Goal: Information Seeking & Learning: Learn about a topic

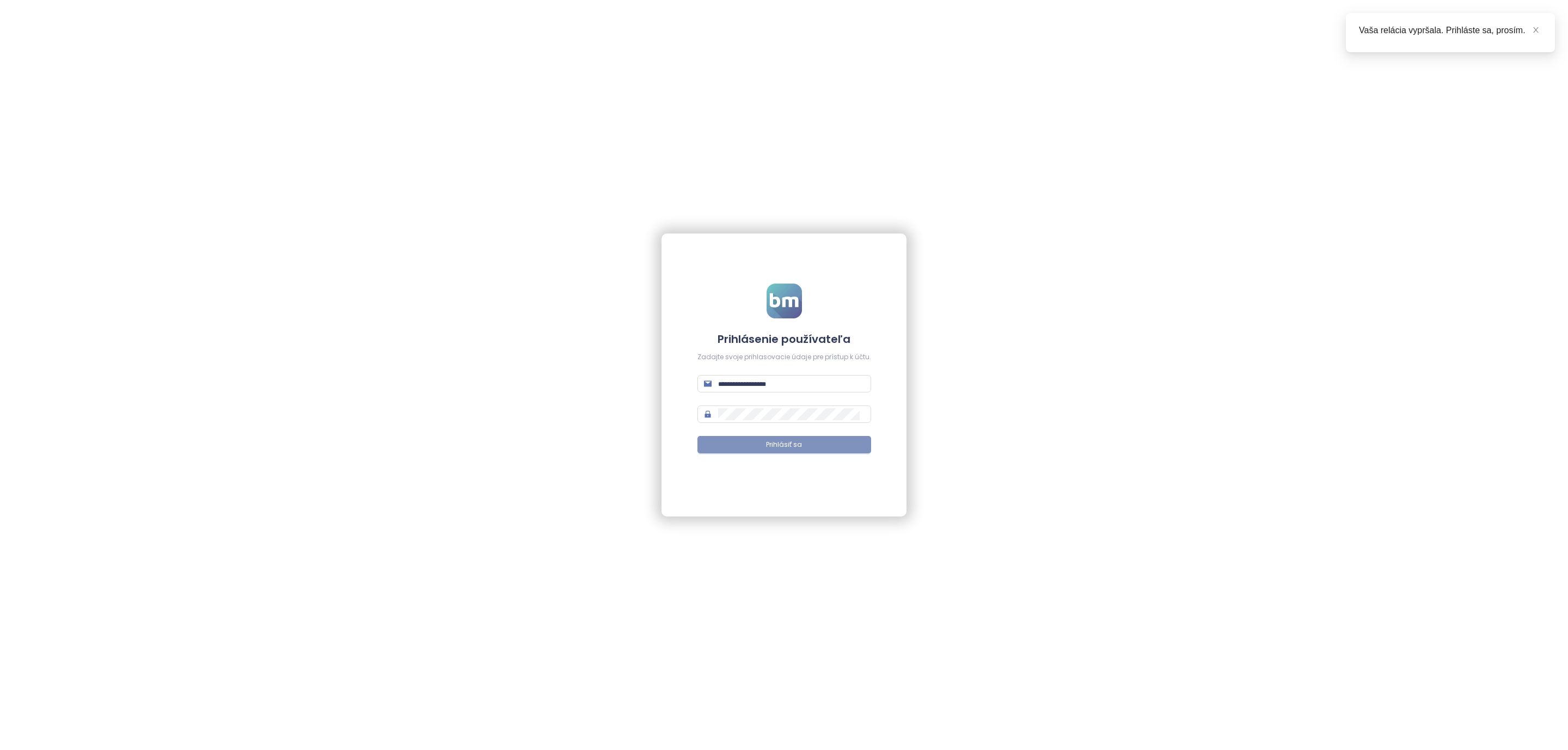
type input "**********"
click at [750, 446] on button "Prihlásiť sa" at bounding box center [784, 445] width 174 height 18
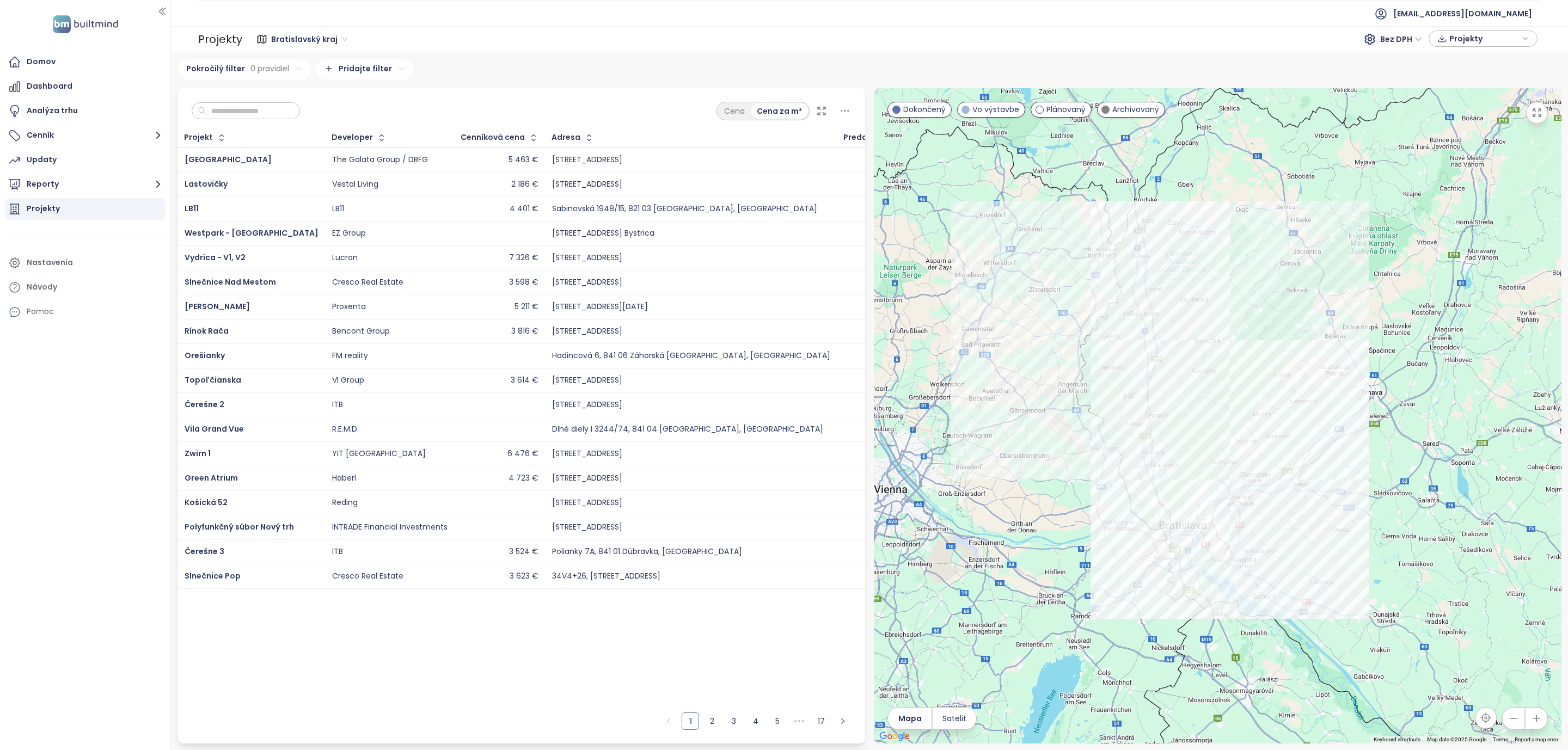
click at [849, 115] on icon at bounding box center [844, 111] width 14 height 14
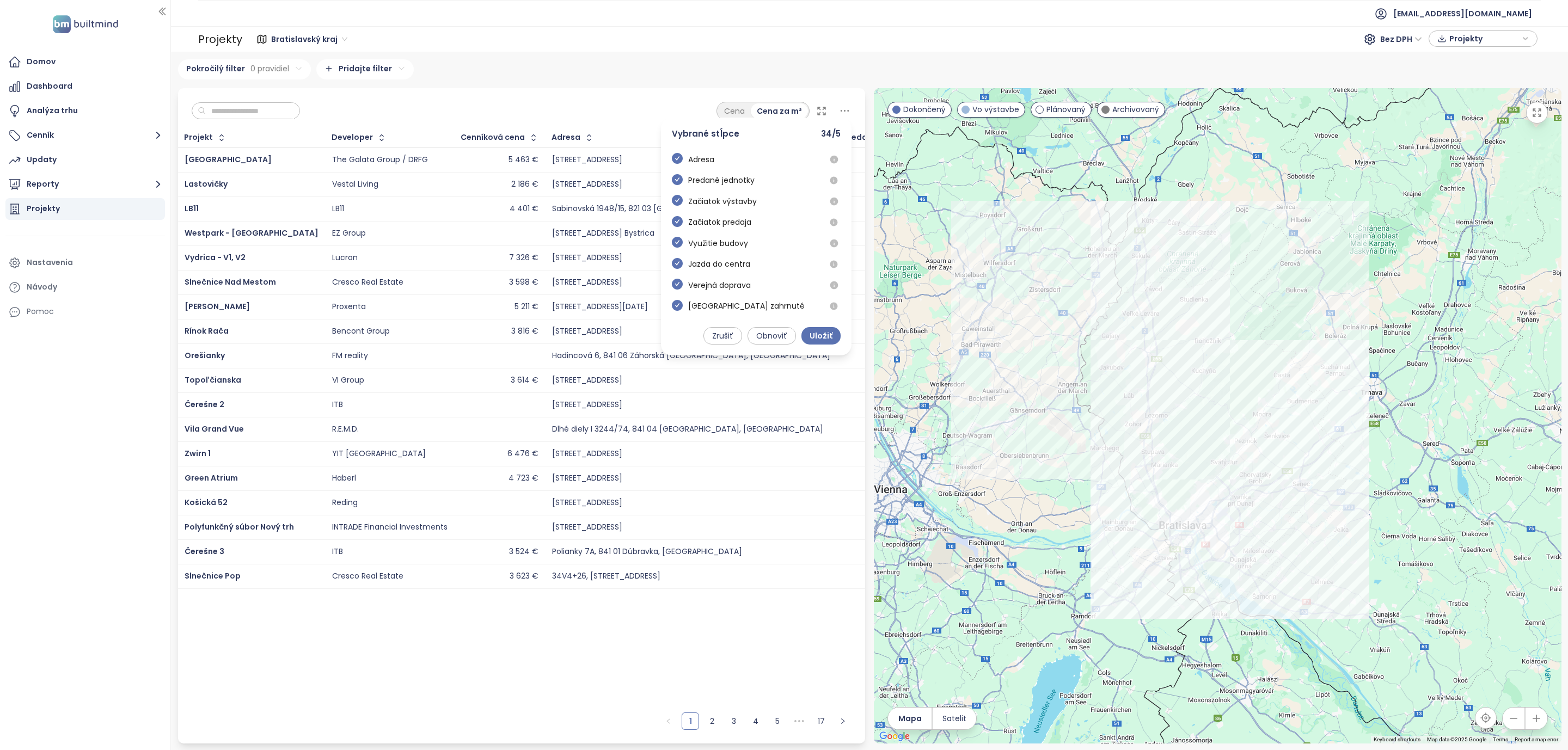
click at [849, 111] on icon at bounding box center [844, 111] width 14 height 14
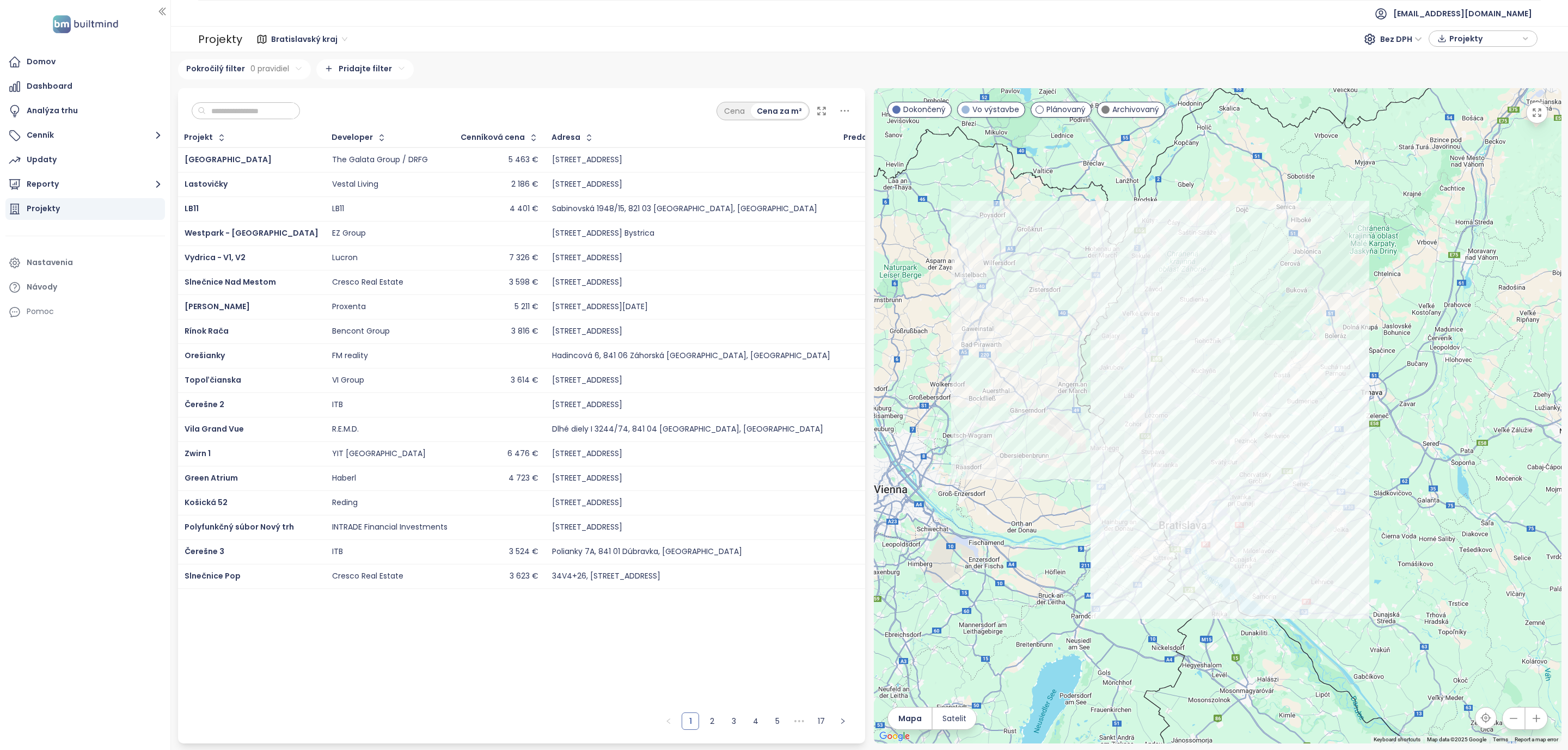
click at [818, 109] on icon at bounding box center [821, 111] width 11 height 11
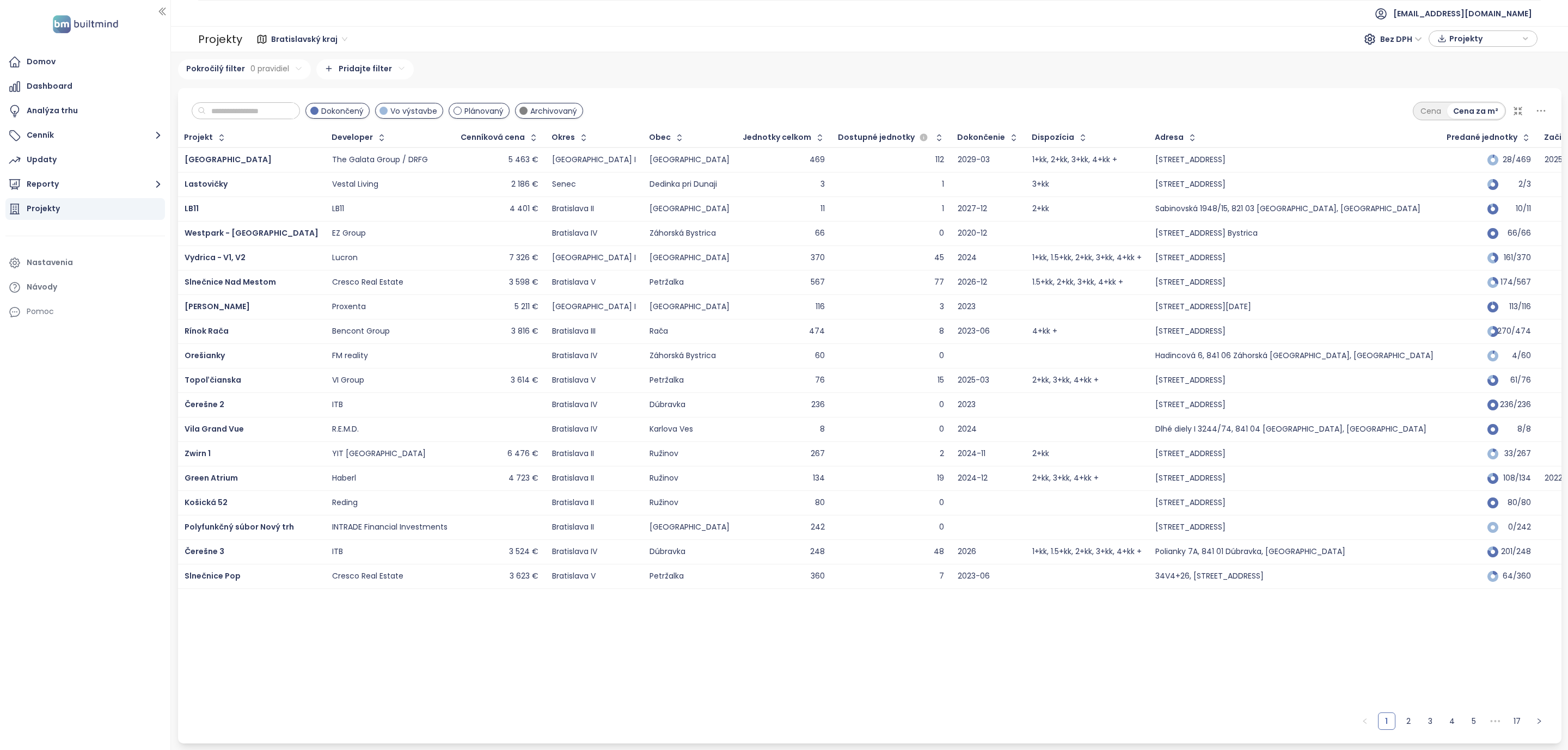
click at [1539, 111] on icon at bounding box center [1541, 111] width 14 height 14
click at [1298, 87] on div "Bratislavský kraj 295 projektov Area Bratislava I-V 233 projektov Area ··· ZWIR…" at bounding box center [870, 401] width 1383 height 684
drag, startPoint x: 1543, startPoint y: 134, endPoint x: 1416, endPoint y: 129, distance: 127.1
click at [1539, 109] on icon at bounding box center [1541, 111] width 14 height 14
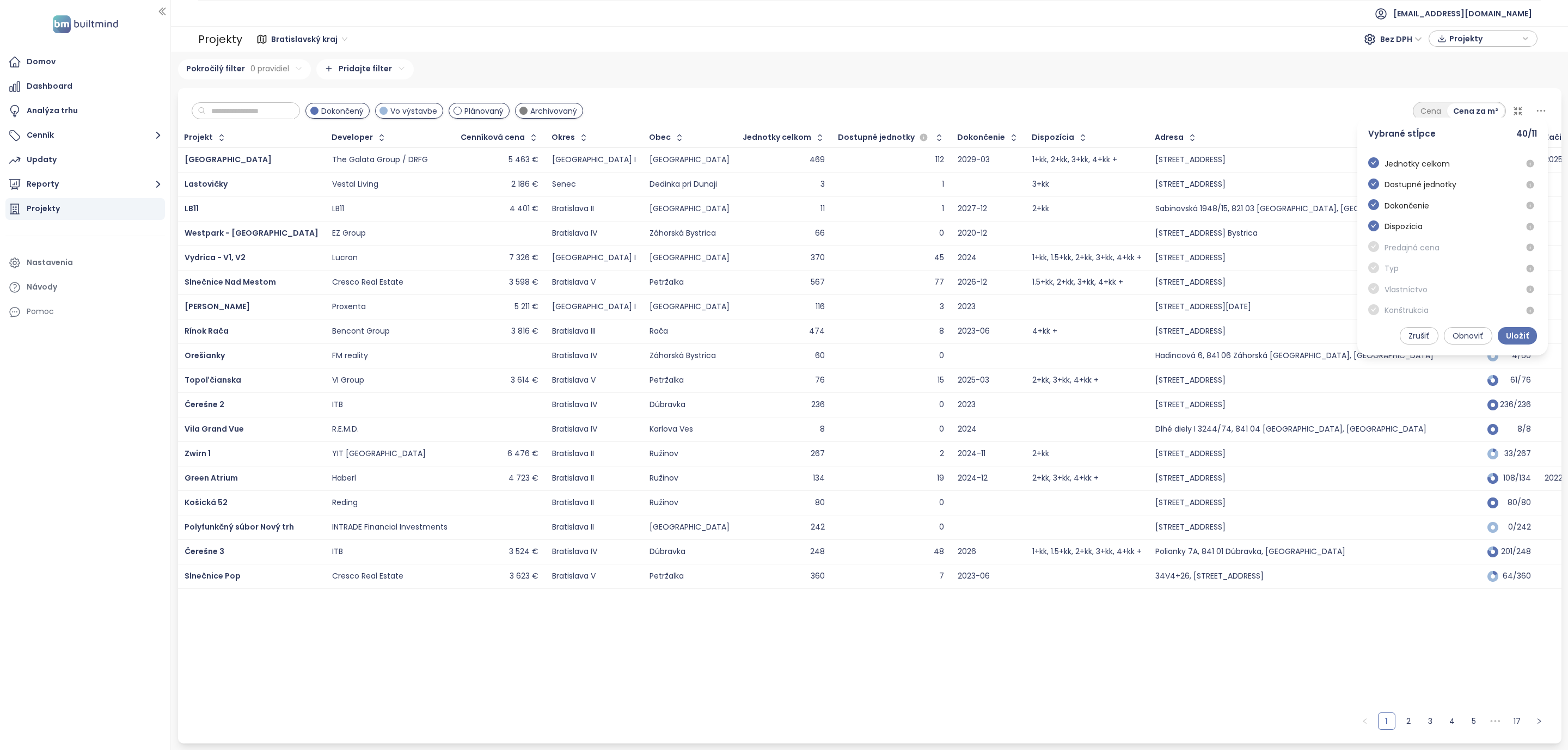
scroll to position [804, 0]
click at [1412, 214] on span "Predajná cena" at bounding box center [1411, 218] width 55 height 12
click at [1413, 216] on span "Predajná cena" at bounding box center [1411, 218] width 55 height 12
click at [1415, 216] on span "Predajná cena" at bounding box center [1411, 218] width 55 height 12
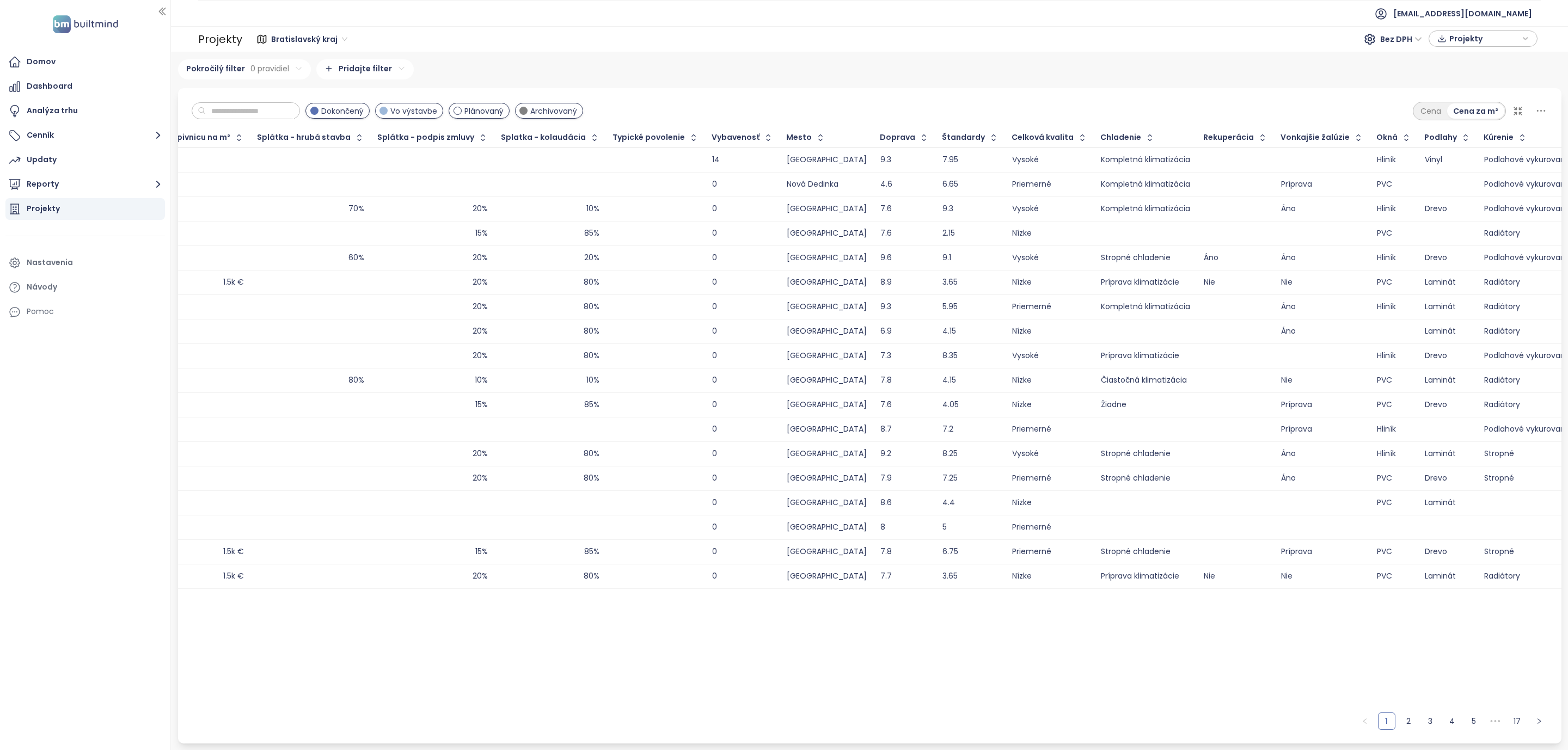
scroll to position [0, 2497]
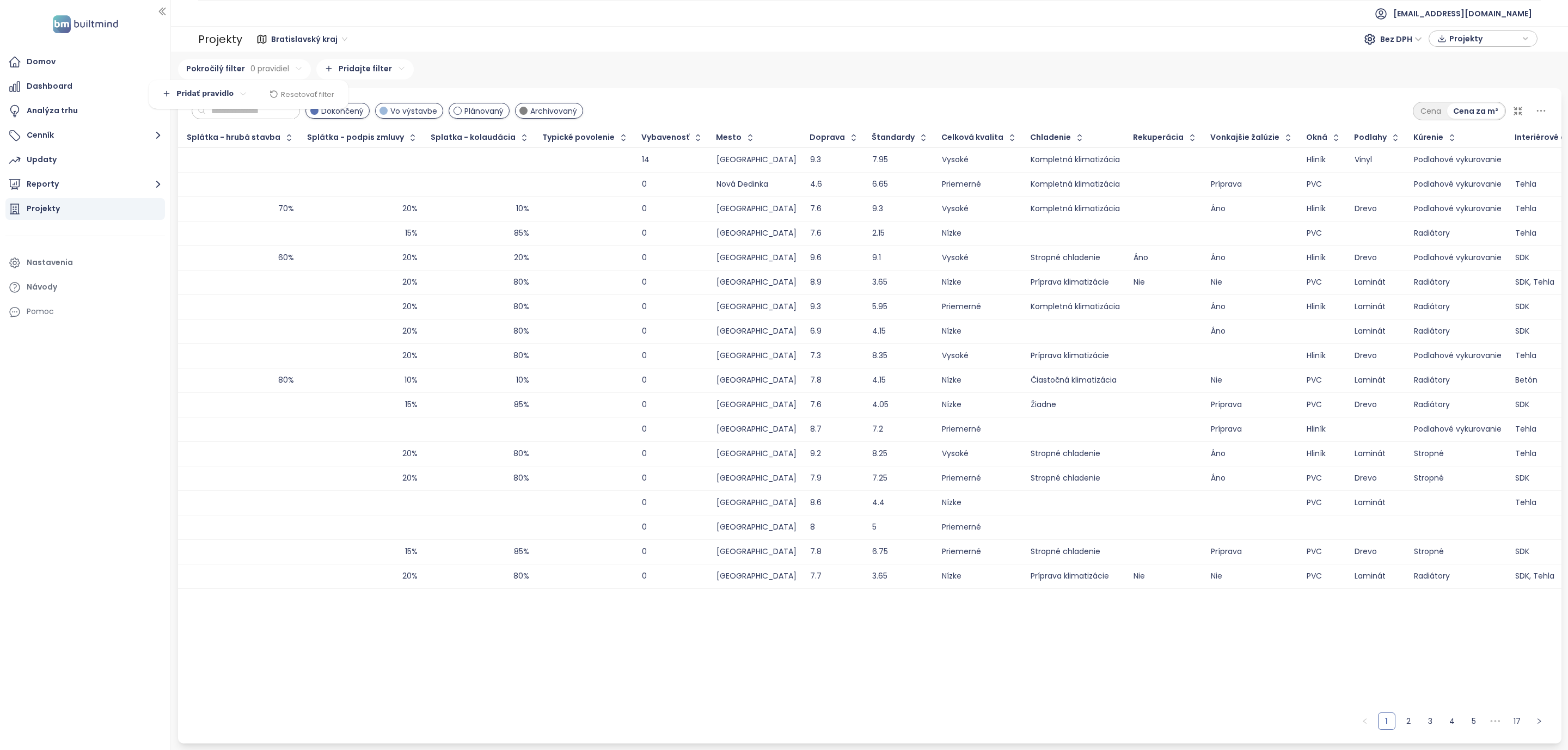
click at [266, 69] on html "Domov Dashboard Analýza trhu Cenník Updaty Reporty Projekty Nastavenia Návody P…" at bounding box center [784, 375] width 1568 height 750
click at [261, 70] on html "Domov Dashboard Analýza trhu Cenník Updaty Reporty Projekty Nastavenia Návody P…" at bounding box center [784, 375] width 1568 height 750
click at [375, 70] on html "Domov Dashboard Analýza trhu Cenník Updaty Reporty Projekty Nastavenia Návody P…" at bounding box center [784, 375] width 1568 height 750
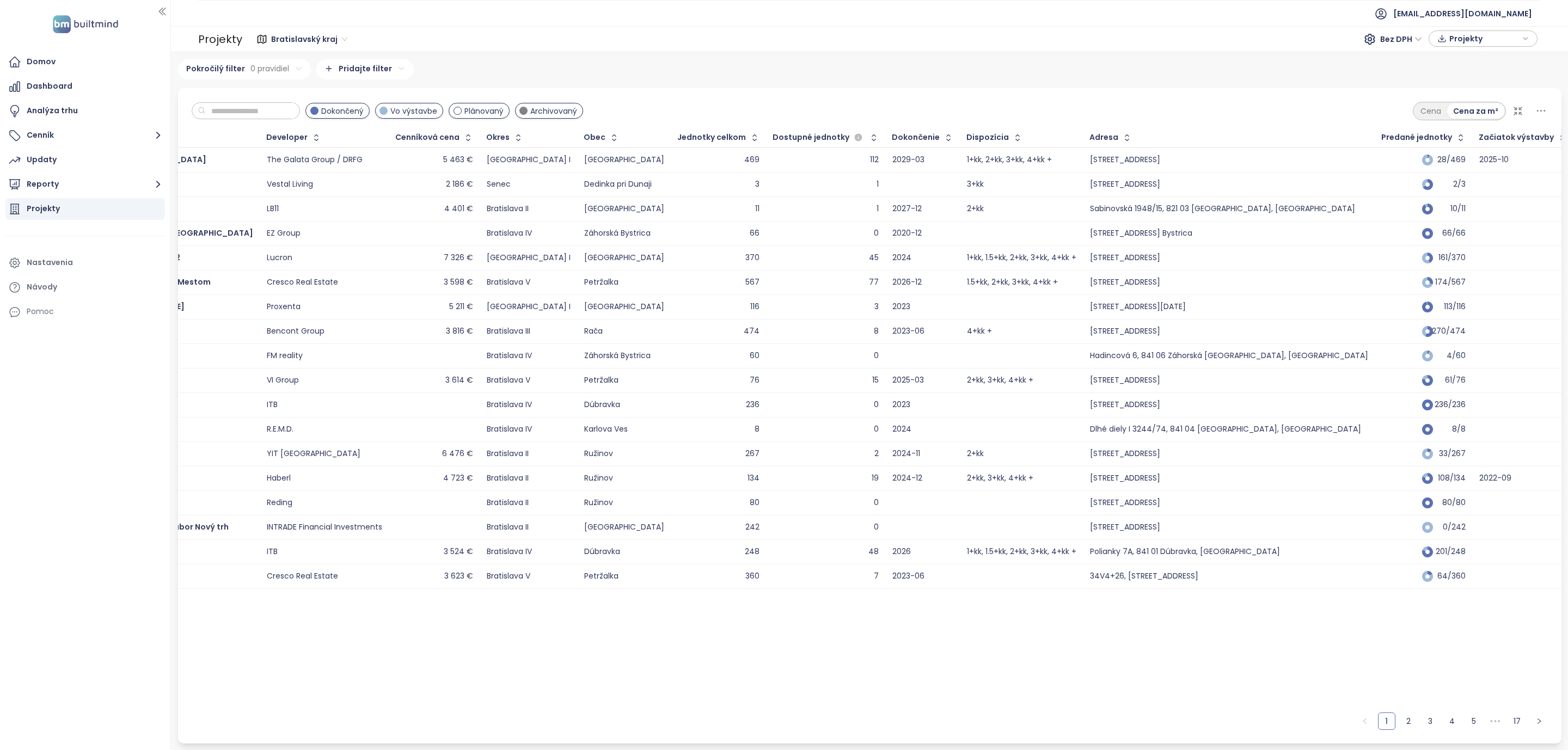
scroll to position [0, 0]
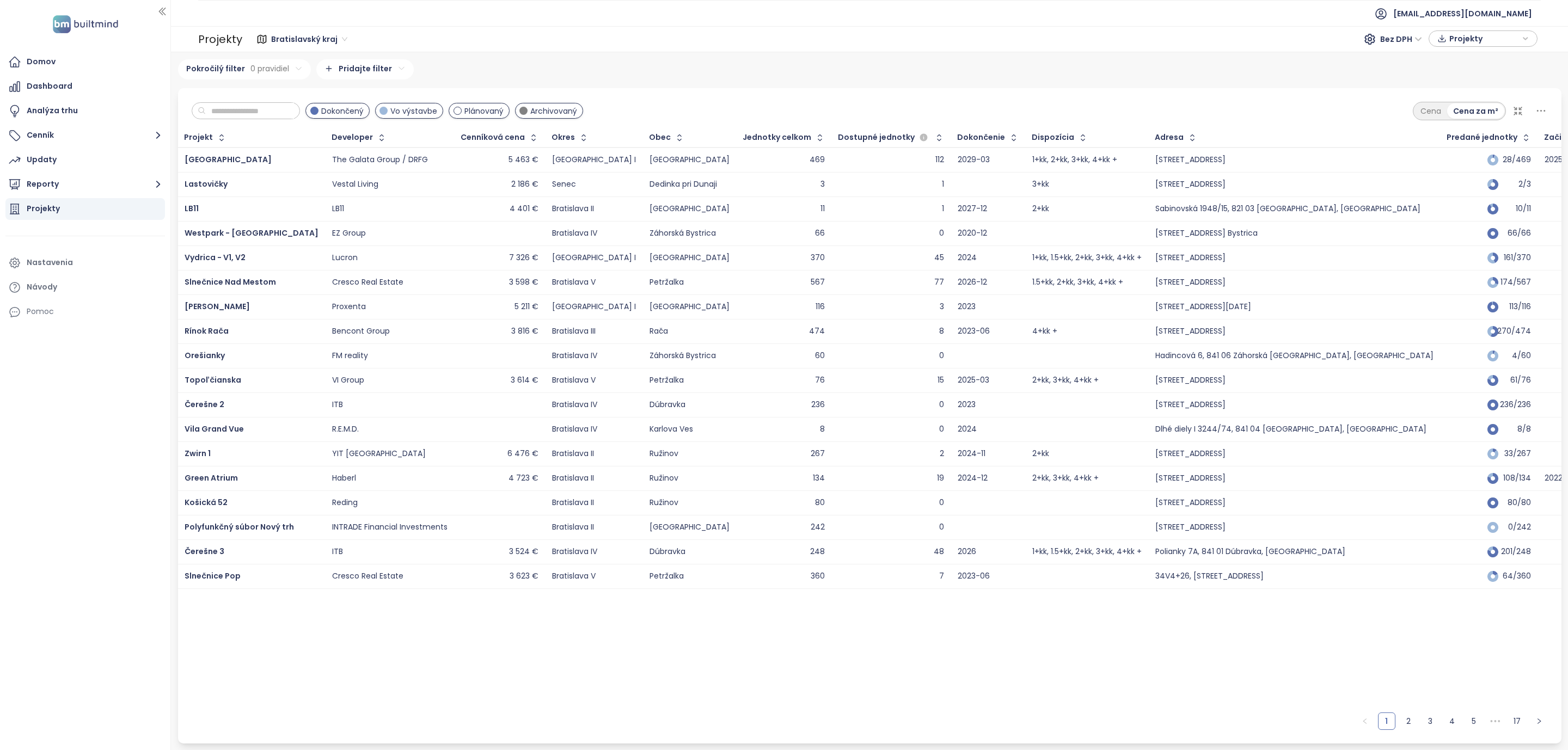
click at [252, 67] on html "Domov Dashboard Analýza trhu Cenník Updaty Reporty Projekty Nastavenia Návody P…" at bounding box center [784, 375] width 1568 height 750
click at [167, 95] on body "Domov Dashboard Analýza trhu Cenník Updaty Reporty Projekty Nastavenia Návody P…" at bounding box center [784, 375] width 1568 height 750
click at [177, 117] on icon at bounding box center [175, 116] width 9 height 9
click at [257, 96] on html "Domov Dashboard Analýza trhu Cenník Updaty Reporty Projekty Nastavenia Návody P…" at bounding box center [784, 375] width 1568 height 750
click at [257, 97] on html "Domov Dashboard Analýza trhu Cenník Updaty Reporty Projekty Nastavenia Návody P…" at bounding box center [784, 375] width 1568 height 750
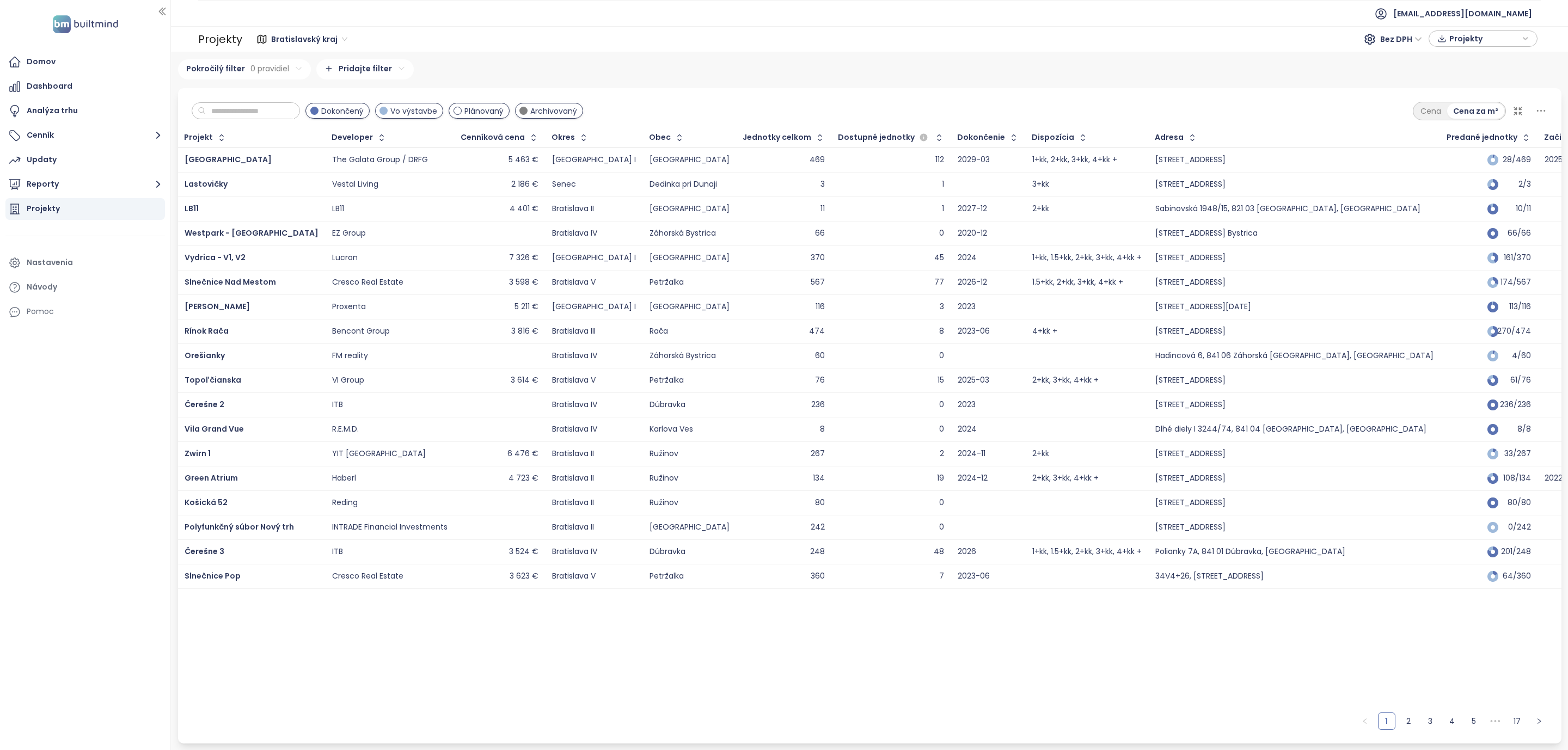
click at [616, 65] on html "Domov Dashboard Analýza trhu Cenník Updaty Reporty Projekty Nastavenia Návody P…" at bounding box center [784, 375] width 1568 height 750
click at [528, 142] on icon "button" at bounding box center [533, 137] width 11 height 11
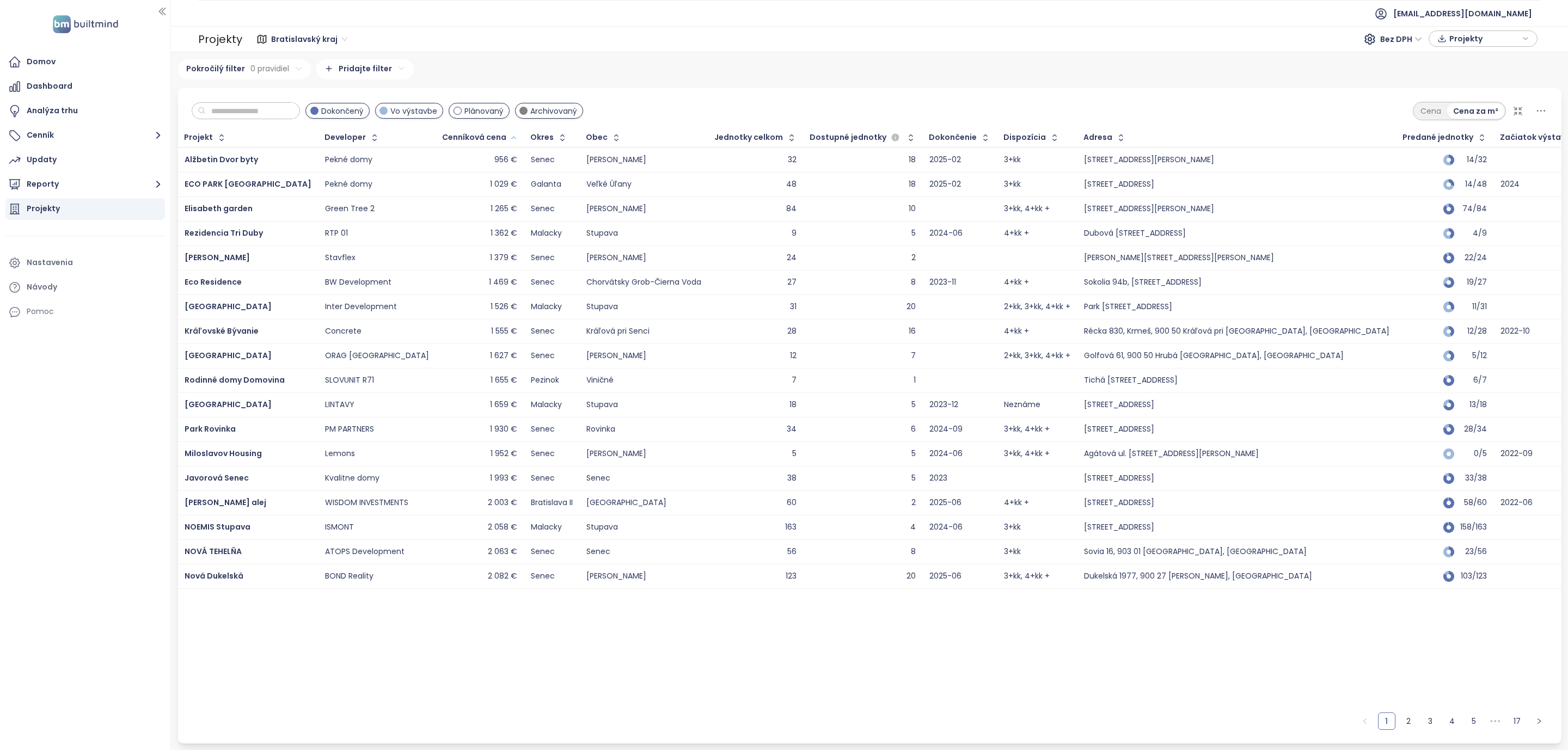
click at [454, 141] on div "Cenníková cena" at bounding box center [475, 138] width 65 height 7
click at [510, 139] on icon "button" at bounding box center [513, 138] width 8 height 13
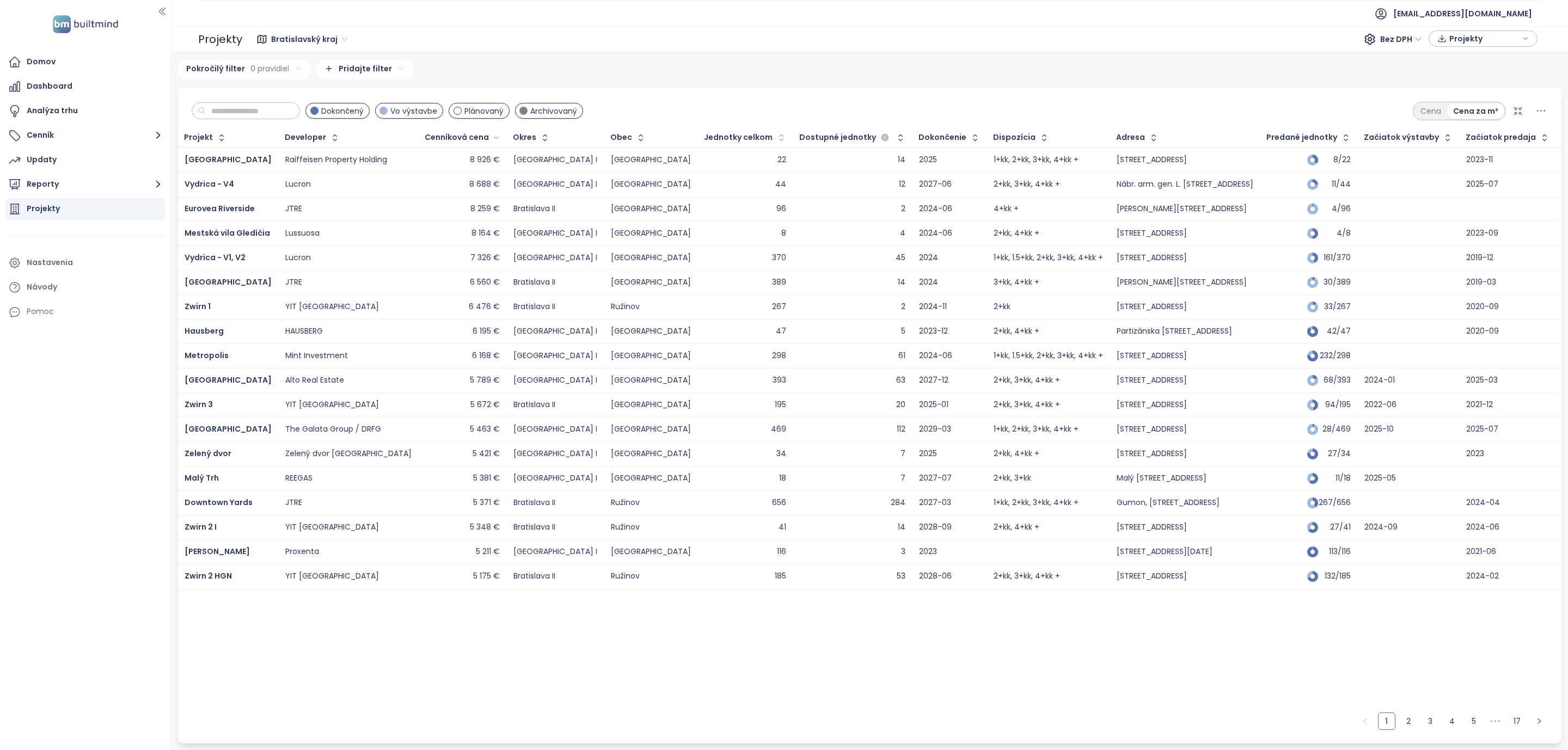
click at [772, 145] on button "button" at bounding box center [780, 138] width 15 height 18
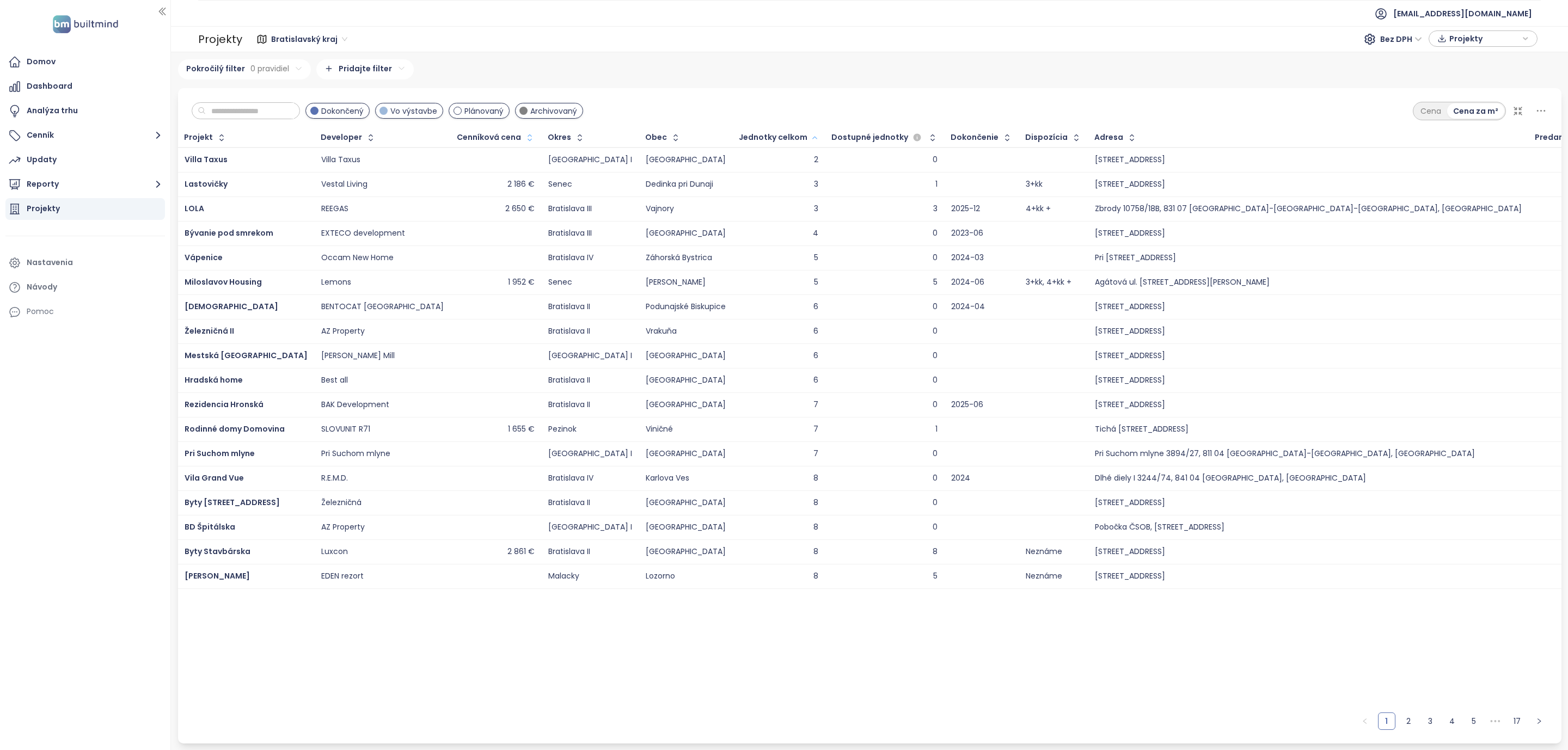
click at [810, 141] on icon "button" at bounding box center [814, 138] width 8 height 13
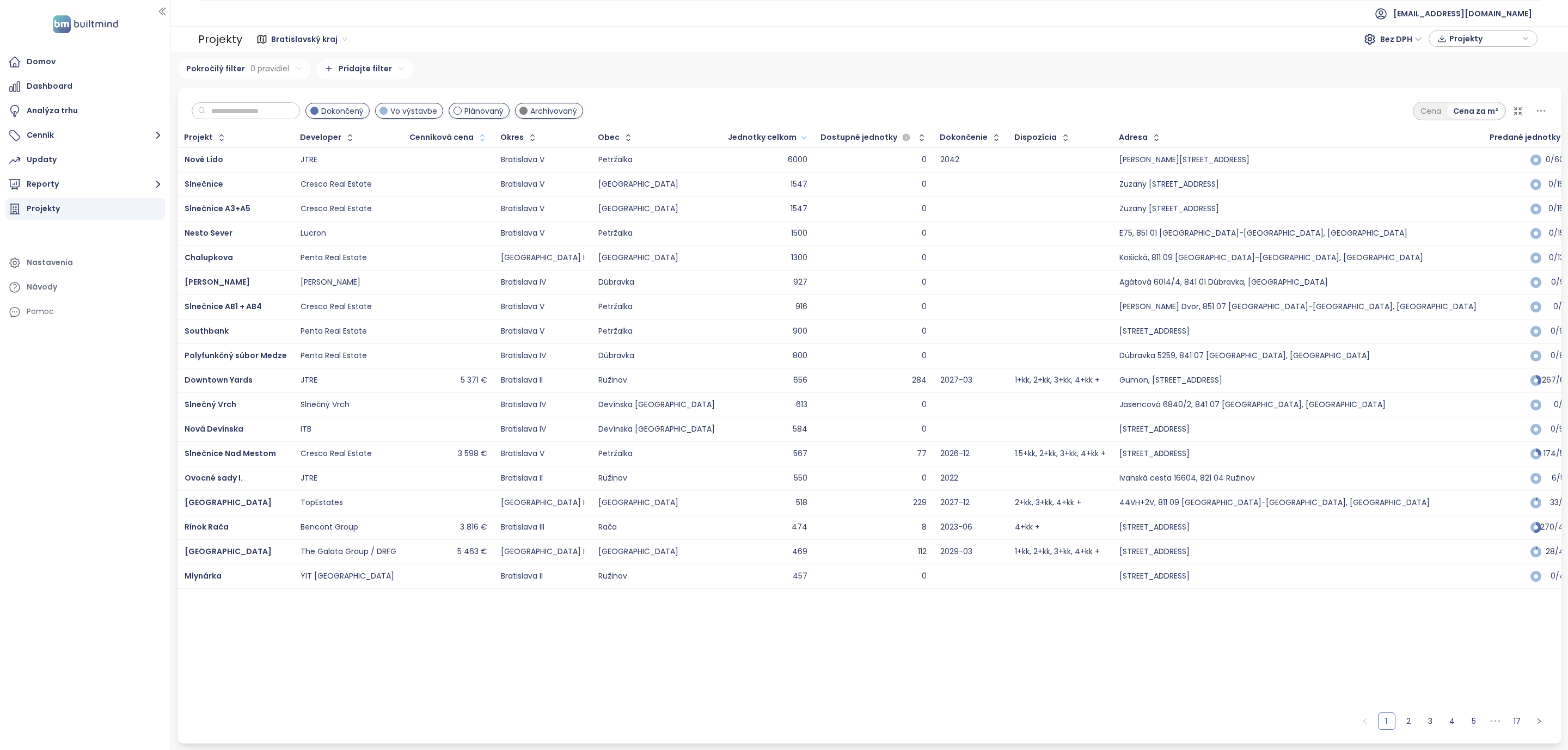
click at [554, 115] on span "Archivovaný" at bounding box center [554, 111] width 47 height 12
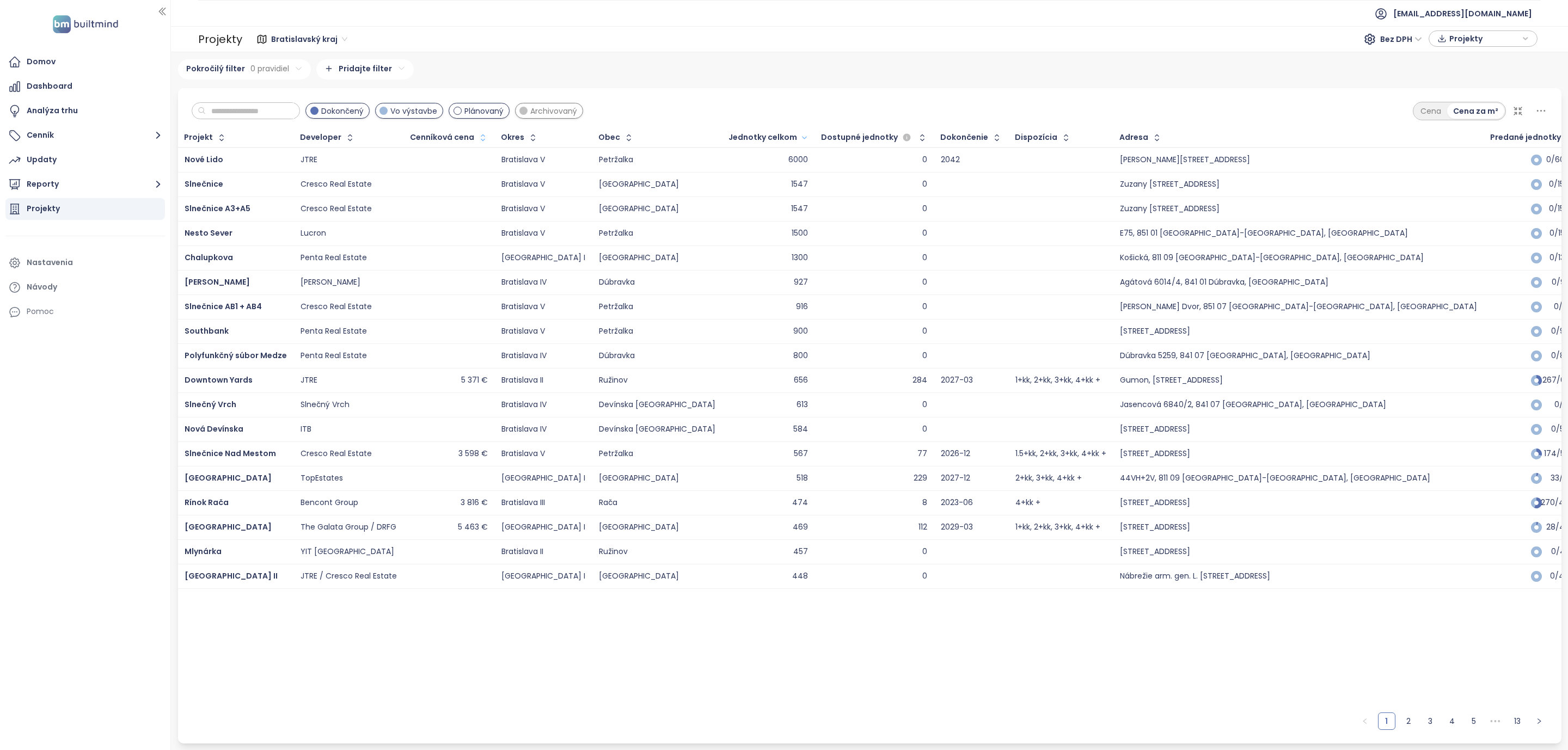
click at [554, 114] on span "Archivovaný" at bounding box center [554, 111] width 47 height 12
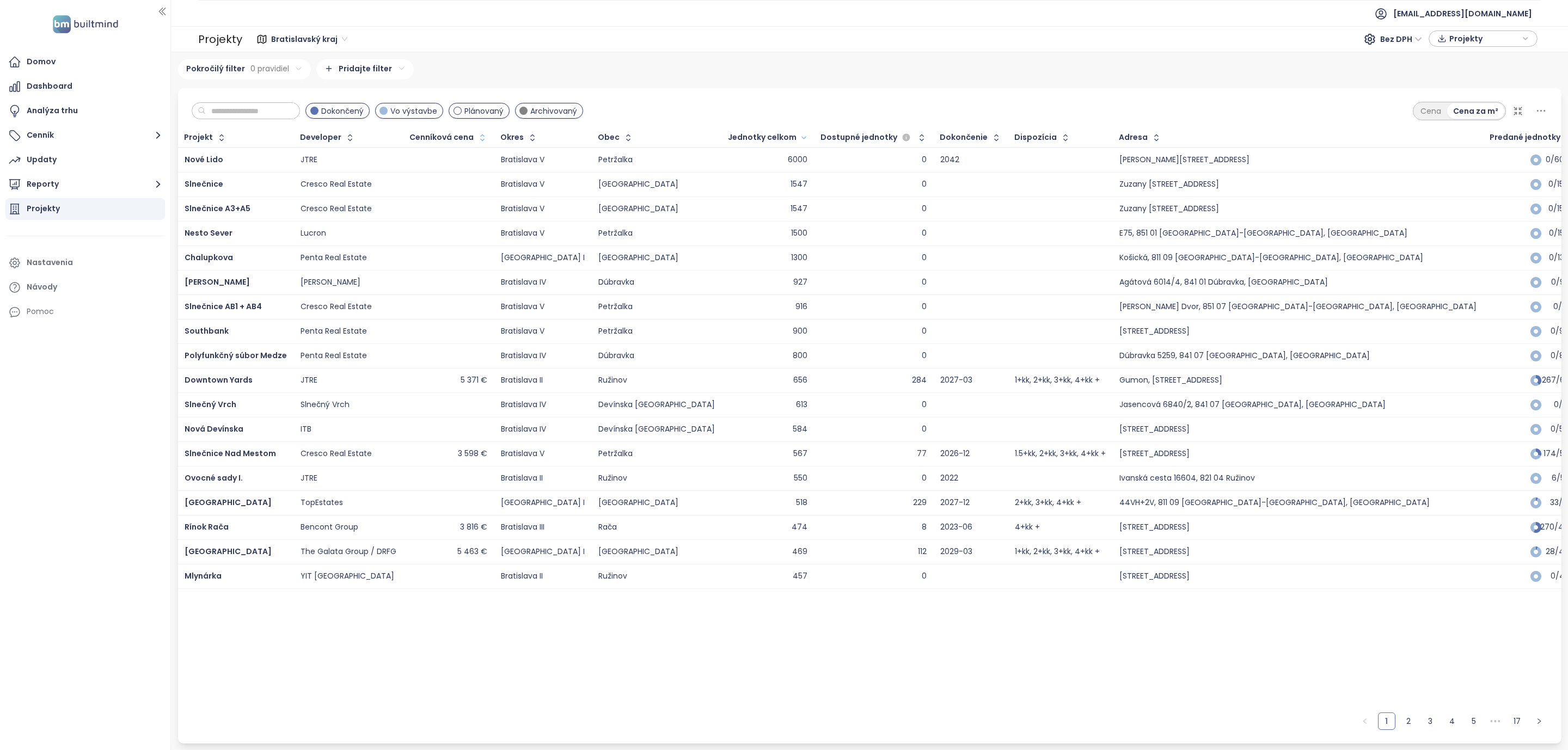
click at [554, 114] on span "Archivovaný" at bounding box center [554, 111] width 47 height 12
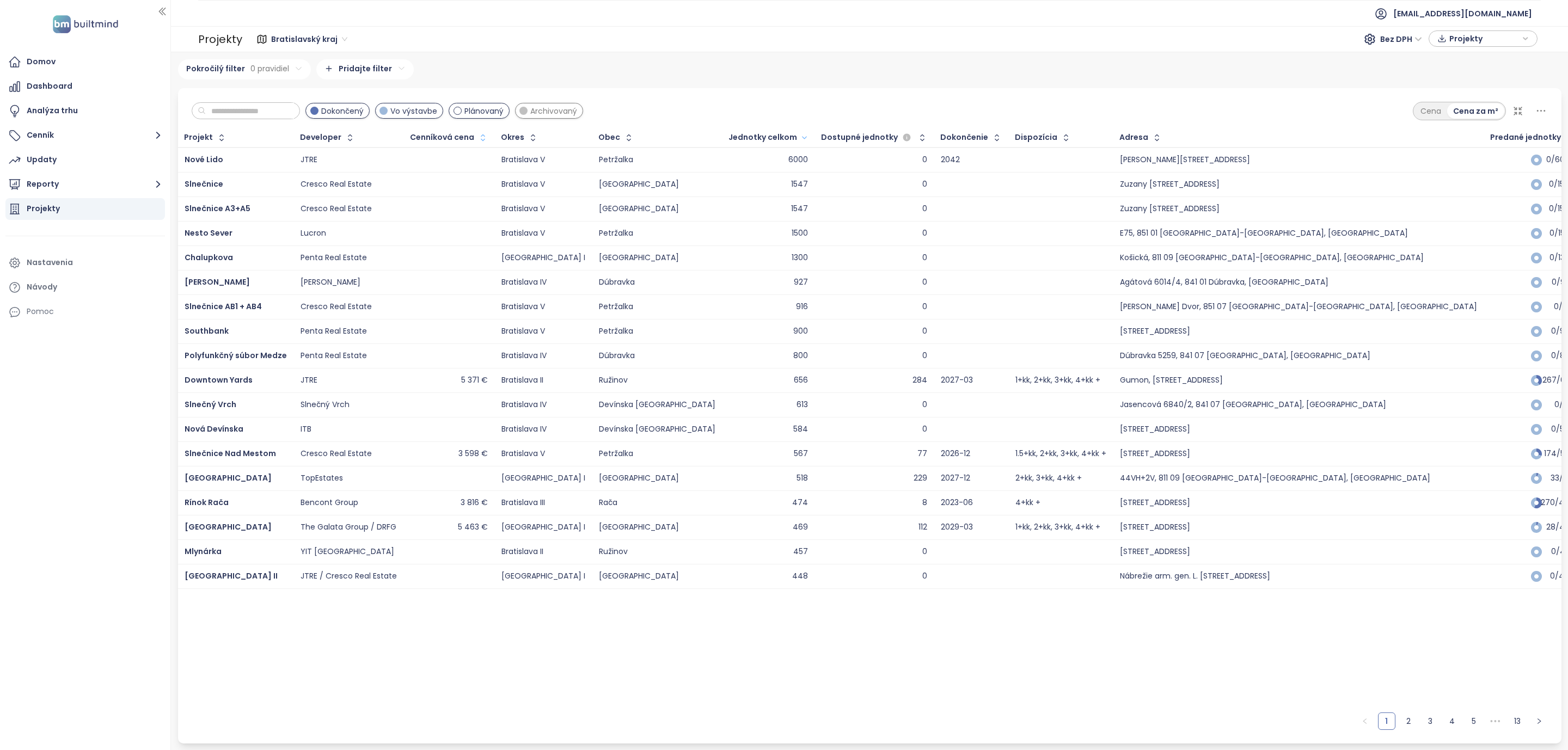
click at [483, 113] on span "Plánovaný" at bounding box center [483, 111] width 39 height 12
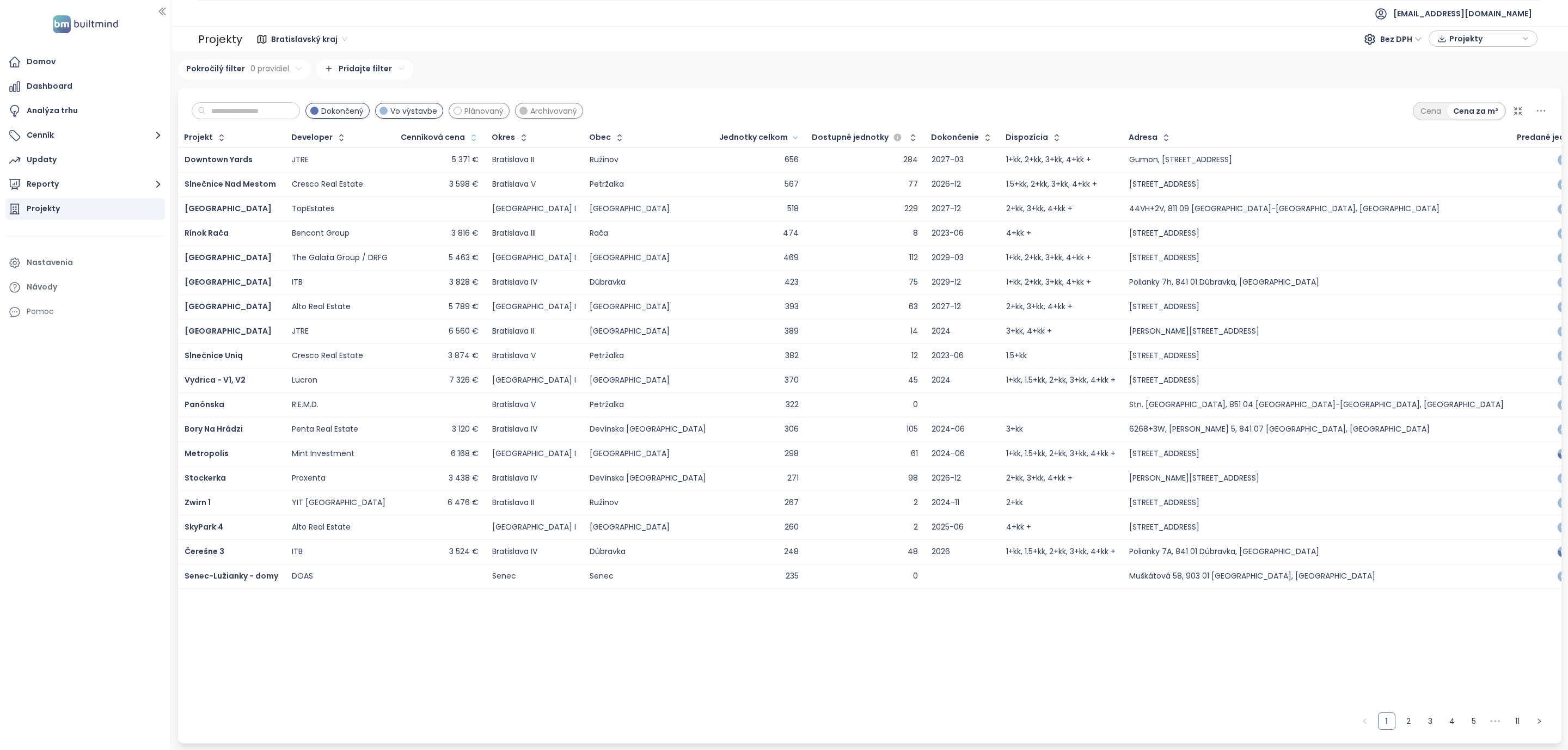
click at [483, 113] on span "Plánovaný" at bounding box center [483, 111] width 39 height 12
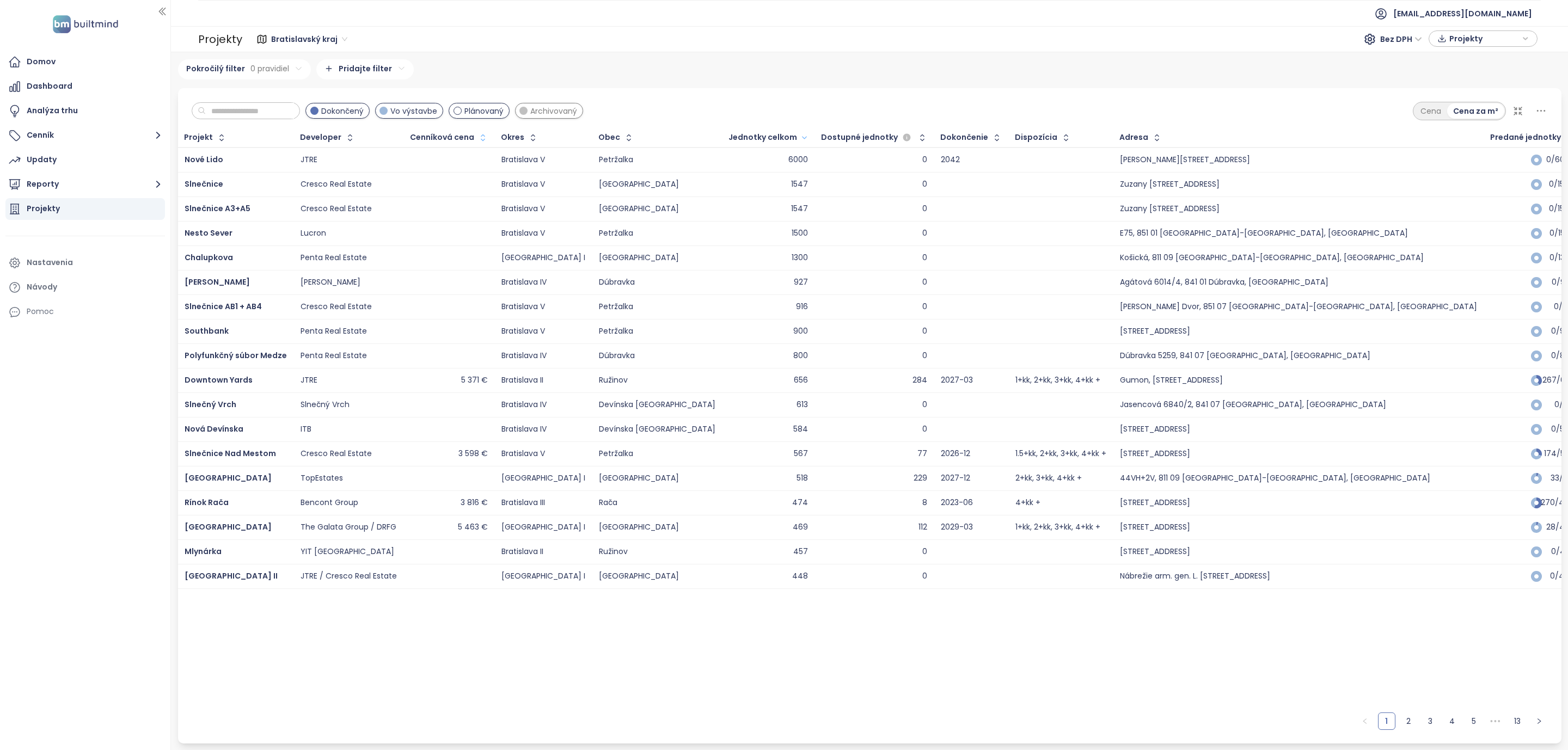
click at [487, 111] on span "Plánovaný" at bounding box center [483, 111] width 39 height 12
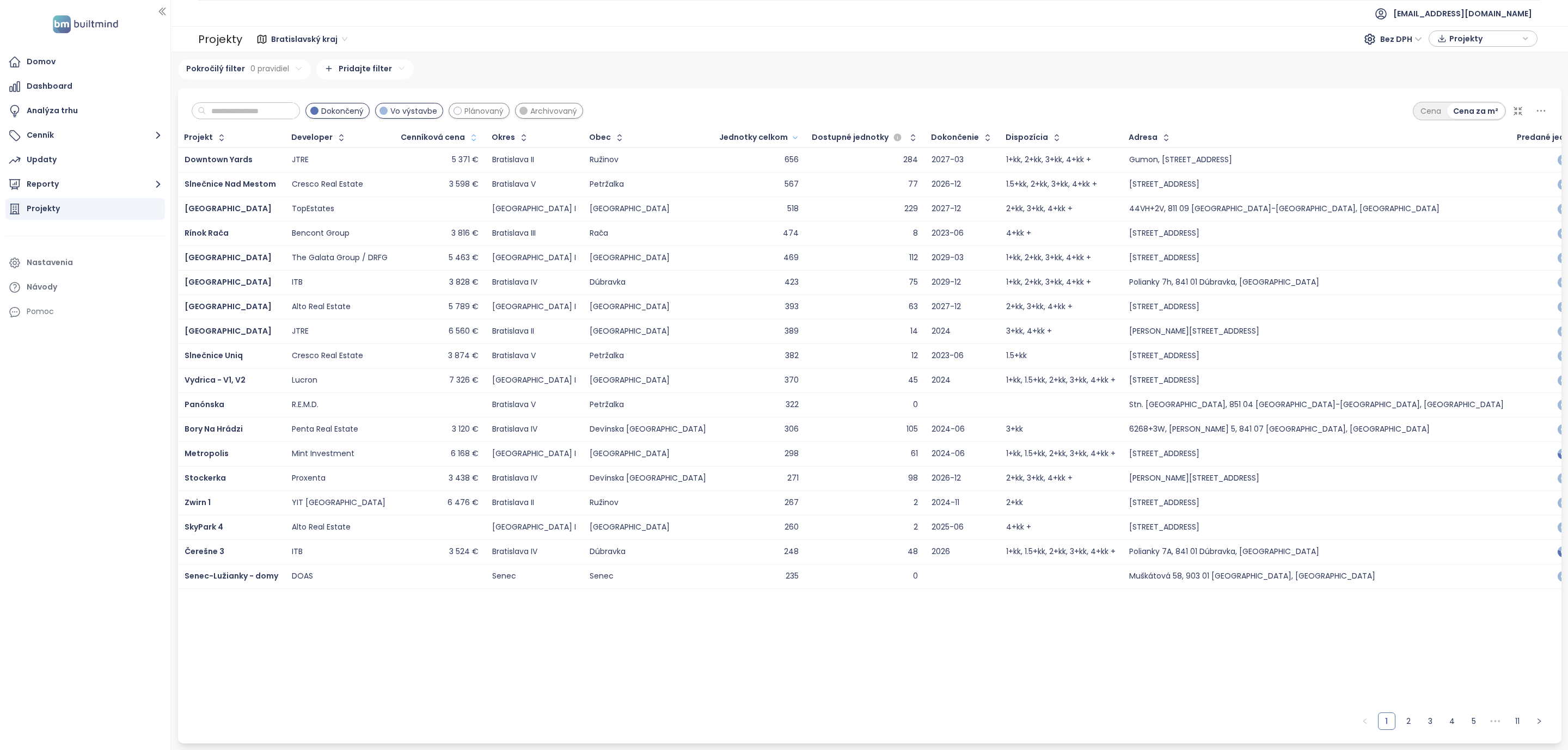
click at [487, 111] on span "Plánovaný" at bounding box center [483, 111] width 39 height 12
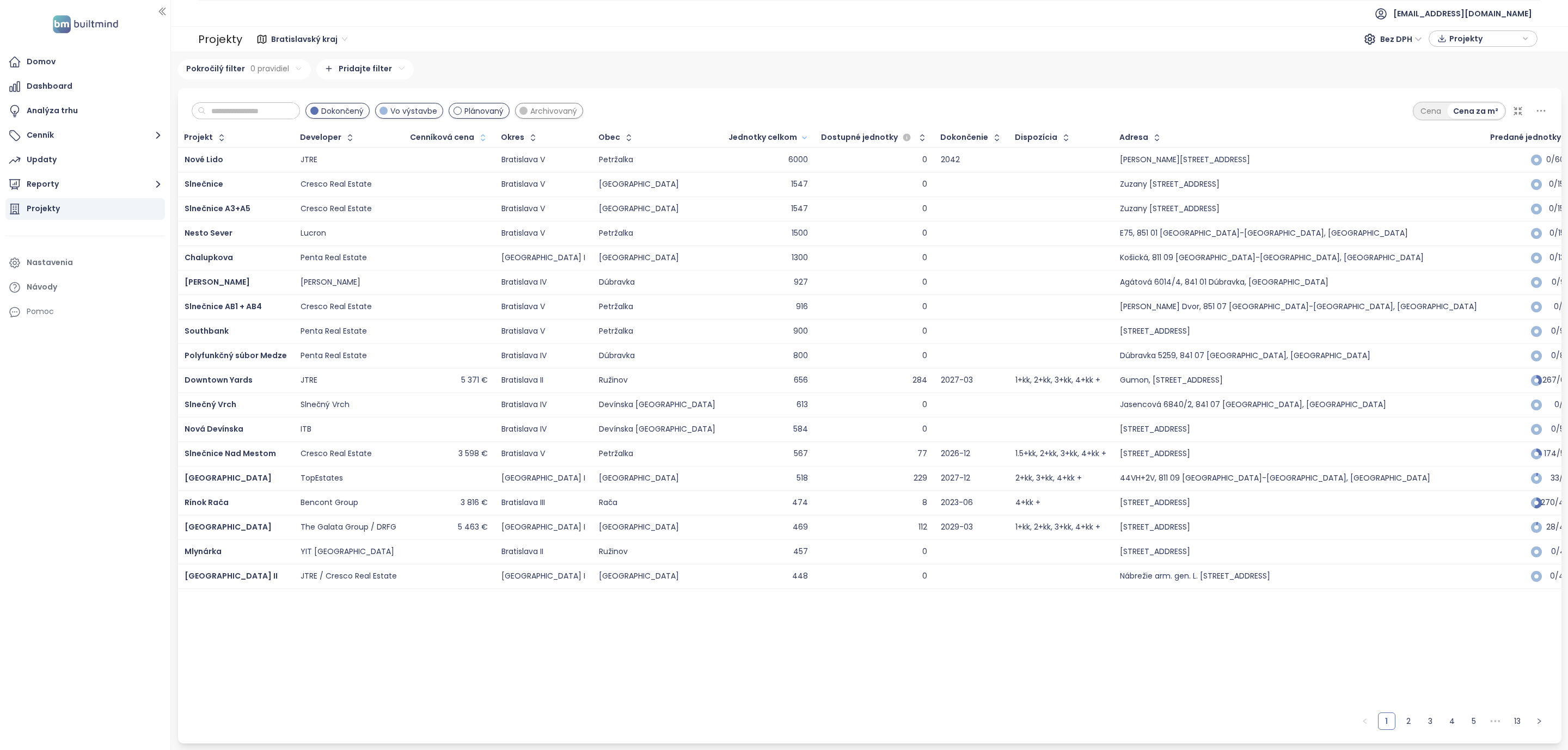
click at [487, 111] on span "Plánovaný" at bounding box center [483, 111] width 39 height 12
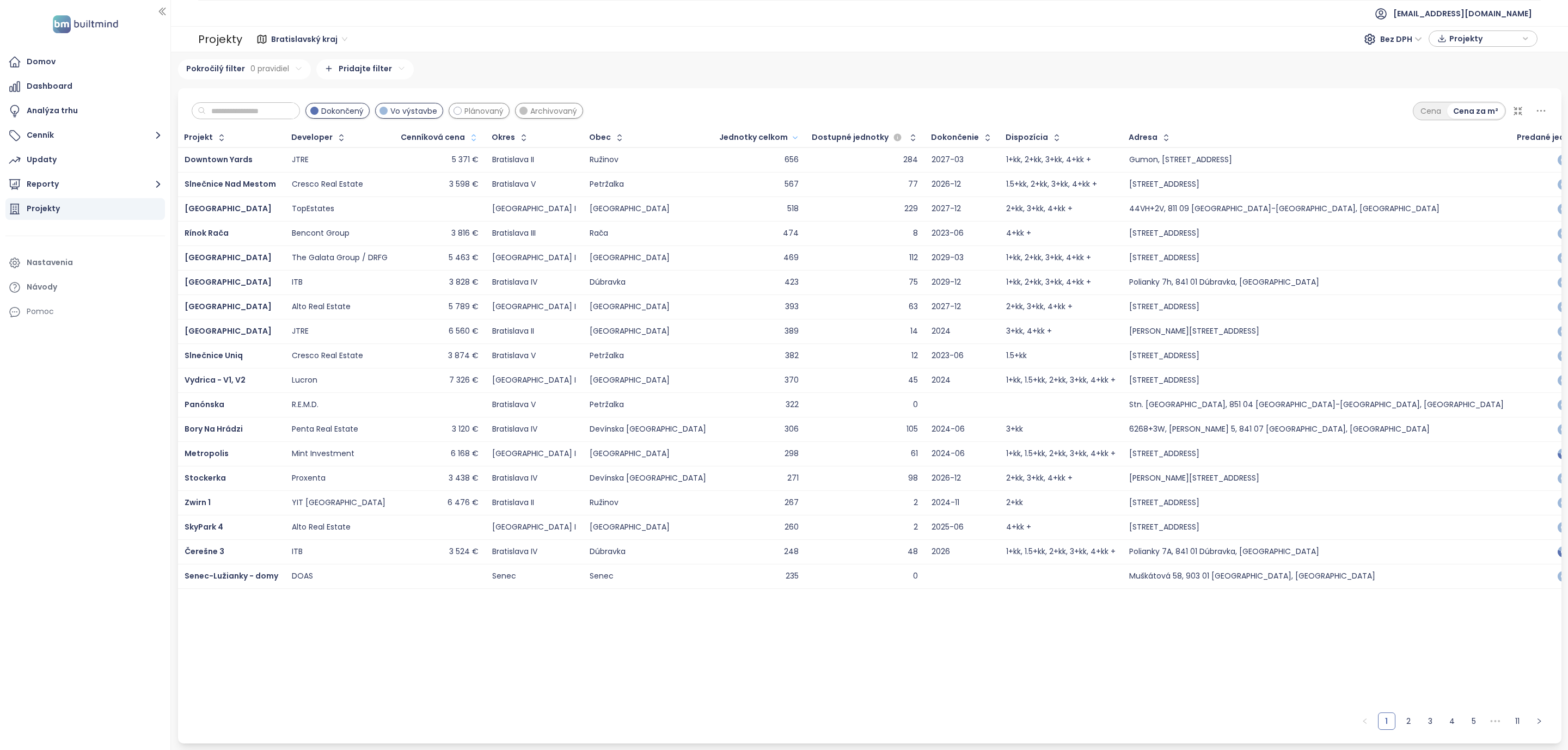
click at [487, 111] on span "Plánovaný" at bounding box center [483, 111] width 39 height 12
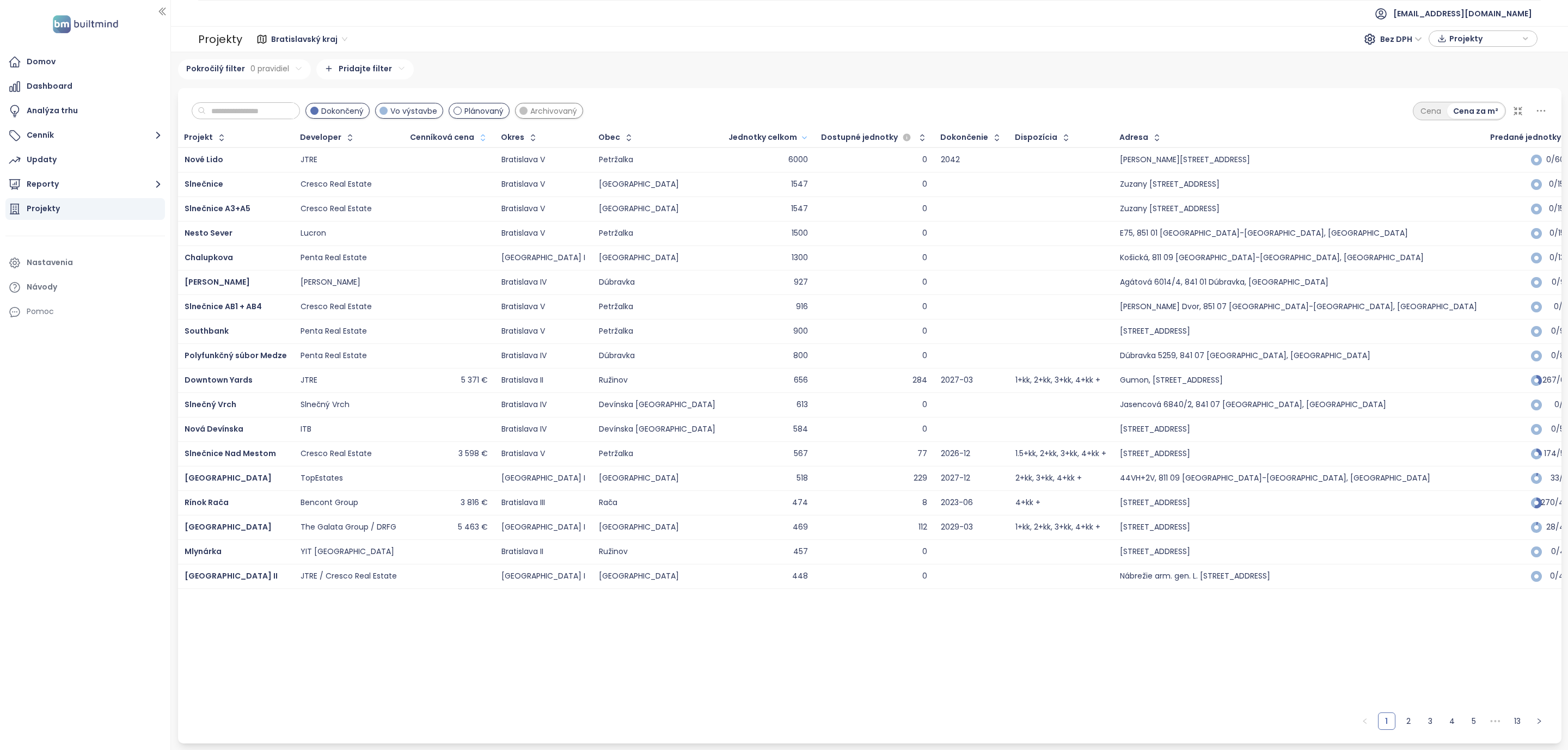
click at [487, 111] on span "Plánovaný" at bounding box center [483, 111] width 39 height 12
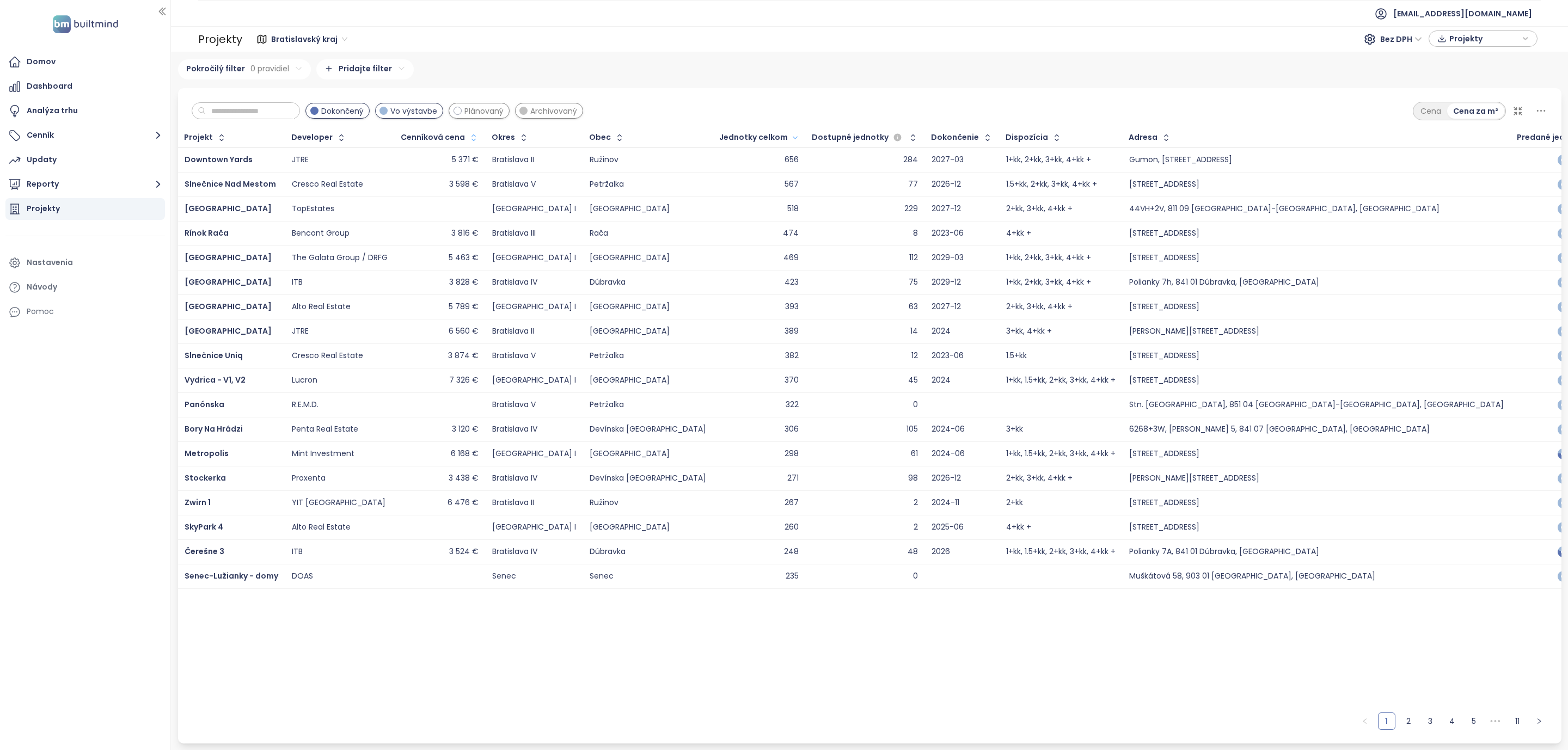
click at [495, 120] on div "Dokončený Vo výstavbe Plánovaný Archivovaný" at bounding box center [387, 111] width 392 height 18
click at [503, 111] on span "Plánovaný" at bounding box center [483, 111] width 39 height 12
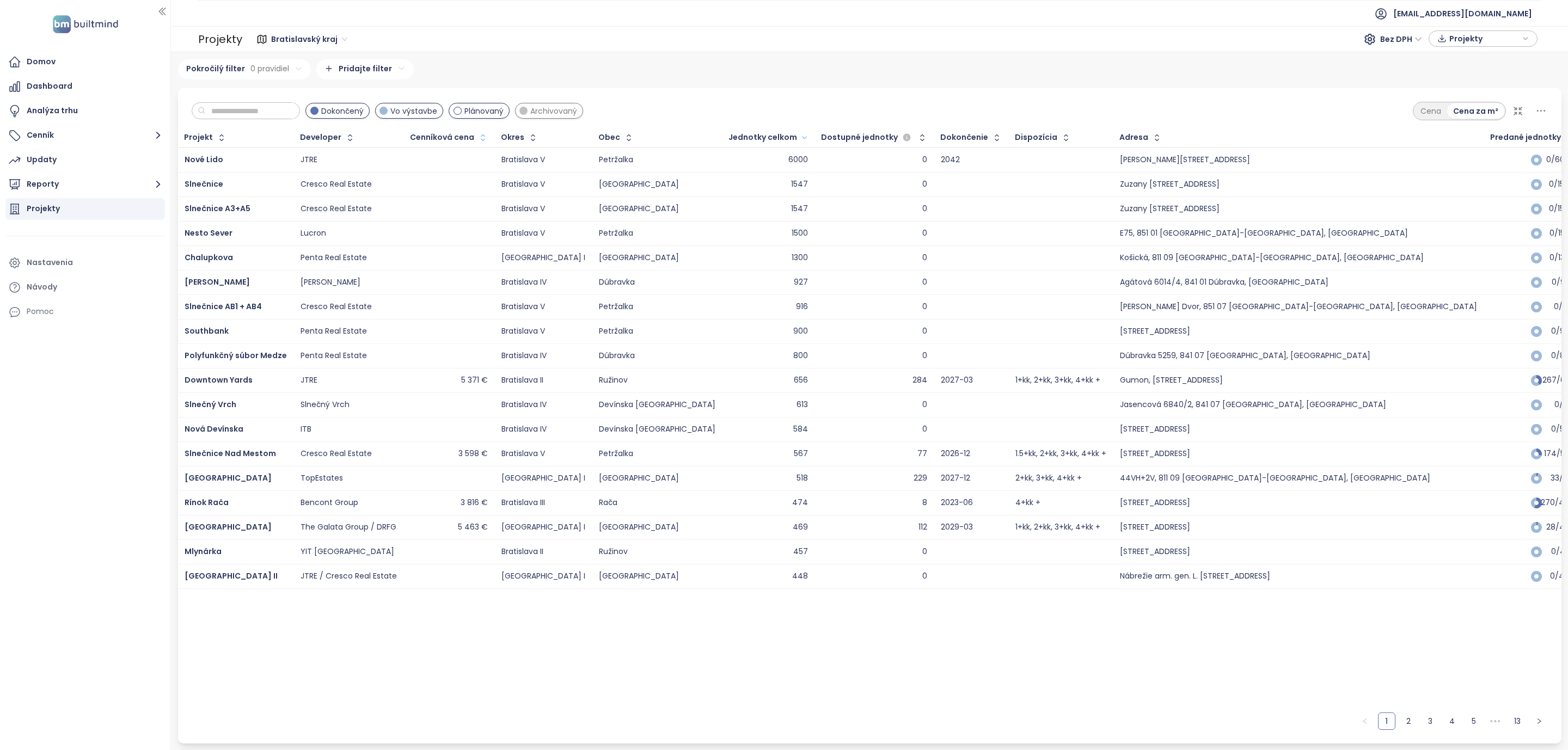
click at [499, 114] on span "Plánovaný" at bounding box center [483, 111] width 39 height 12
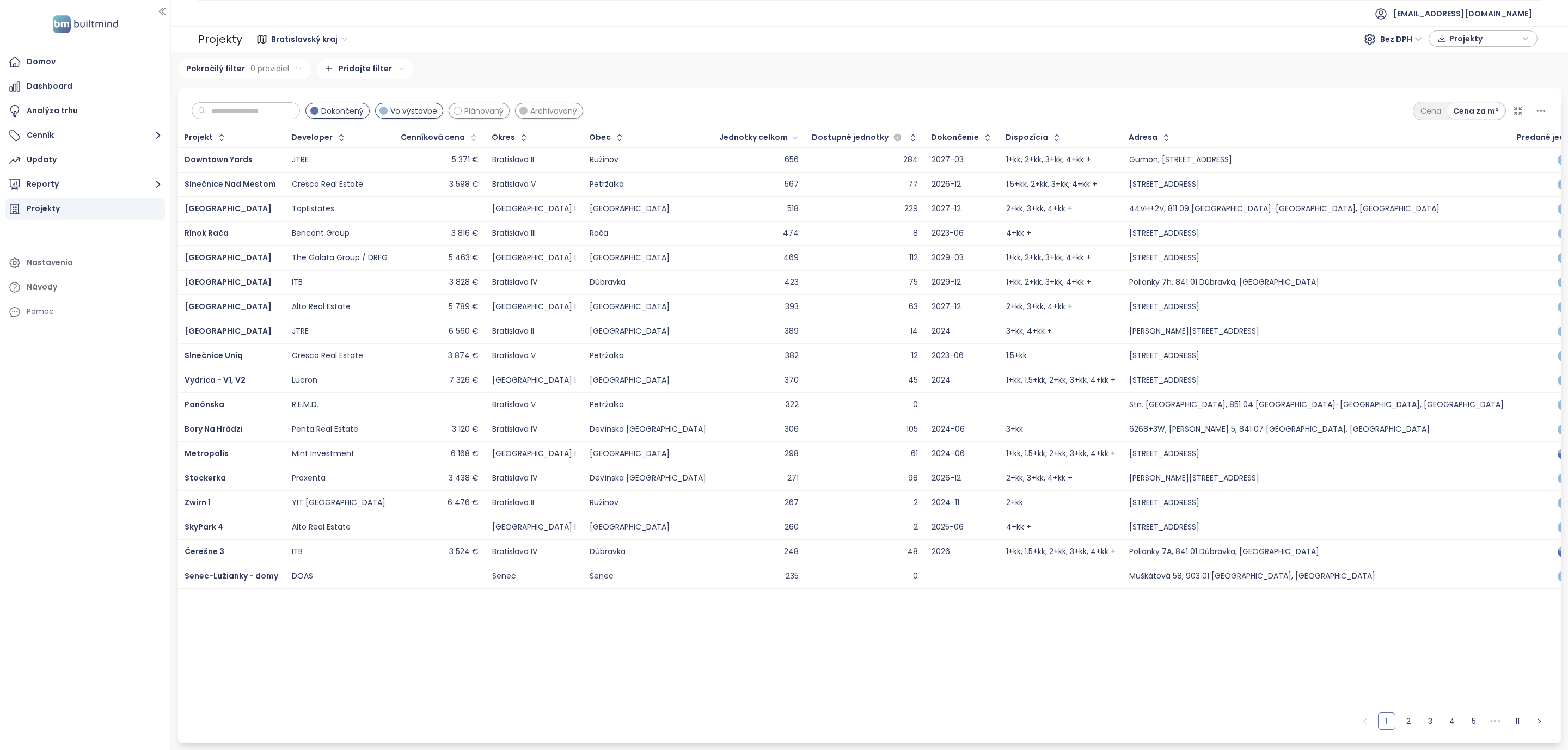
click at [1520, 111] on icon at bounding box center [1517, 111] width 11 height 11
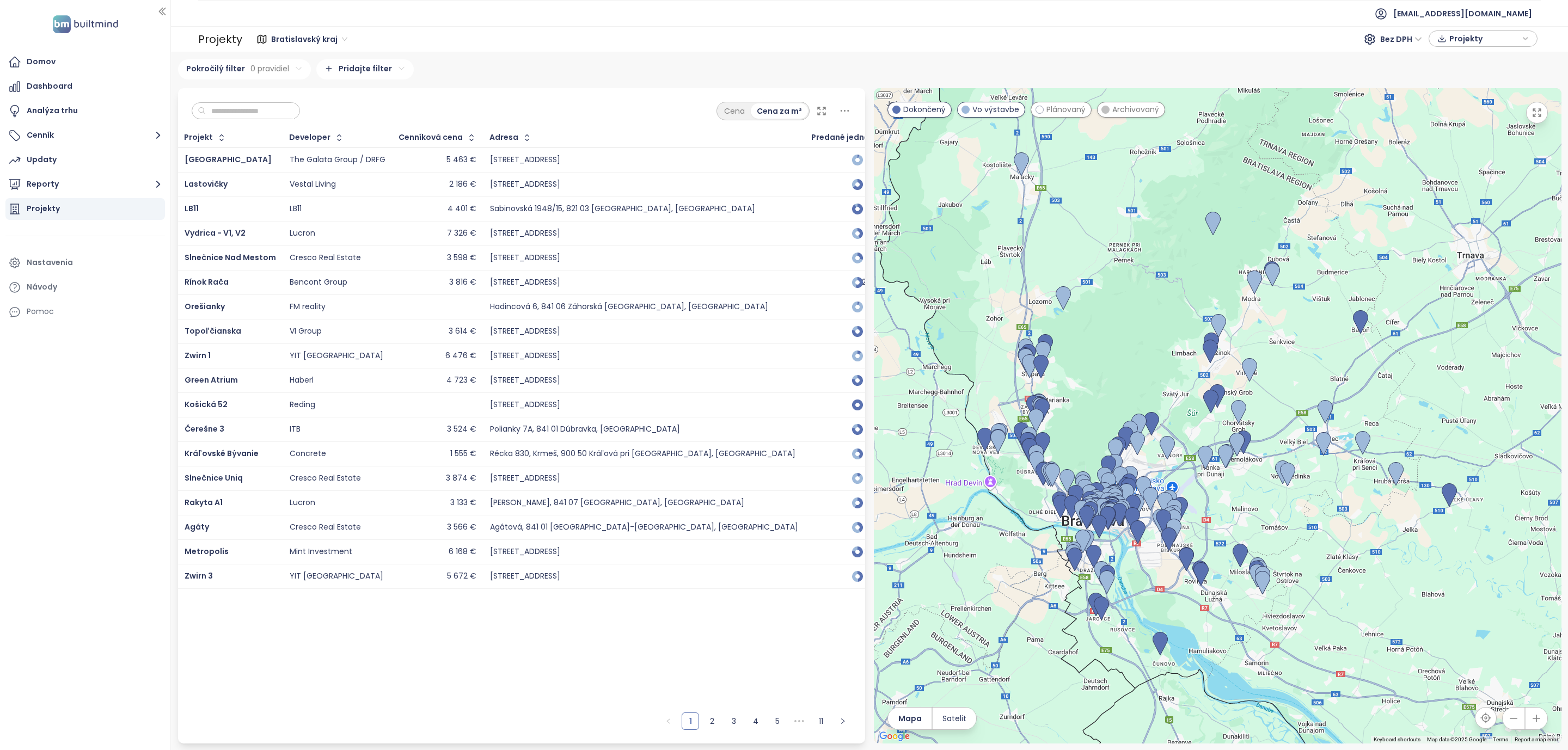
click at [1550, 120] on div at bounding box center [1217, 416] width 687 height 655
click at [1539, 114] on icon "button" at bounding box center [1536, 112] width 11 height 11
click at [821, 108] on icon at bounding box center [821, 111] width 11 height 11
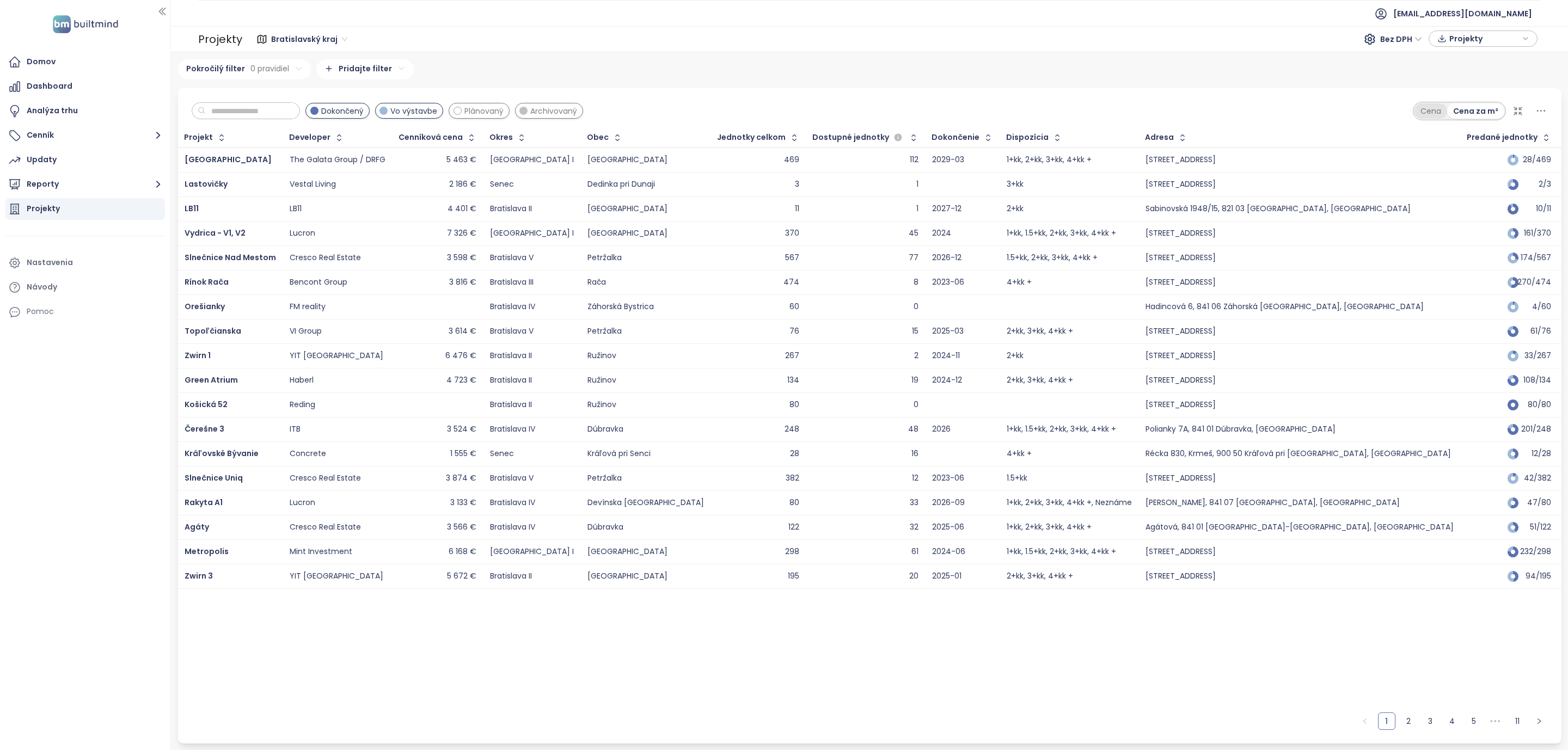
click at [1426, 110] on div "Cena" at bounding box center [1430, 111] width 33 height 15
click at [1479, 111] on div "Cena za m²" at bounding box center [1476, 111] width 56 height 15
click at [1428, 109] on div "Cena" at bounding box center [1430, 111] width 33 height 15
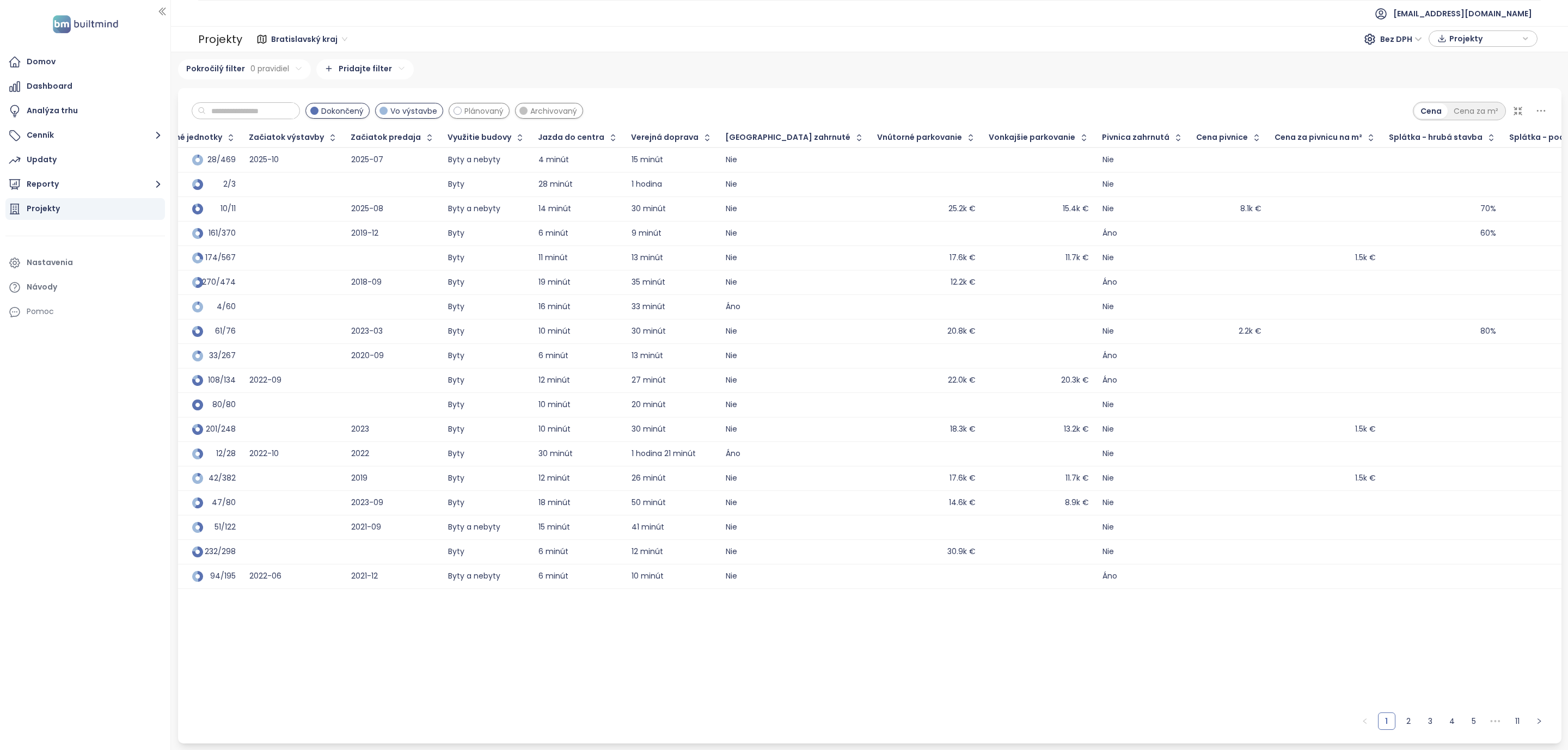
scroll to position [0, 1250]
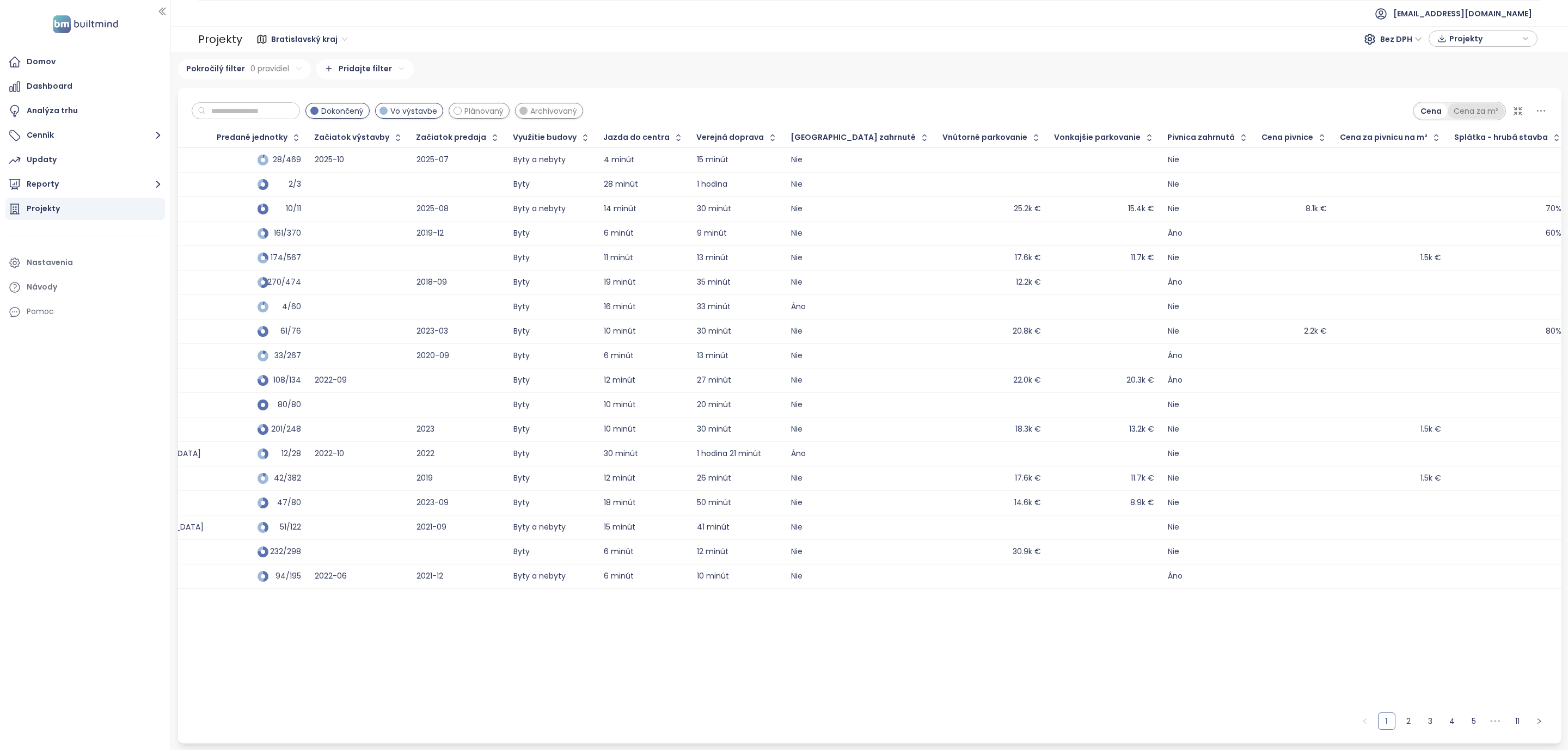
click at [1468, 109] on div "Cena za m²" at bounding box center [1476, 111] width 56 height 15
click at [1415, 111] on div "Cena" at bounding box center [1430, 111] width 33 height 15
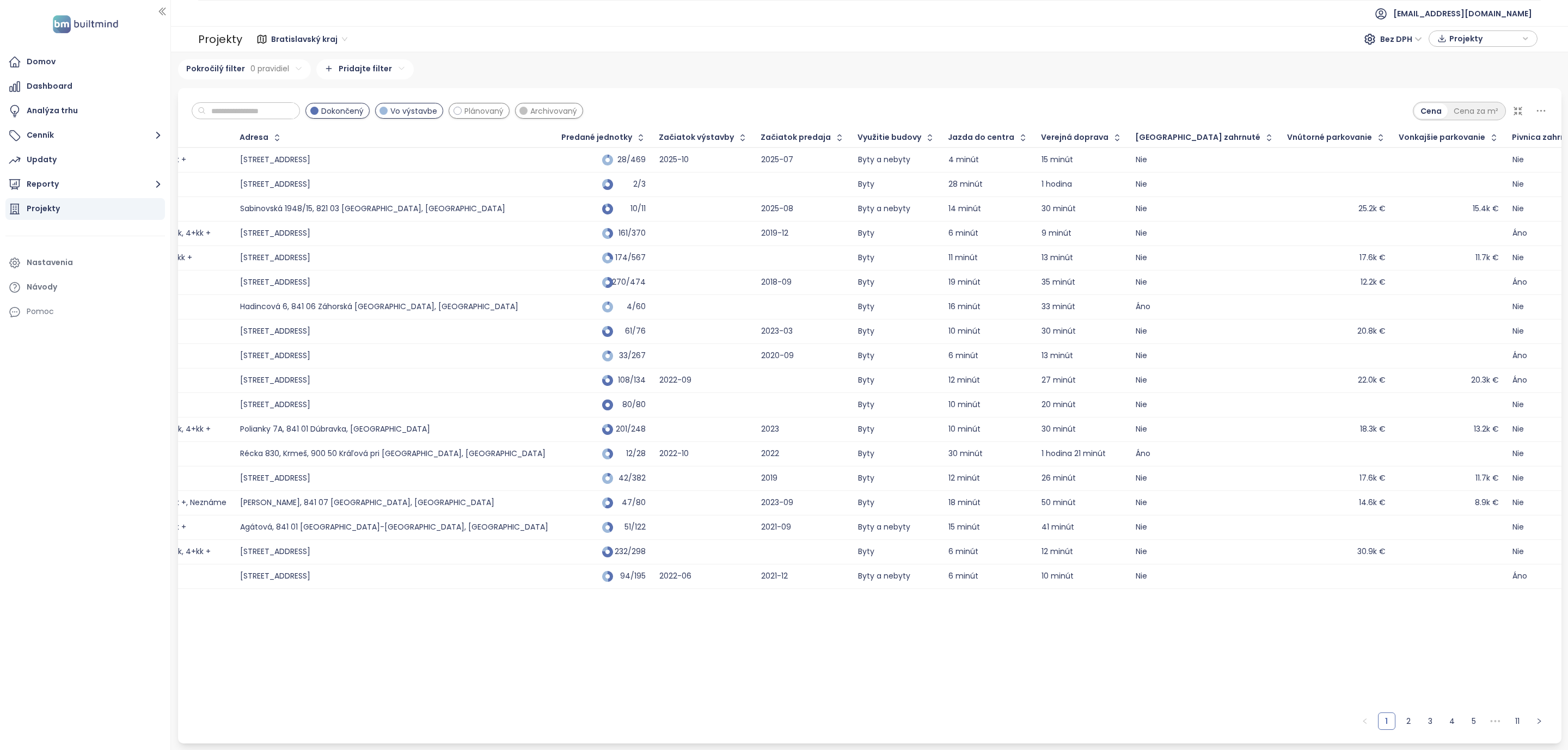
scroll to position [0, 840]
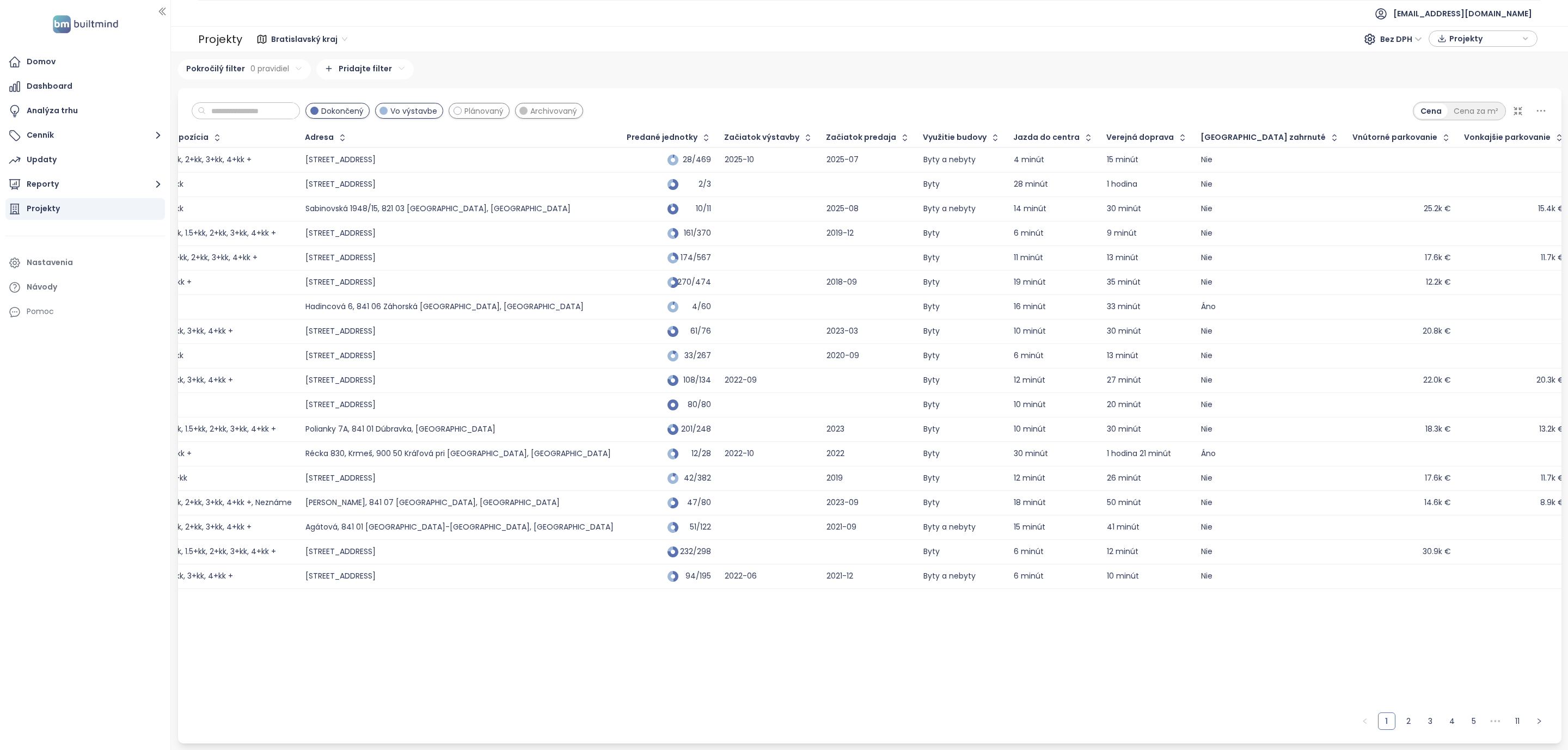
click at [1541, 110] on icon at bounding box center [1541, 111] width 14 height 14
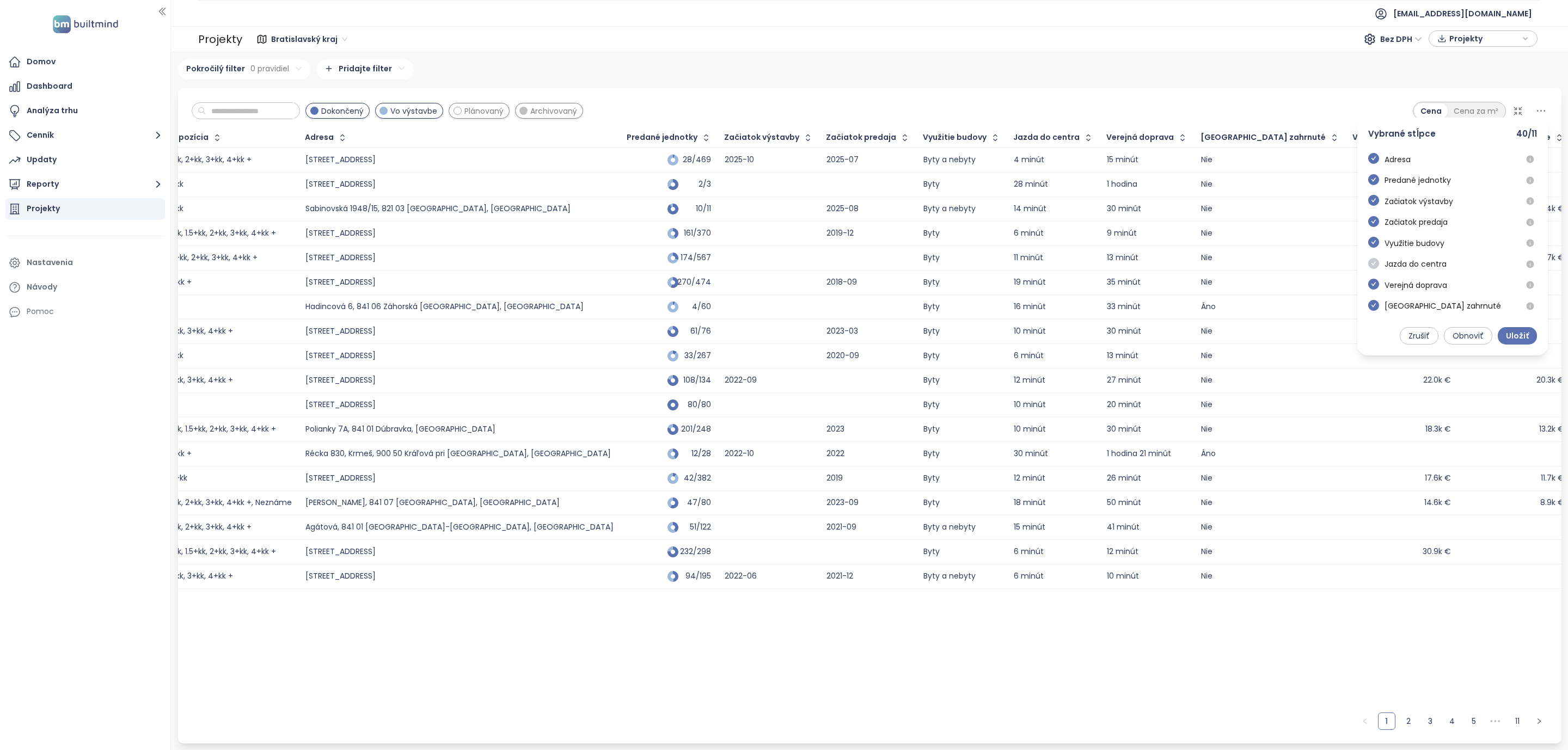
click at [1369, 268] on icon "check-circle" at bounding box center [1373, 263] width 11 height 11
click at [1376, 286] on icon "check-circle" at bounding box center [1373, 284] width 11 height 11
drag, startPoint x: 1507, startPoint y: 331, endPoint x: 1468, endPoint y: 346, distance: 41.8
click at [1508, 331] on span "Uložiť" at bounding box center [1517, 336] width 23 height 12
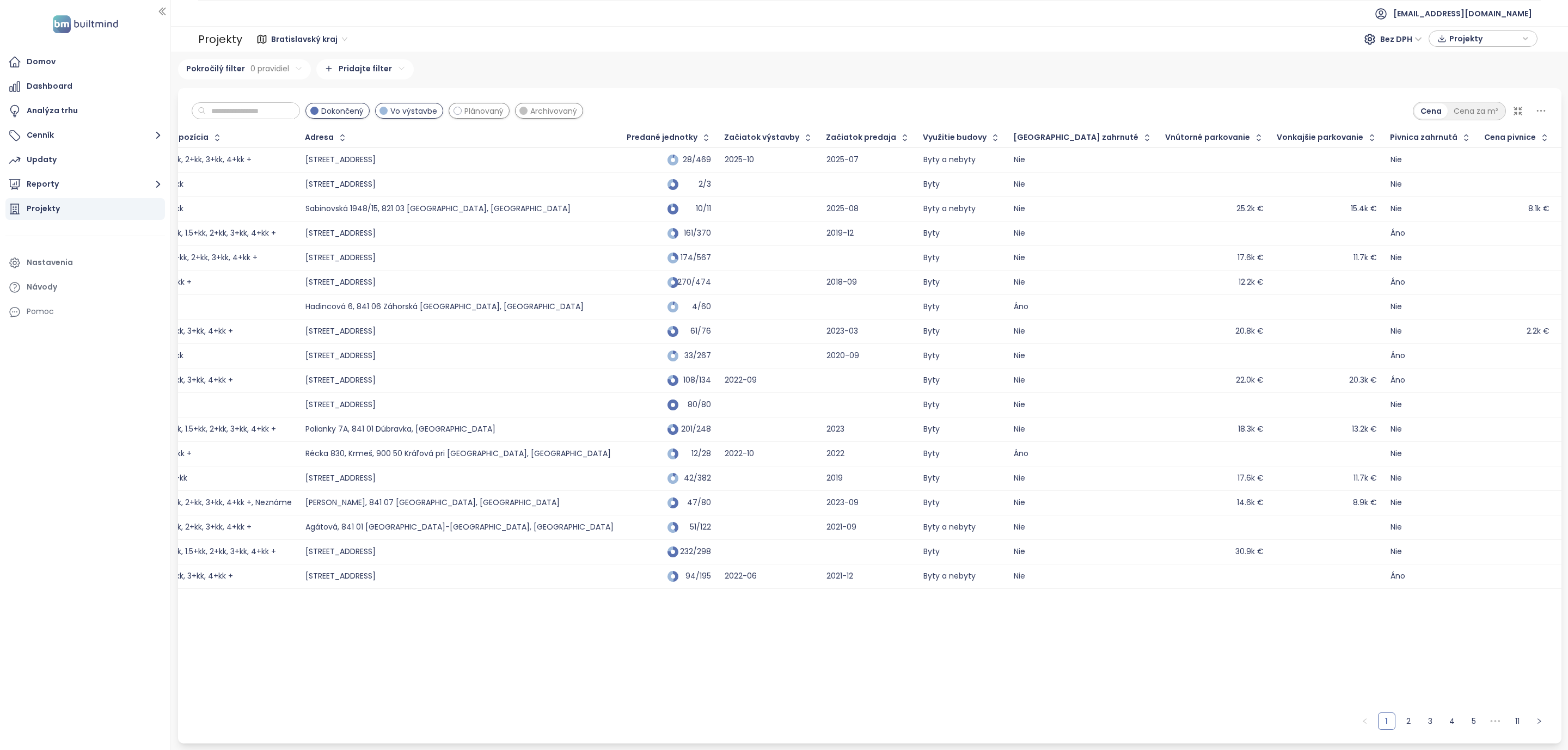
click at [1542, 109] on icon at bounding box center [1541, 111] width 14 height 14
click at [1377, 309] on icon "check-circle" at bounding box center [1373, 305] width 11 height 11
click at [1377, 309] on span at bounding box center [1373, 306] width 11 height 13
click at [1369, 305] on span at bounding box center [1373, 306] width 11 height 13
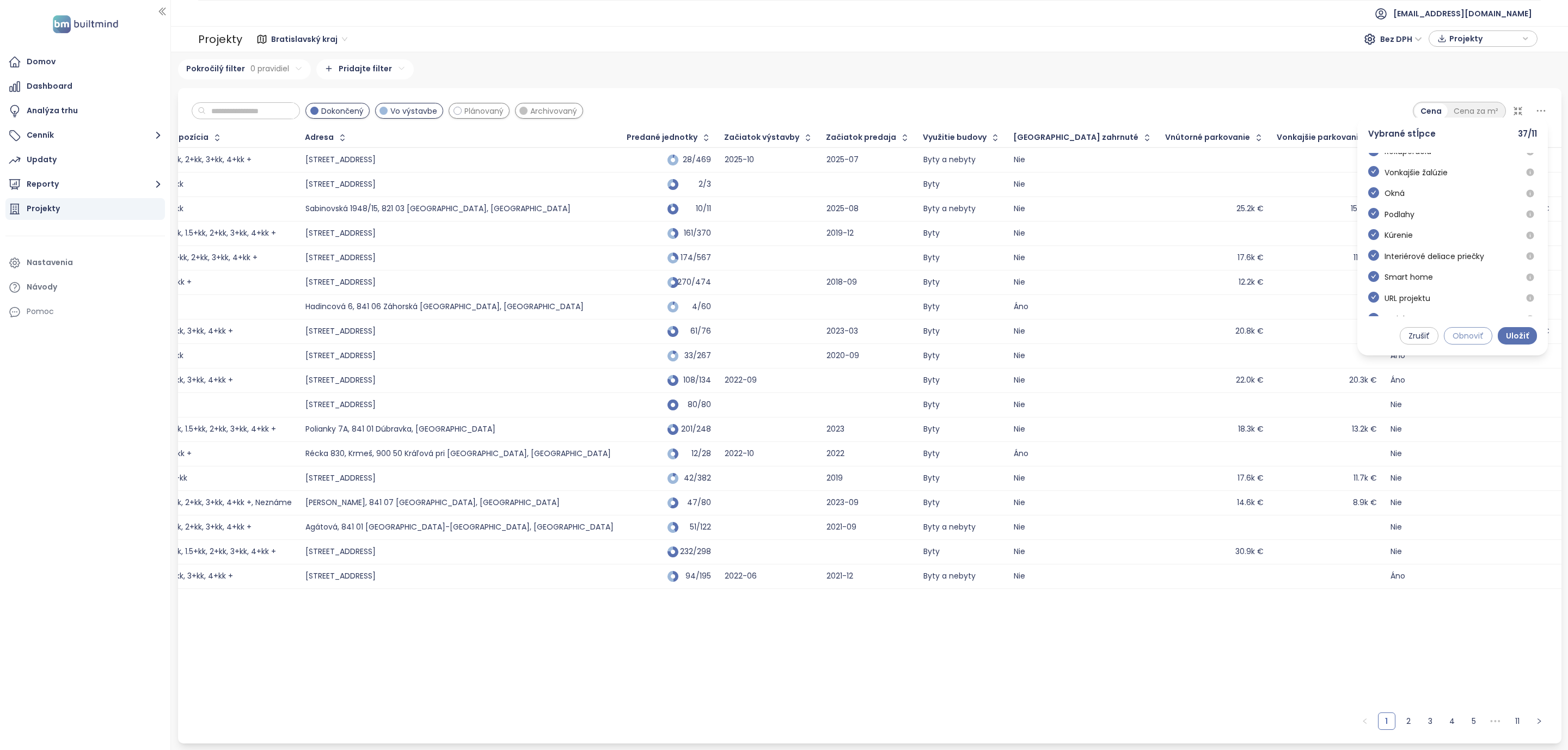
click at [1460, 332] on span "Obnoviť" at bounding box center [1468, 336] width 31 height 12
click at [1360, 98] on div "Dokončený Vo výstavbe Plánovaný Archivovaný Cena Cena za m² Vybrané stĺpce 38 /…" at bounding box center [870, 108] width 1383 height 40
click at [1542, 109] on icon at bounding box center [1541, 111] width 14 height 14
click at [1377, 245] on icon "check-circle" at bounding box center [1373, 242] width 11 height 11
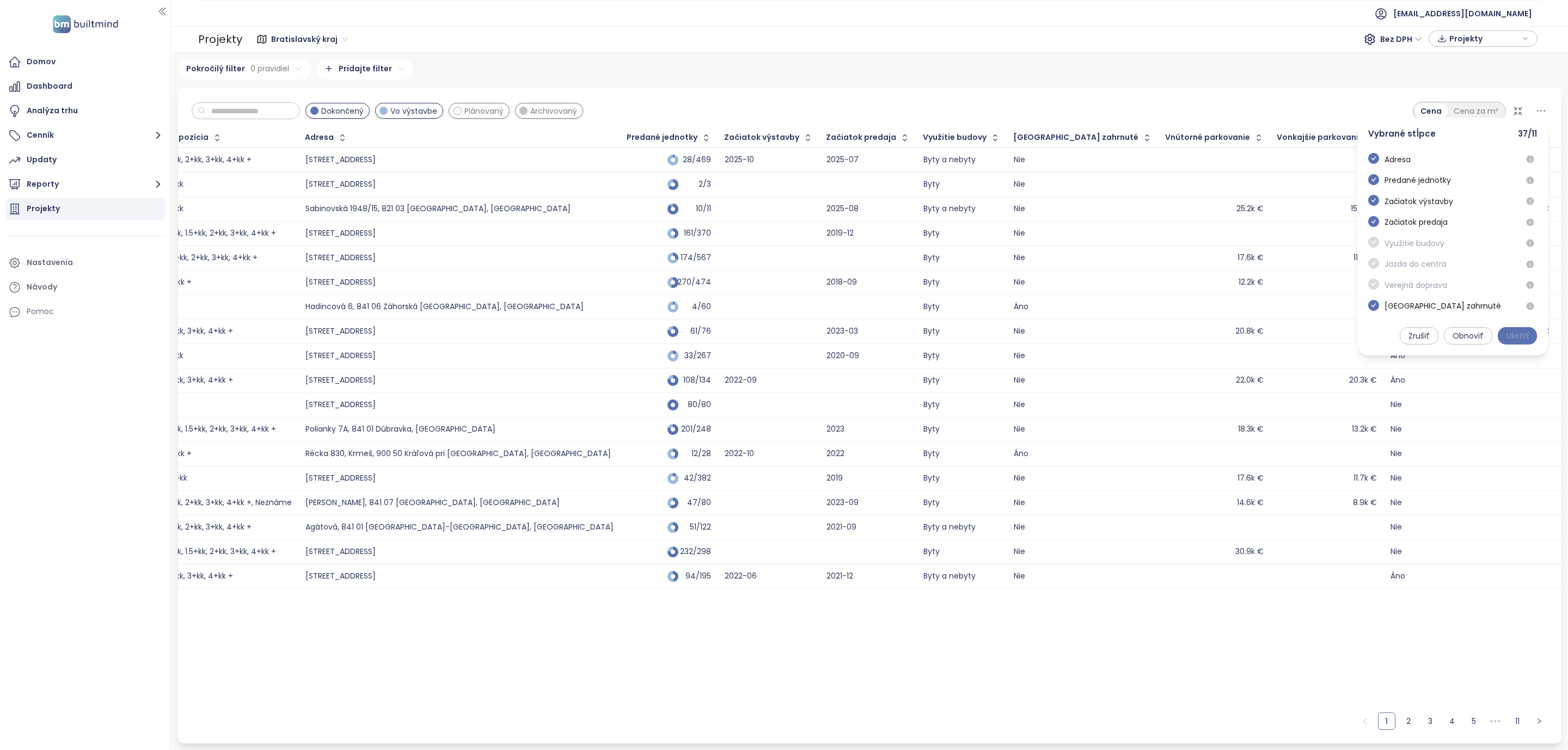
click at [1506, 331] on span "Uložiť" at bounding box center [1517, 336] width 23 height 12
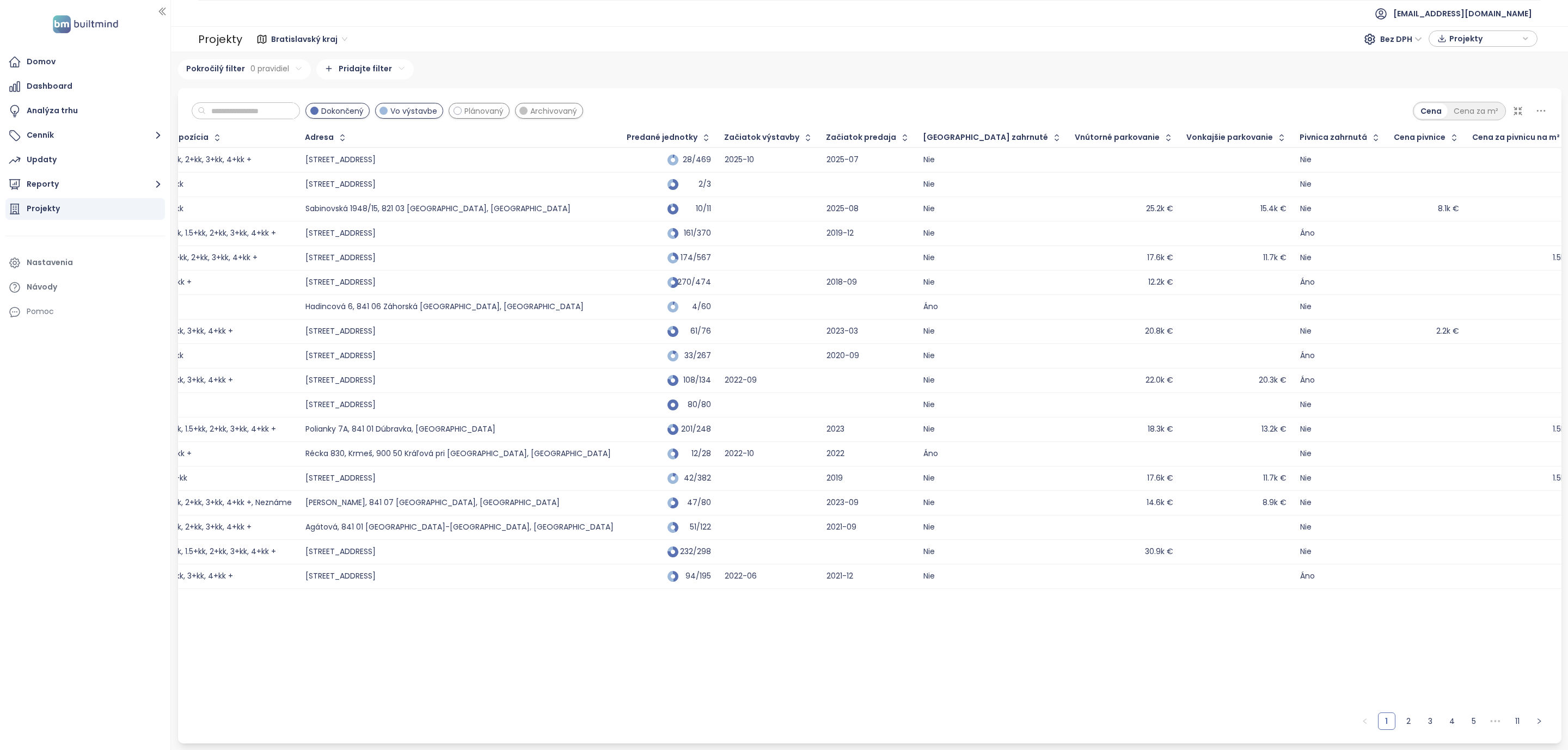
click at [1535, 106] on icon at bounding box center [1541, 111] width 14 height 14
click at [1370, 311] on icon "check-circle" at bounding box center [1373, 305] width 11 height 11
click at [1515, 333] on span "Uložiť" at bounding box center [1517, 336] width 23 height 12
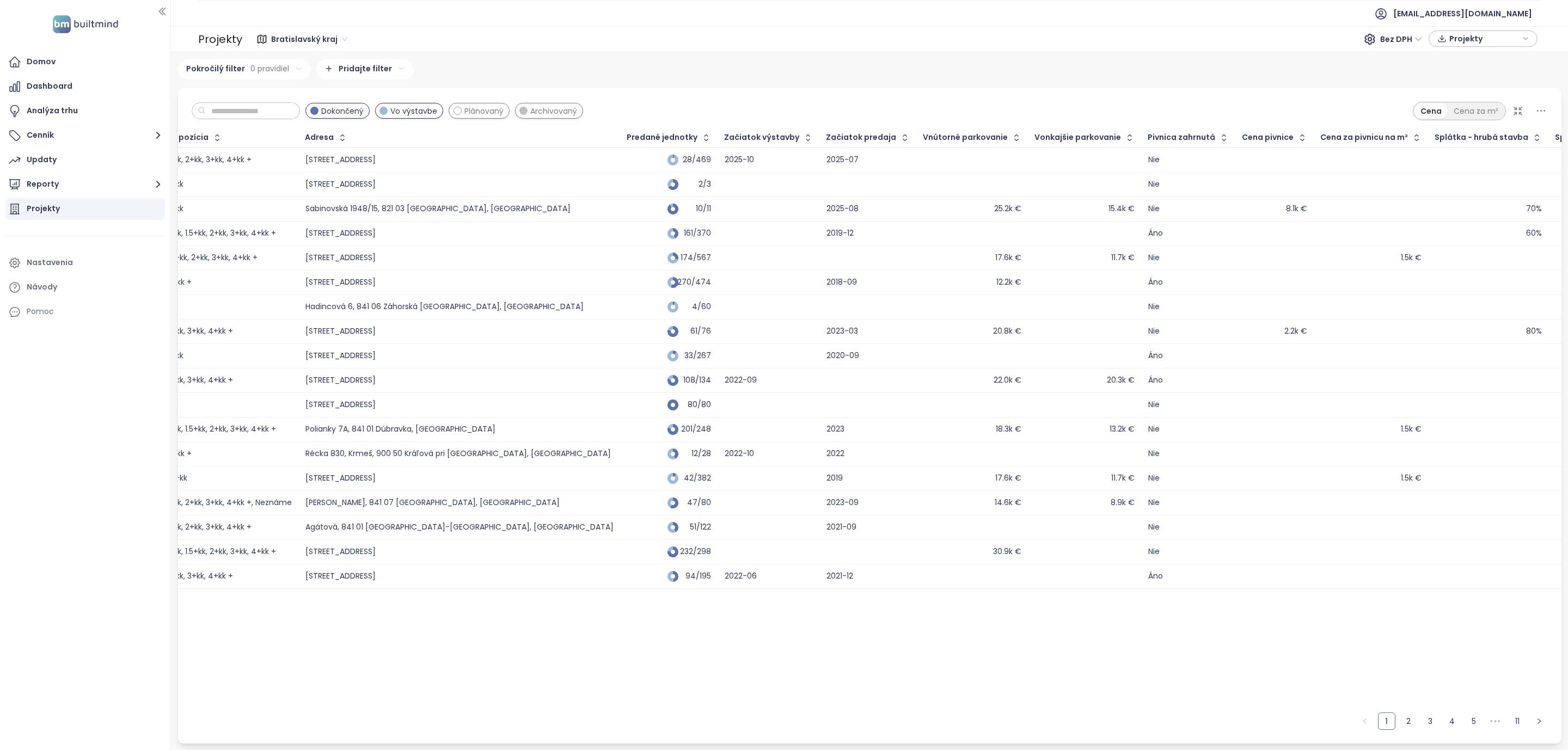
click at [1537, 111] on icon at bounding box center [1541, 111] width 14 height 14
click at [1460, 337] on span "Obnoviť" at bounding box center [1468, 336] width 31 height 12
drag, startPoint x: 1462, startPoint y: 337, endPoint x: 1454, endPoint y: 342, distance: 9.4
click at [1463, 337] on span "Obnoviť" at bounding box center [1468, 336] width 31 height 12
click at [1422, 334] on span "Zrušiť" at bounding box center [1418, 336] width 21 height 12
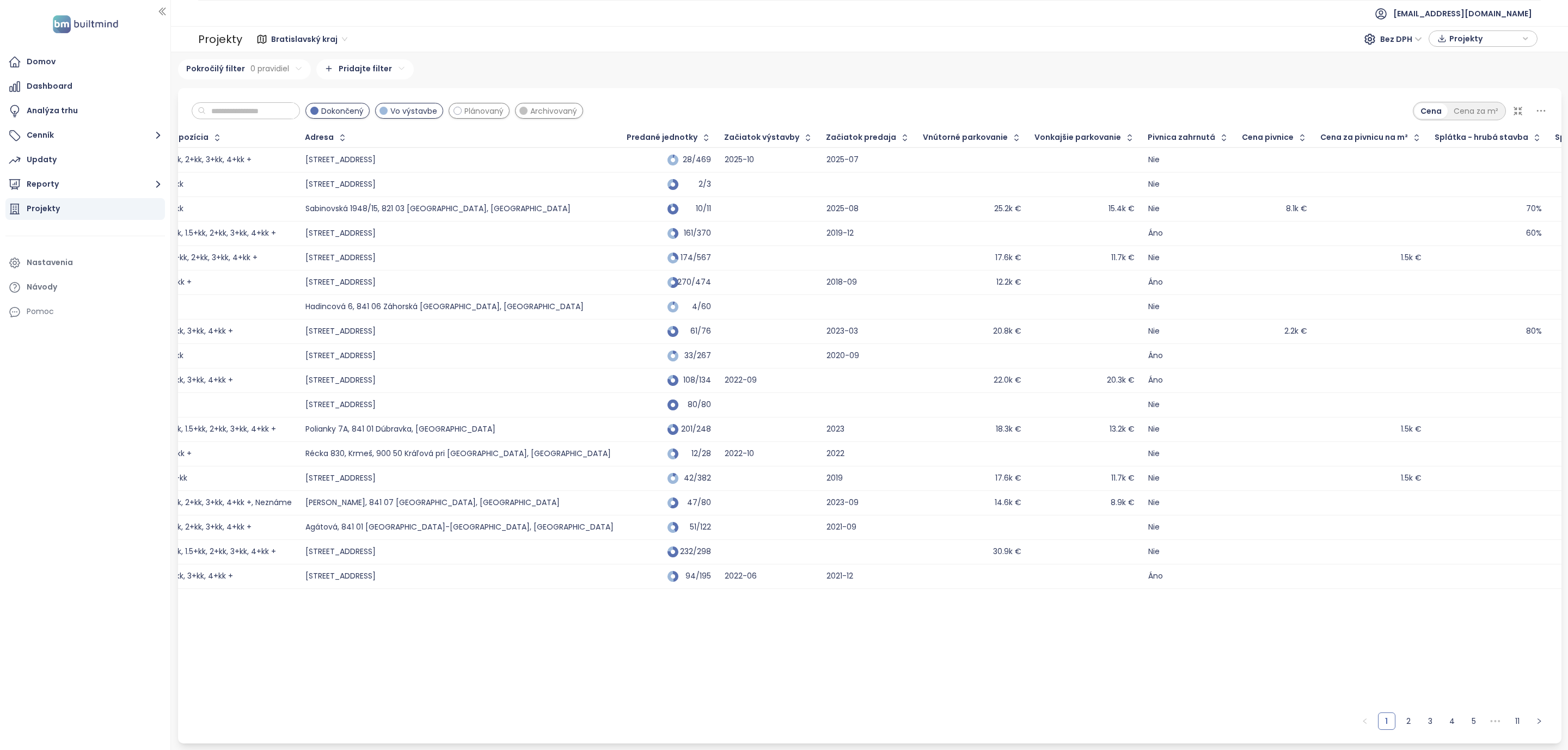
click at [1539, 113] on icon at bounding box center [1541, 111] width 14 height 14
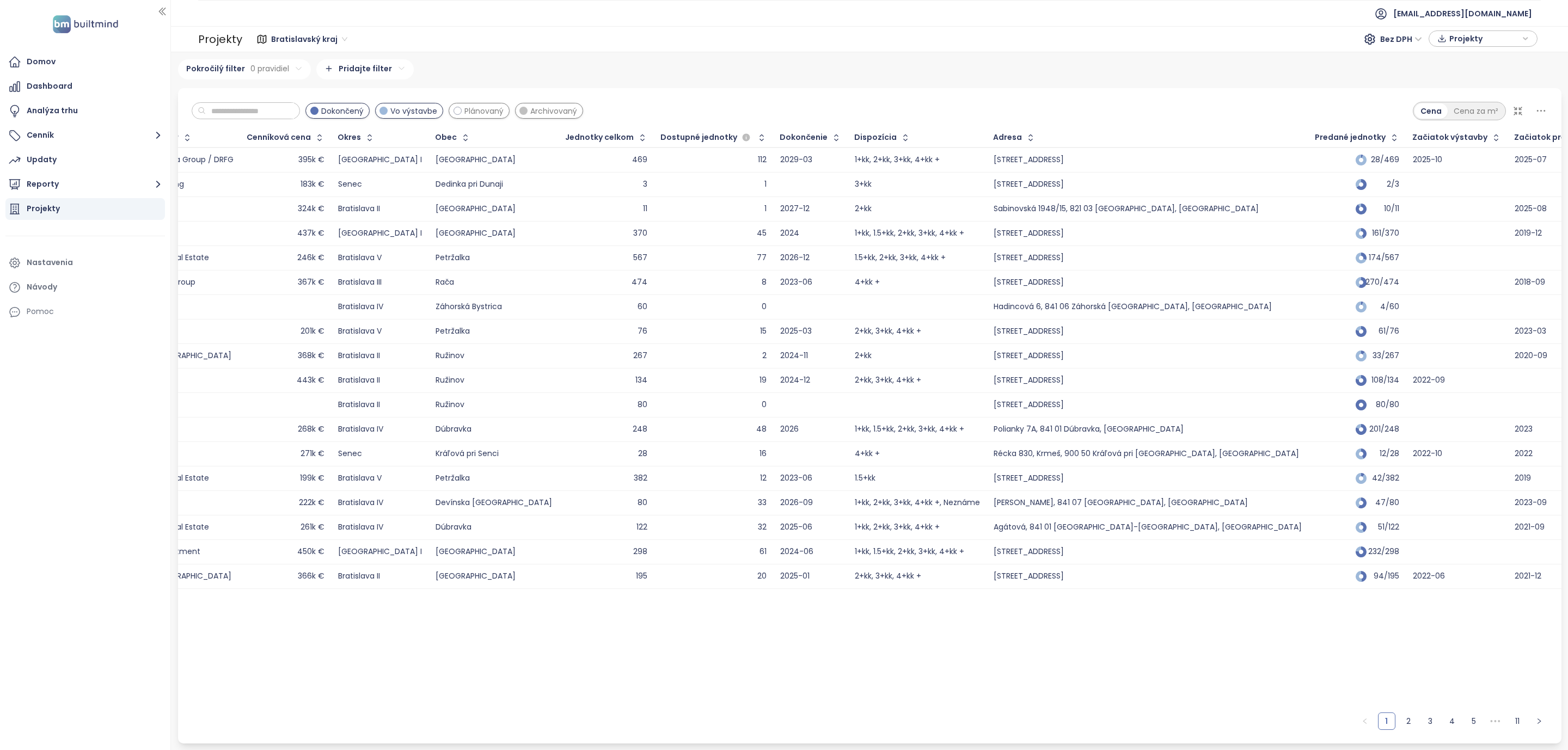
scroll to position [0, 214]
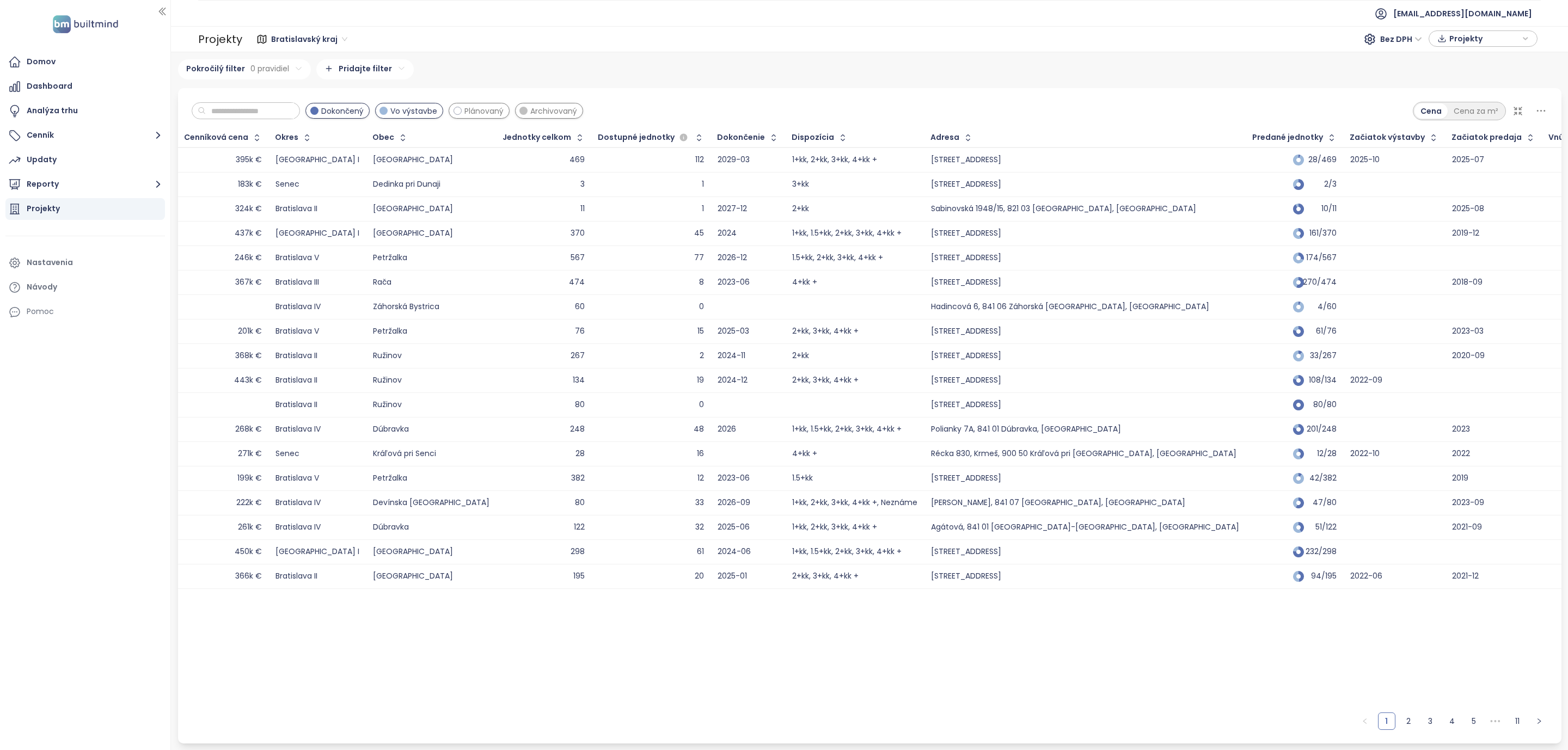
click at [1542, 109] on icon at bounding box center [1541, 111] width 14 height 14
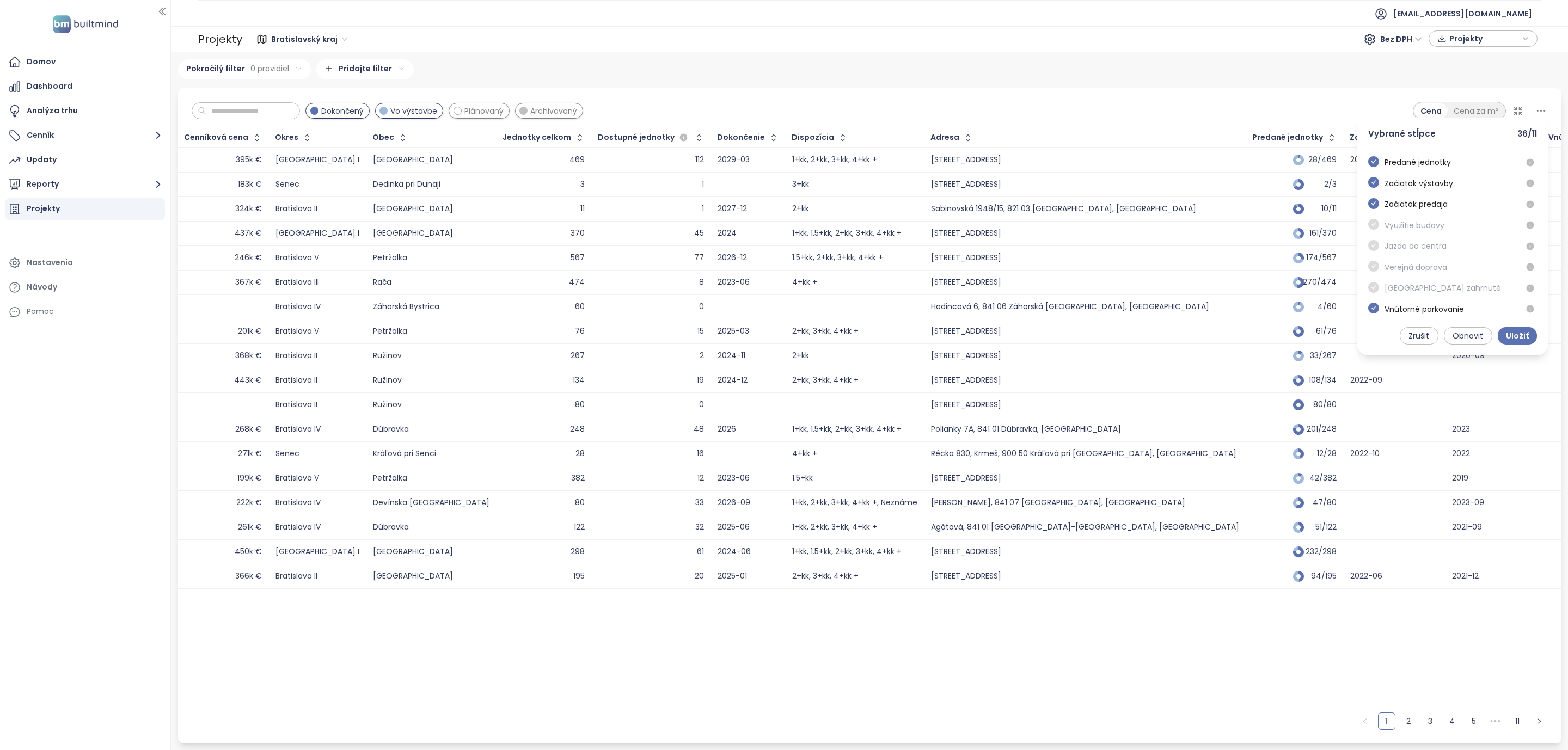
scroll to position [0, 0]
click at [1377, 159] on icon "check-circle" at bounding box center [1373, 158] width 11 height 11
click at [1336, 116] on div "Dokončený Vo výstavbe Plánovaný Archivovaný Cena Cena za m² Vybrané stĺpce 35 /…" at bounding box center [870, 108] width 1383 height 40
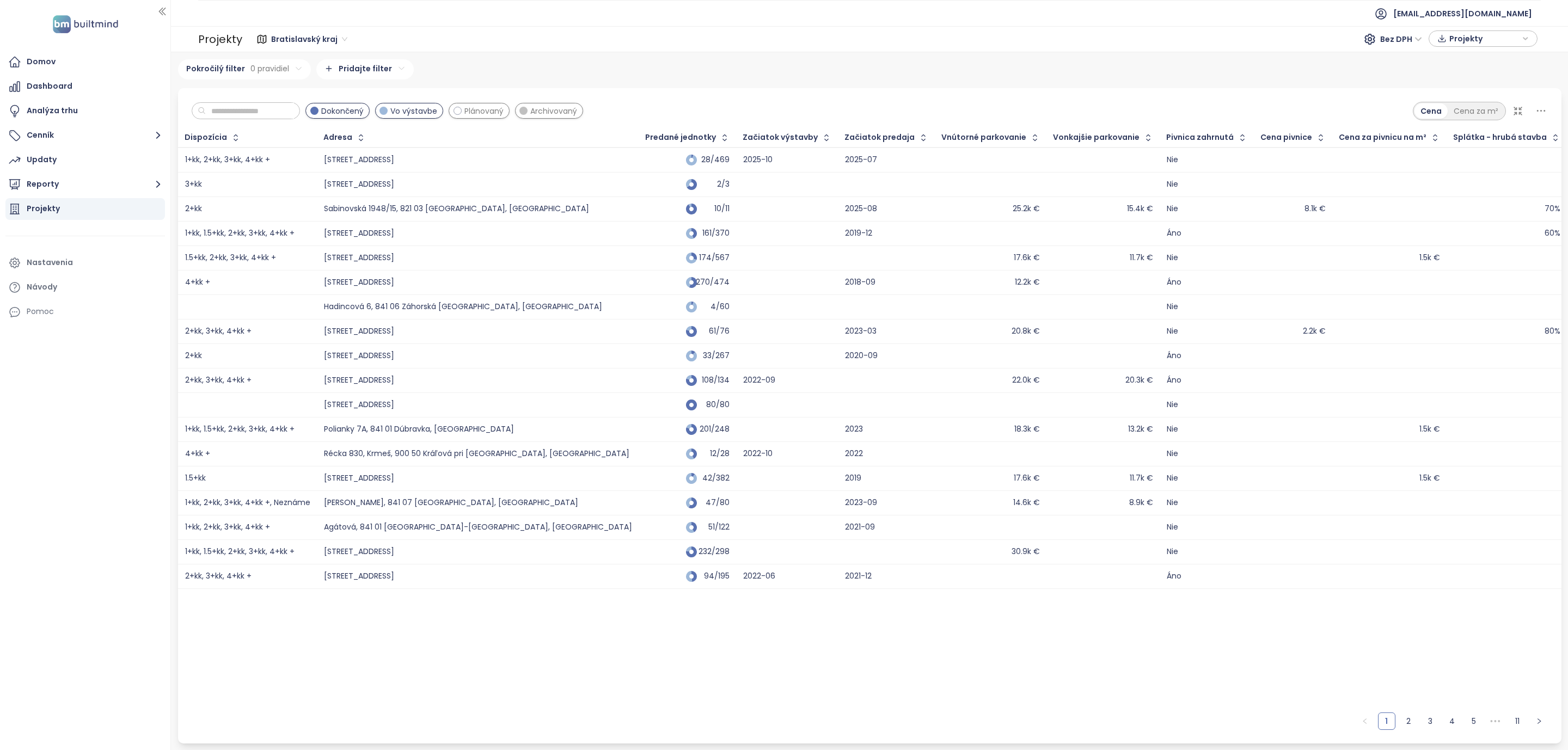
scroll to position [0, 830]
click at [1539, 111] on icon at bounding box center [1541, 111] width 14 height 14
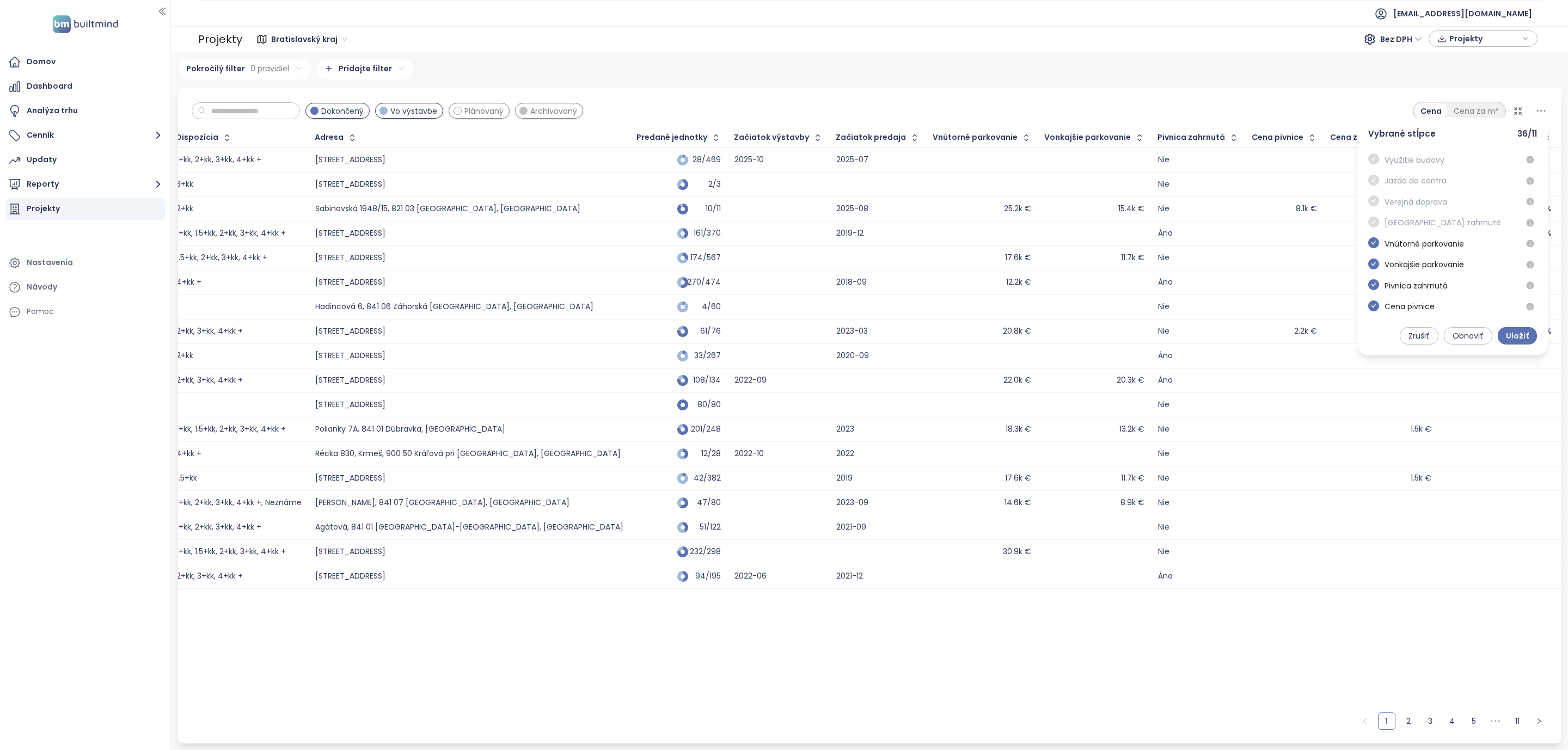
scroll to position [163, 0]
click at [1372, 210] on icon "check-circle" at bounding box center [1373, 205] width 11 height 11
click at [1507, 331] on span "Uložiť" at bounding box center [1517, 336] width 23 height 12
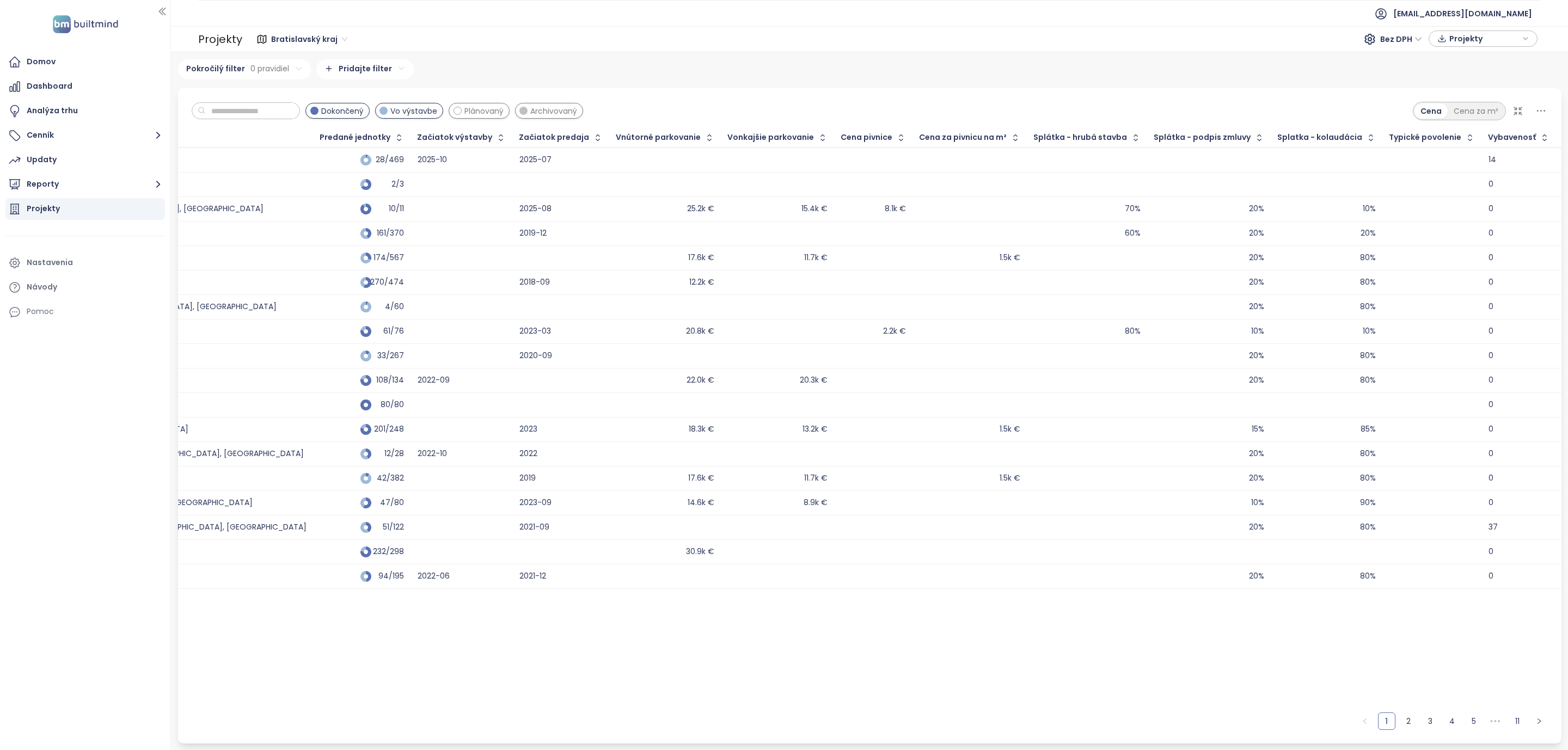
scroll to position [0, 1188]
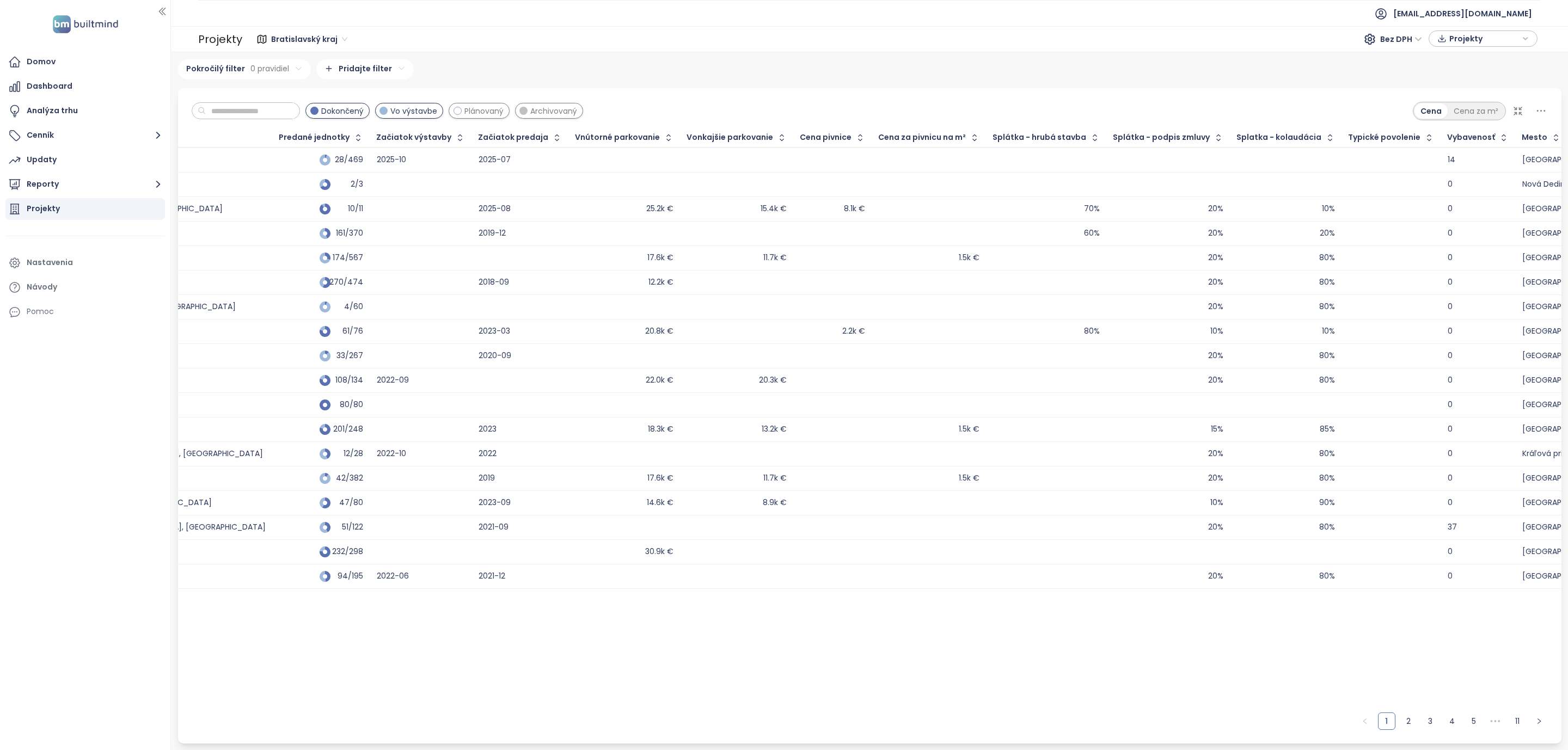
click at [1540, 111] on icon at bounding box center [1541, 111] width 9 height 1
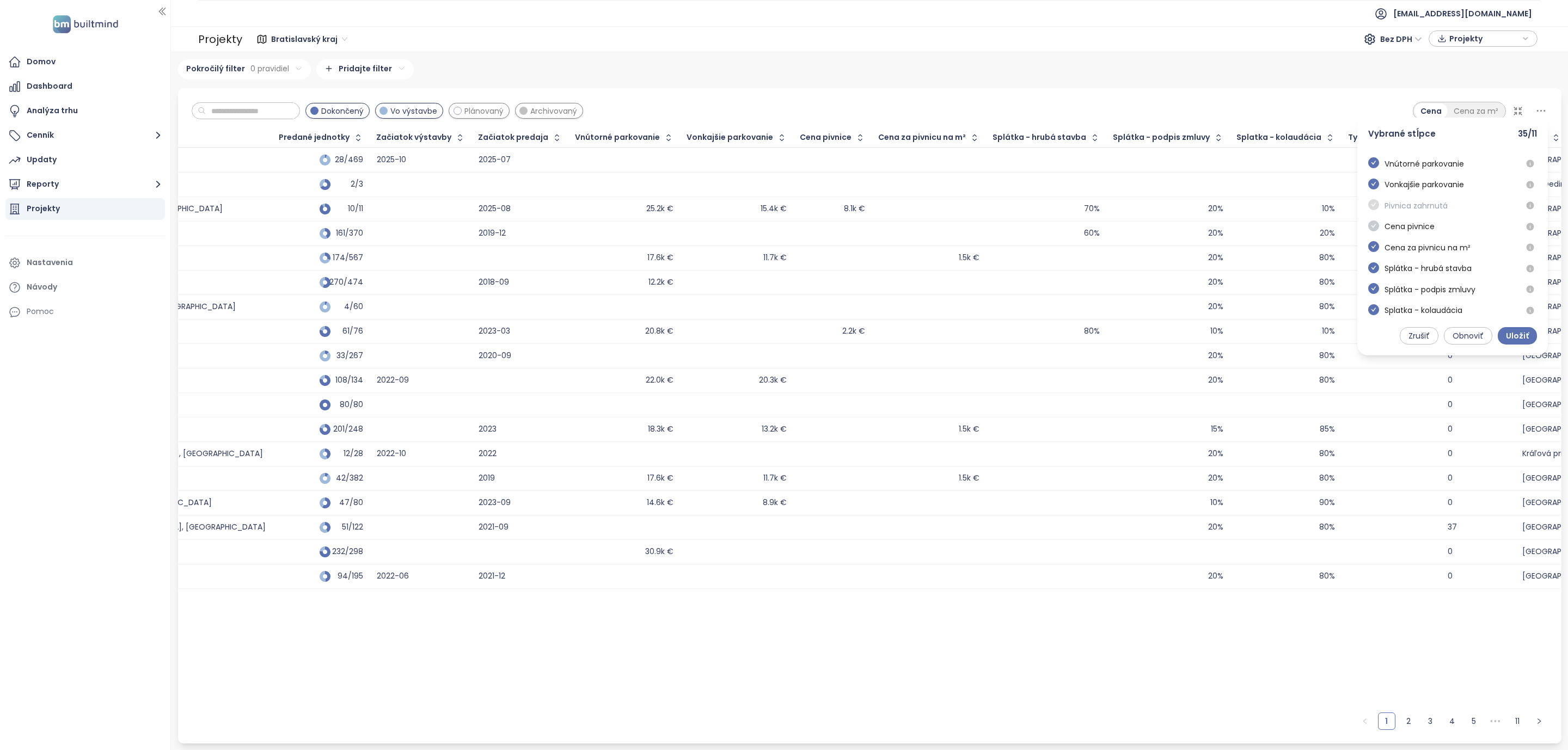
click at [1378, 230] on icon "check-circle" at bounding box center [1373, 226] width 11 height 11
click at [1377, 251] on icon "check-circle" at bounding box center [1373, 246] width 11 height 11
click at [1520, 331] on span "Uložiť" at bounding box center [1517, 336] width 23 height 12
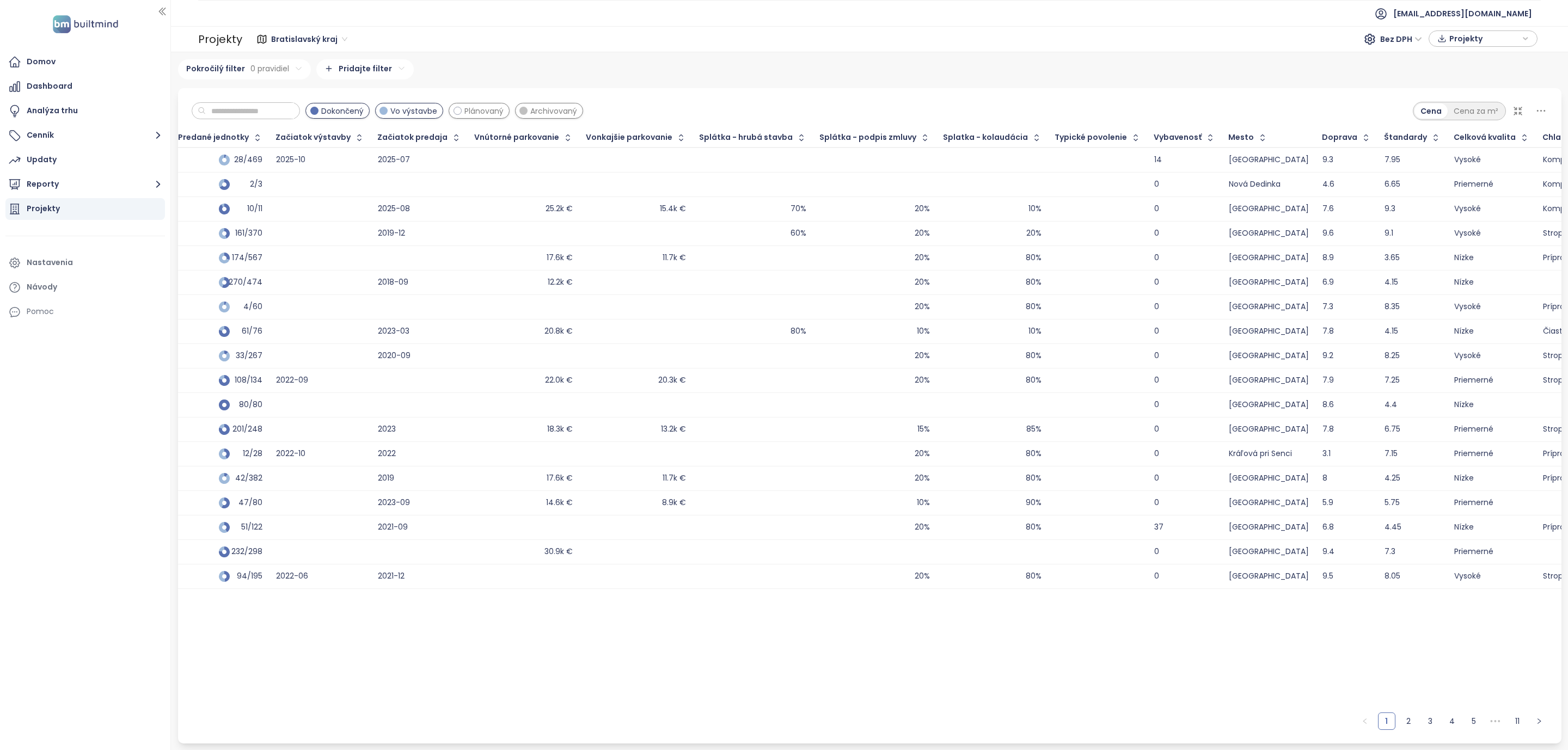
scroll to position [0, 1305]
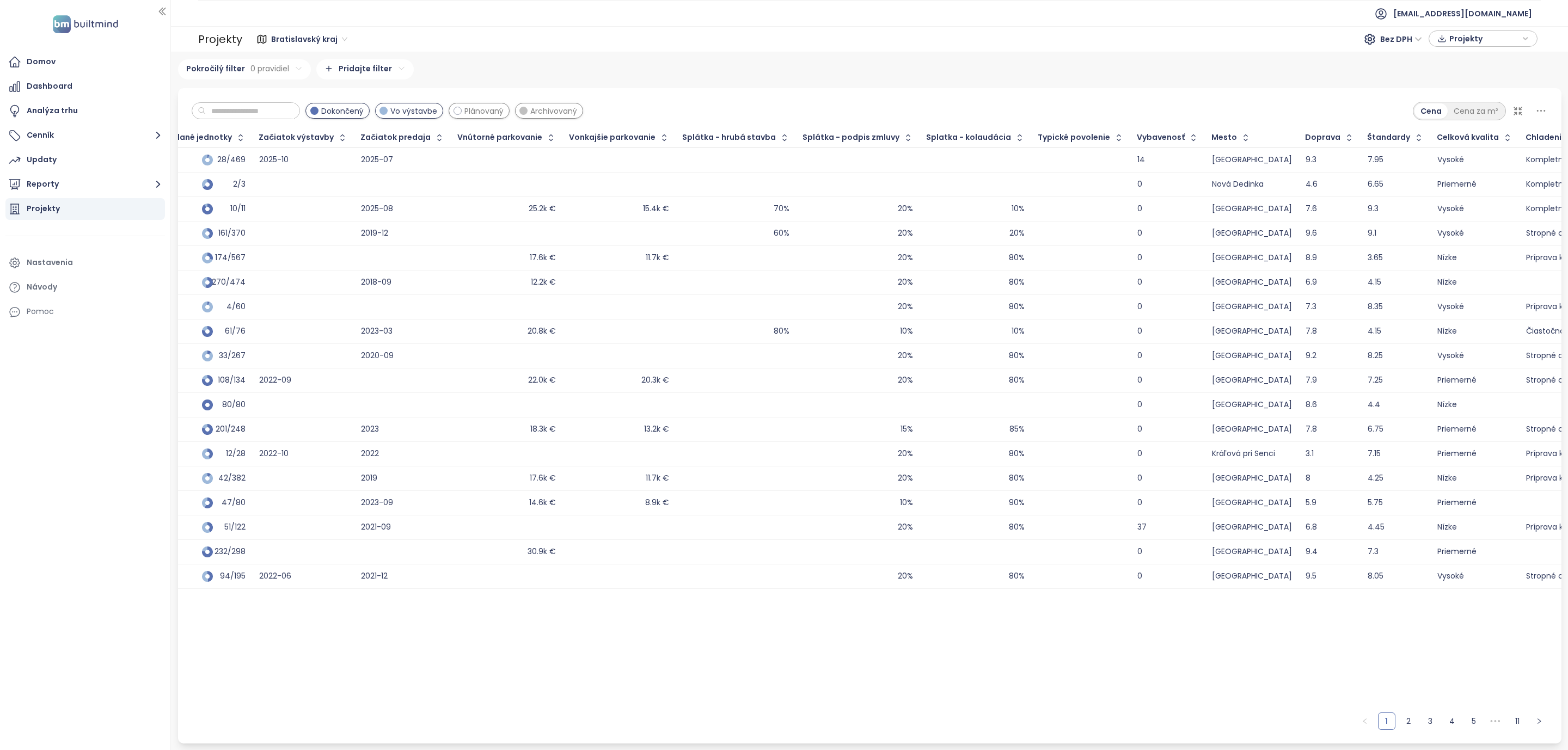
click at [1540, 114] on icon at bounding box center [1541, 111] width 14 height 14
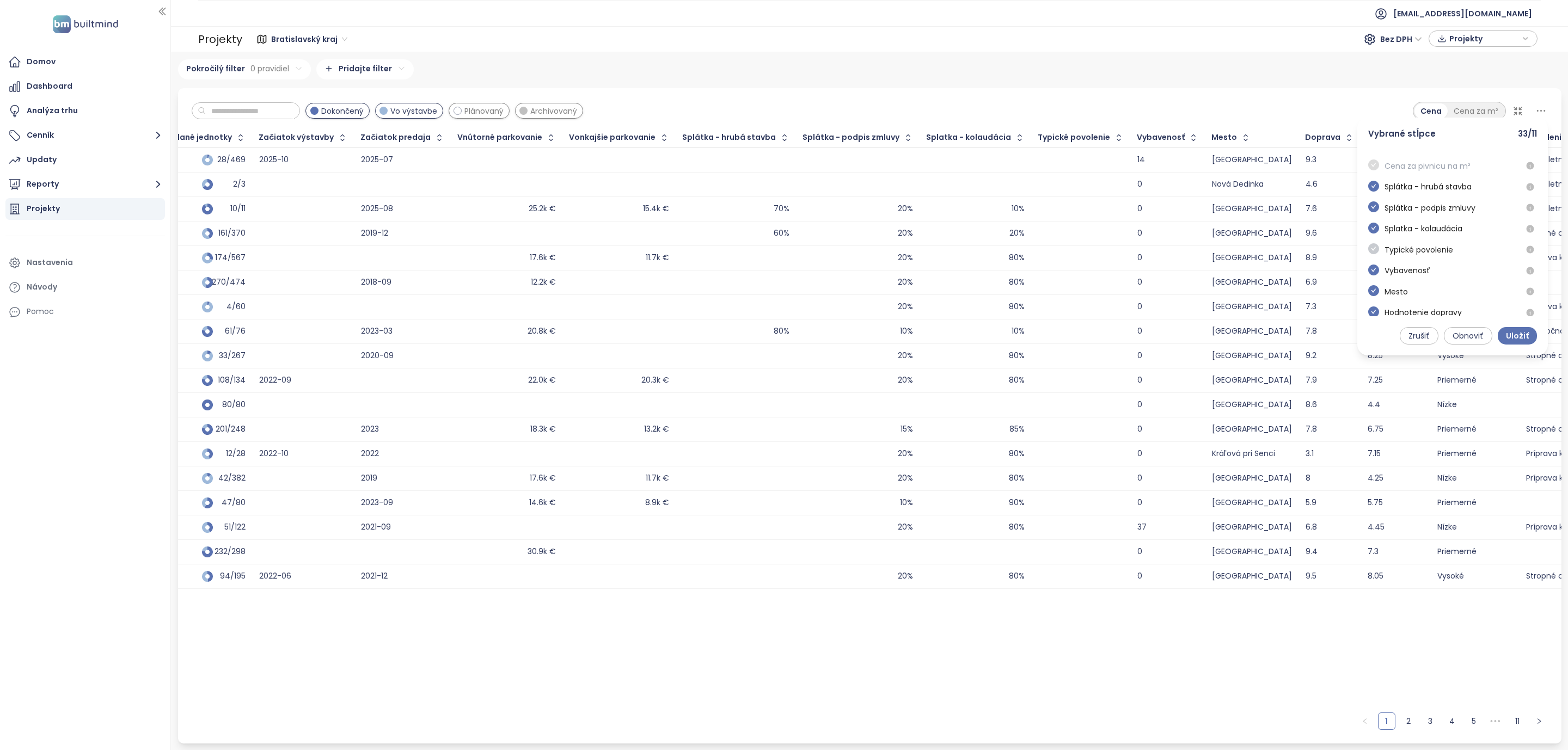
click at [1375, 254] on icon "check-circle" at bounding box center [1373, 249] width 11 height 11
click at [1371, 276] on icon "check-circle" at bounding box center [1373, 270] width 11 height 11
click at [1375, 296] on icon "check-circle" at bounding box center [1373, 290] width 11 height 11
click at [1377, 235] on icon "check-circle" at bounding box center [1373, 230] width 11 height 11
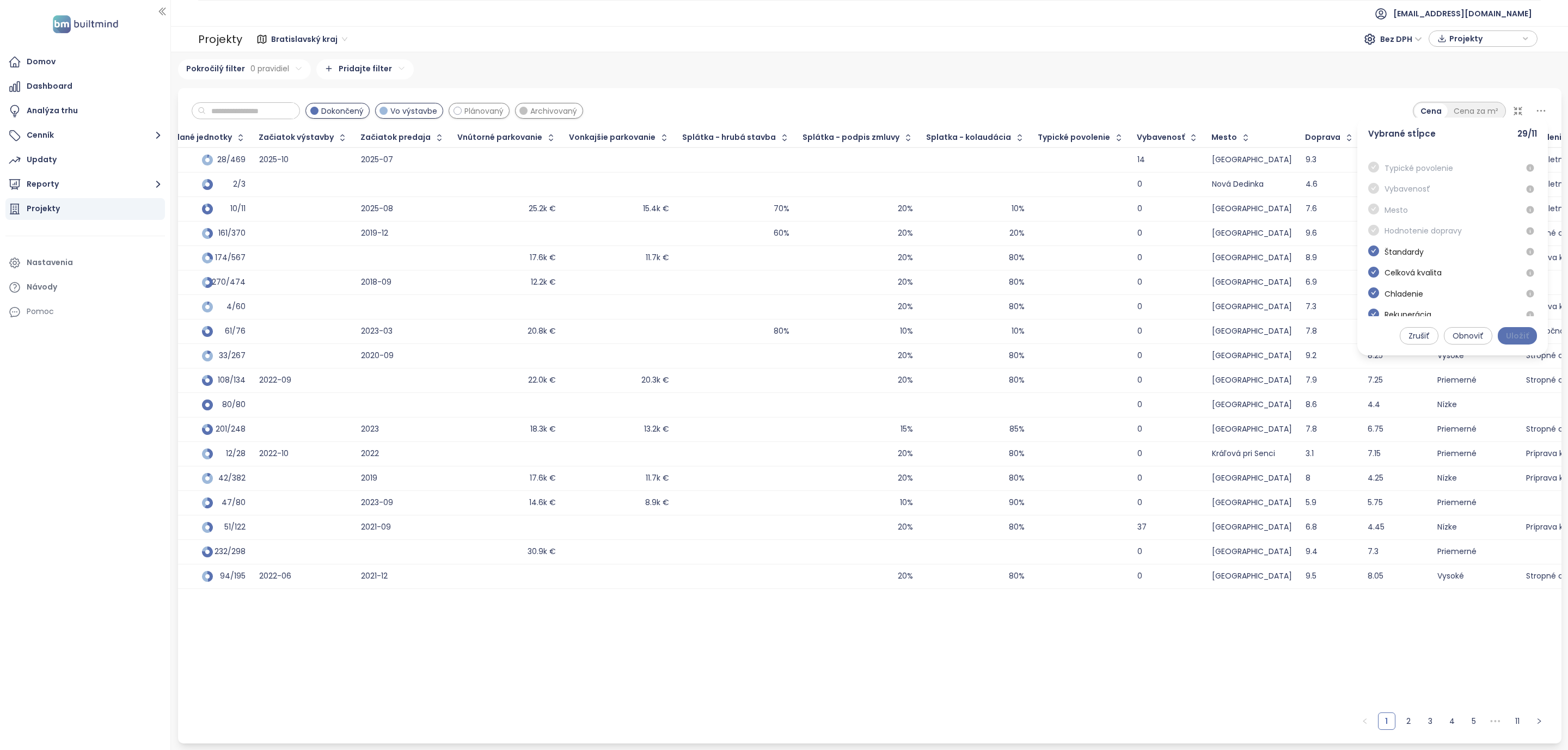
click at [1511, 334] on span "Uložiť" at bounding box center [1517, 336] width 23 height 12
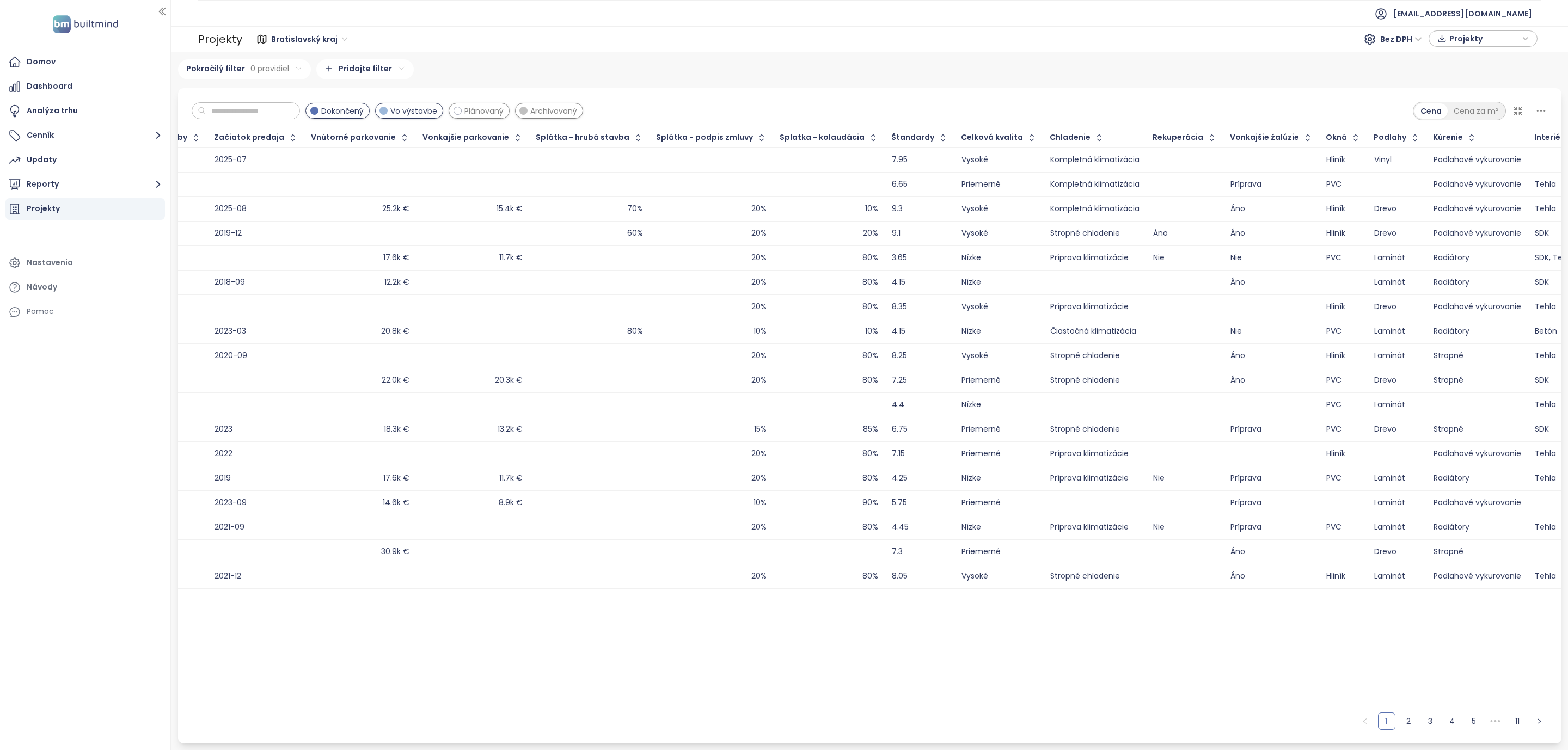
scroll to position [0, 1505]
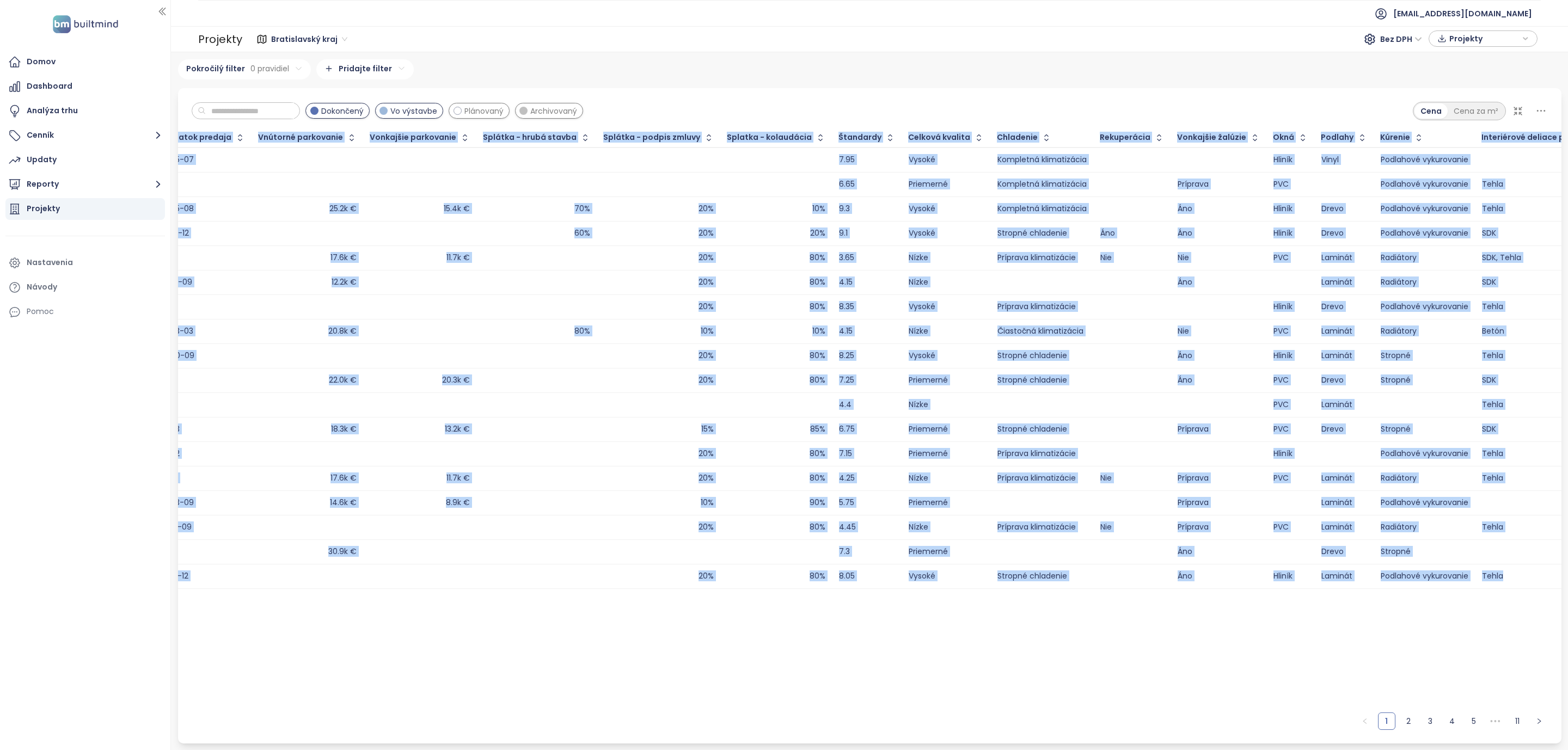
drag, startPoint x: 1307, startPoint y: 592, endPoint x: 735, endPoint y: 604, distance: 572.1
click at [735, 589] on div "Projekt Developer Cenníková cena Okres Obec Jednotky celkom Dostupné jednotky D…" at bounding box center [870, 359] width 1383 height 460
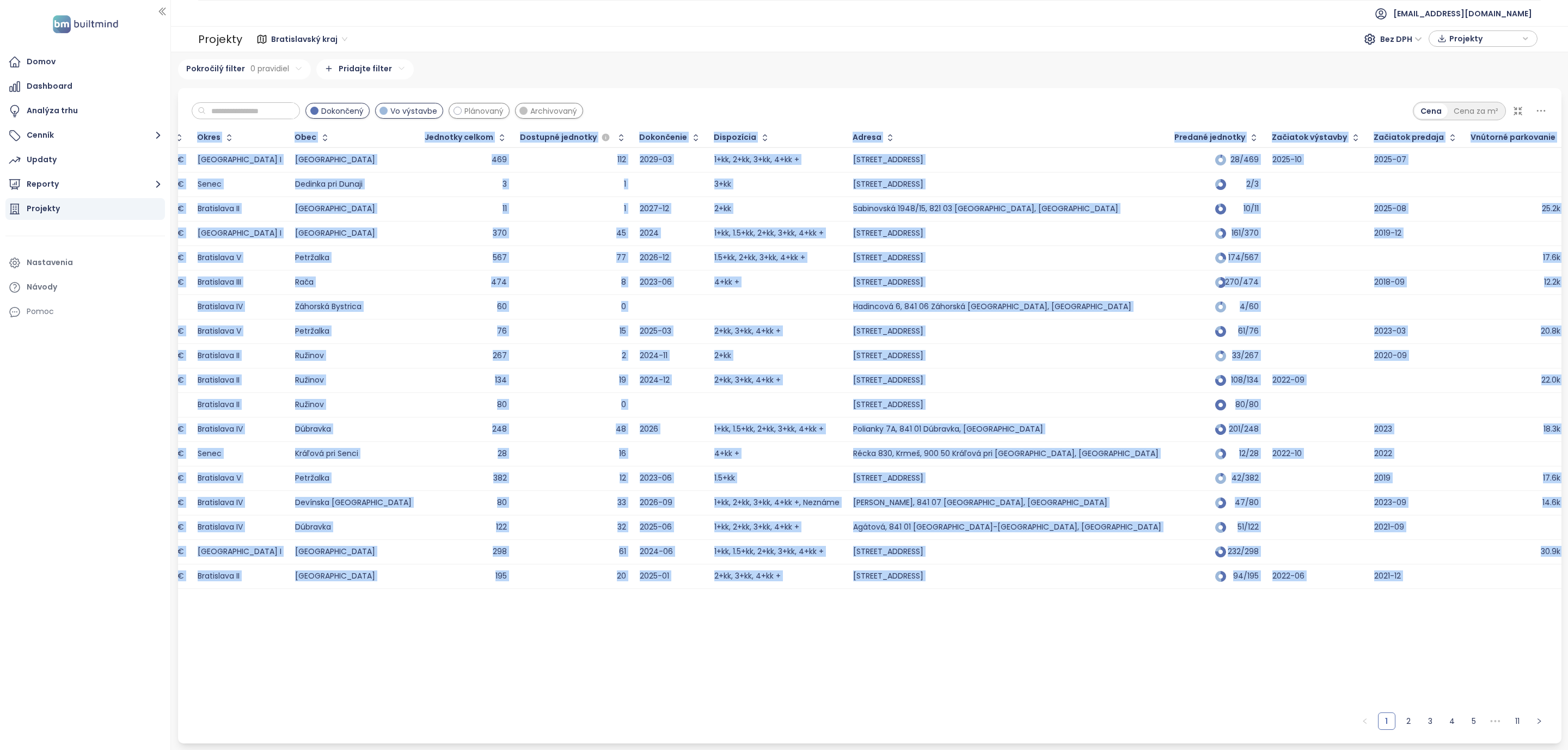
scroll to position [0, 0]
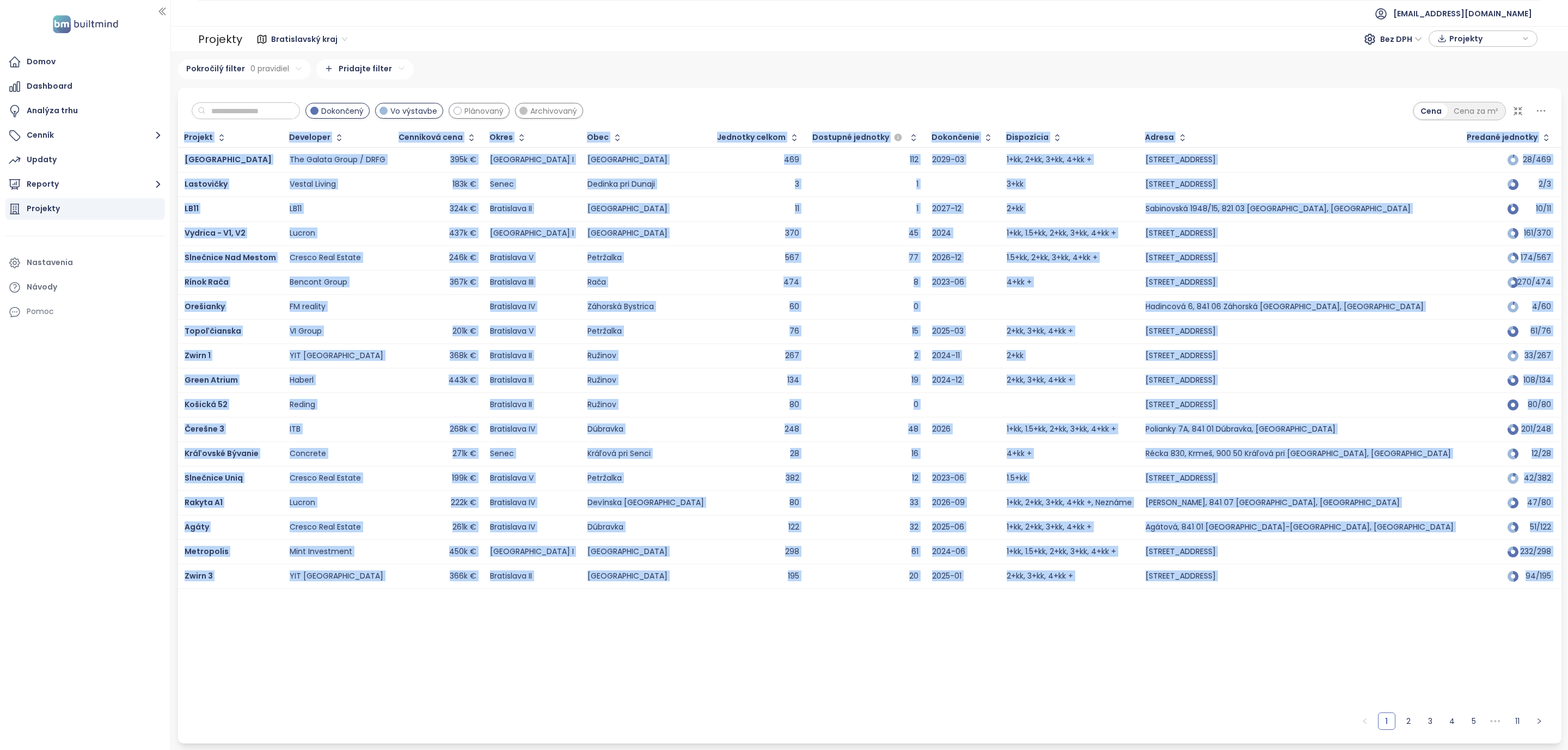
click at [367, 72] on html "Domov Dashboard Analýza trhu Cenník Updaty Reporty Projekty Nastavenia Návody P…" at bounding box center [784, 375] width 1568 height 750
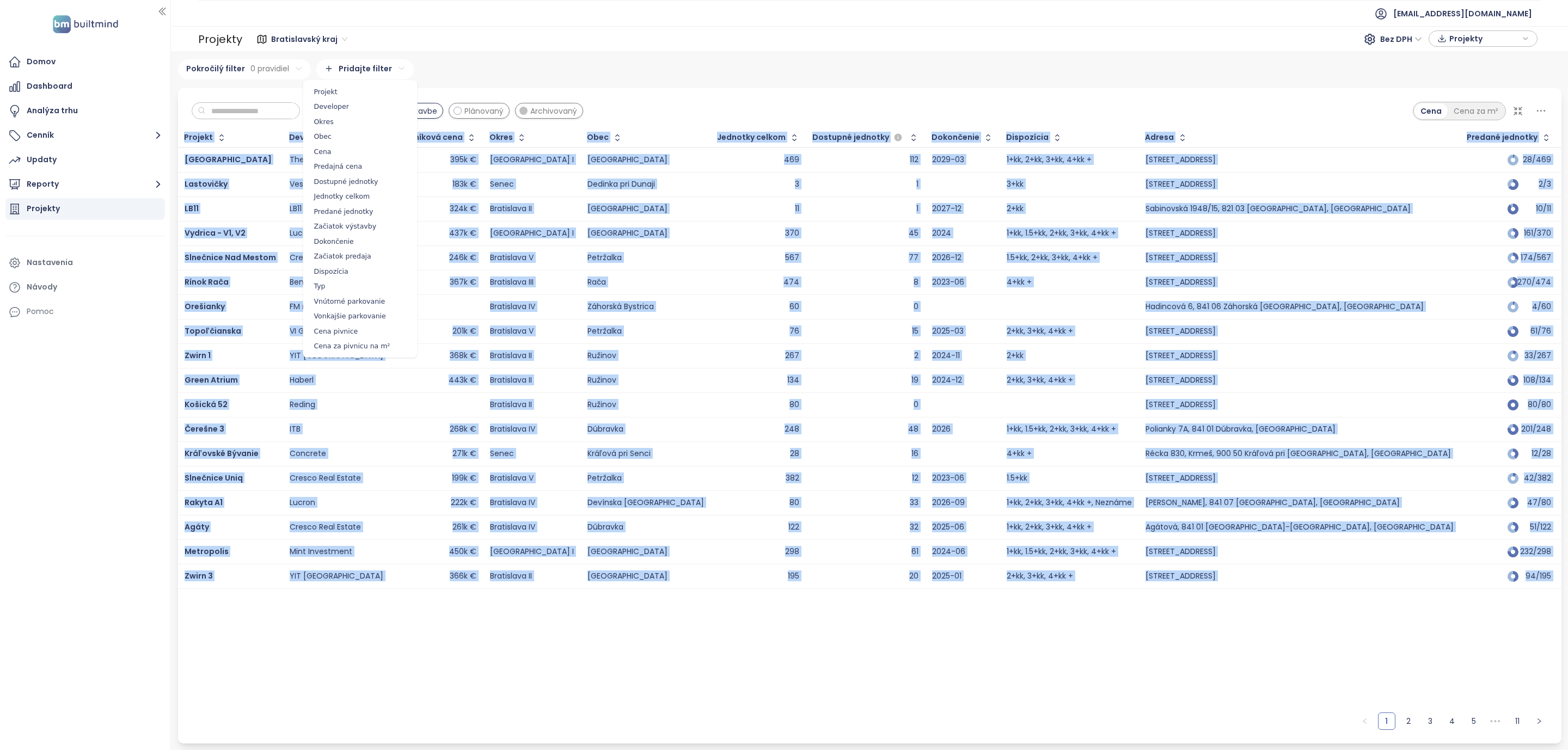
click at [648, 86] on html "Domov Dashboard Analýza trhu Cenník Updaty Reporty Projekty Nastavenia Návody P…" at bounding box center [784, 375] width 1568 height 750
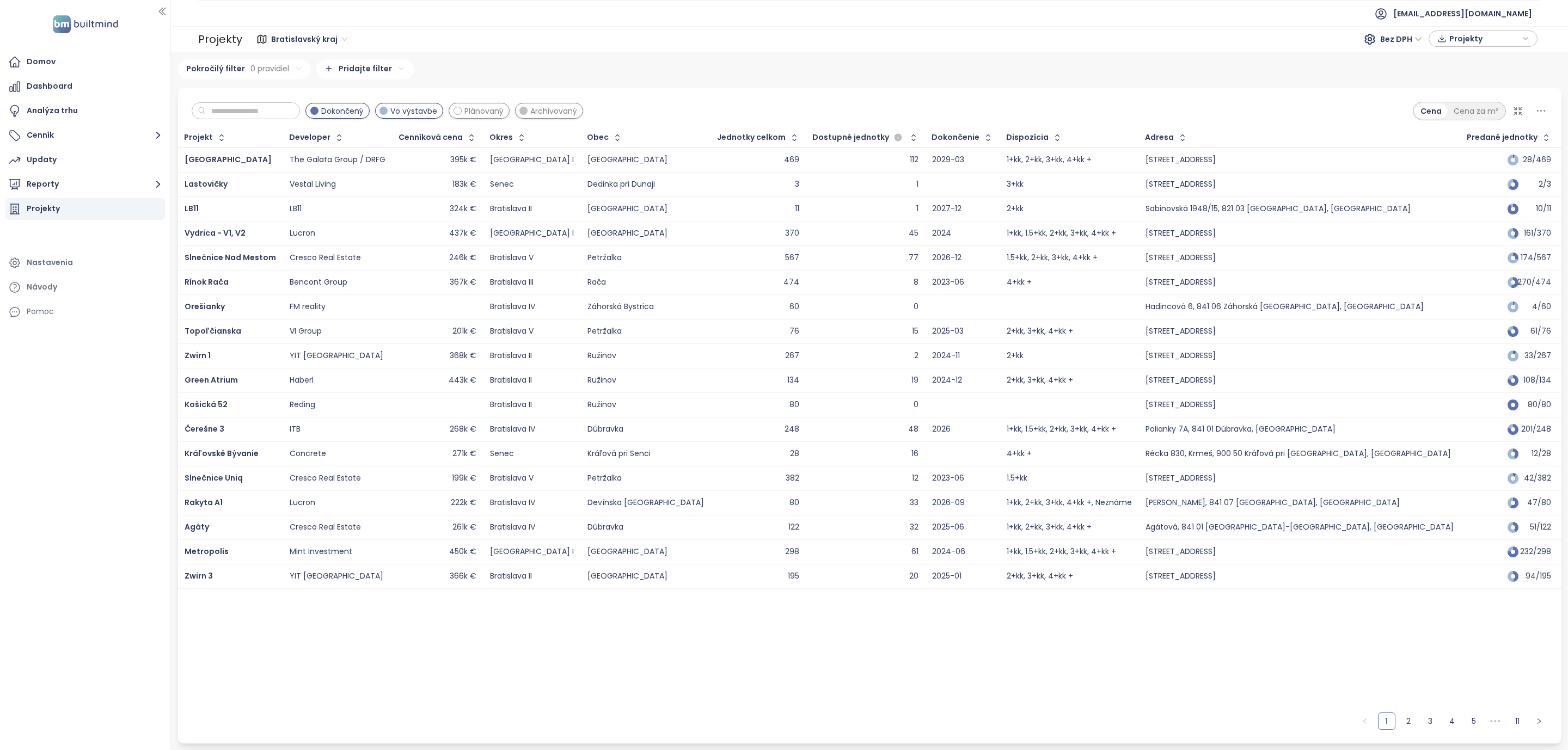
click at [1539, 111] on icon at bounding box center [1541, 111] width 14 height 14
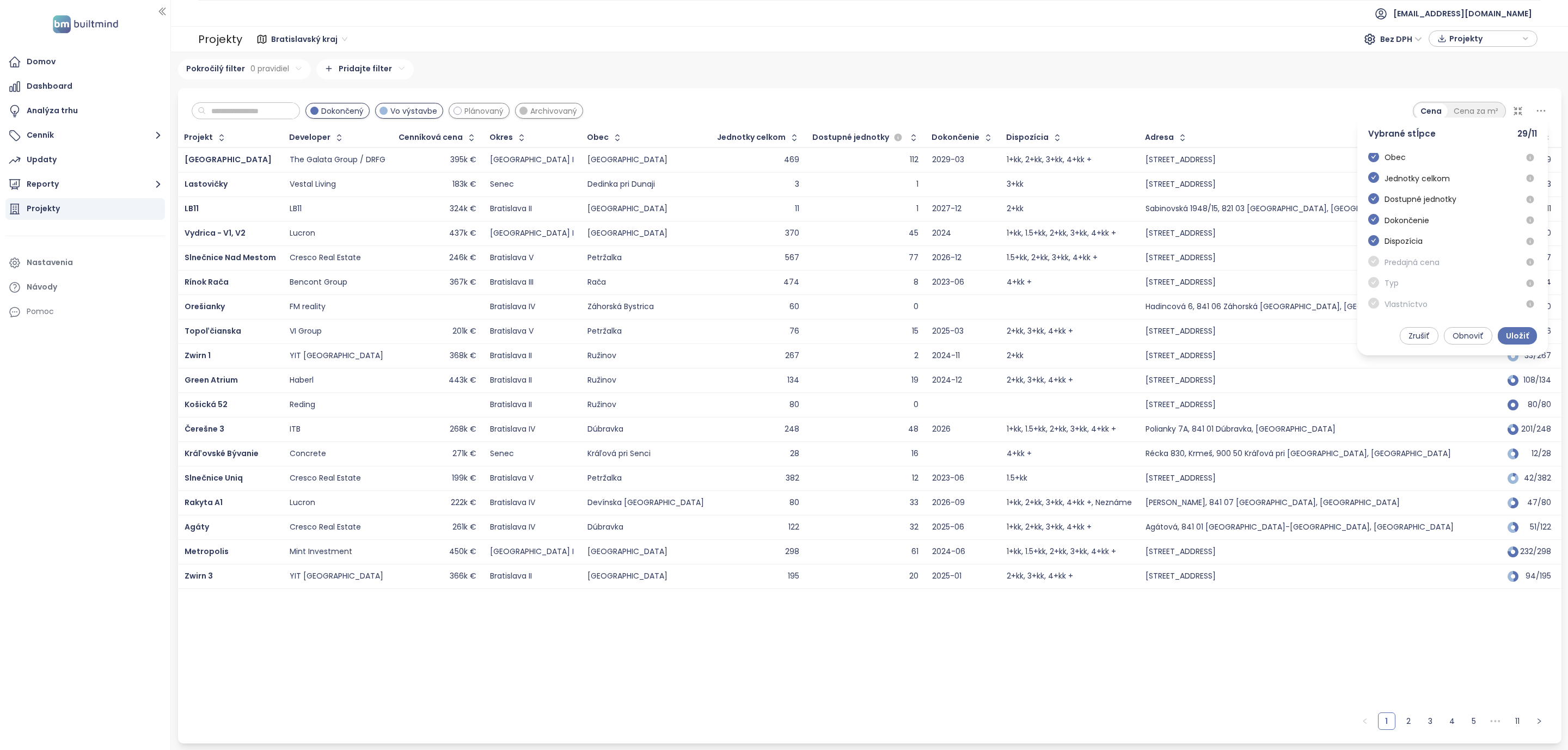
scroll to position [804, 0]
click at [356, 65] on html "Domov Dashboard Analýza trhu Cenník Updaty Reporty Projekty Nastavenia Návody P…" at bounding box center [784, 375] width 1568 height 750
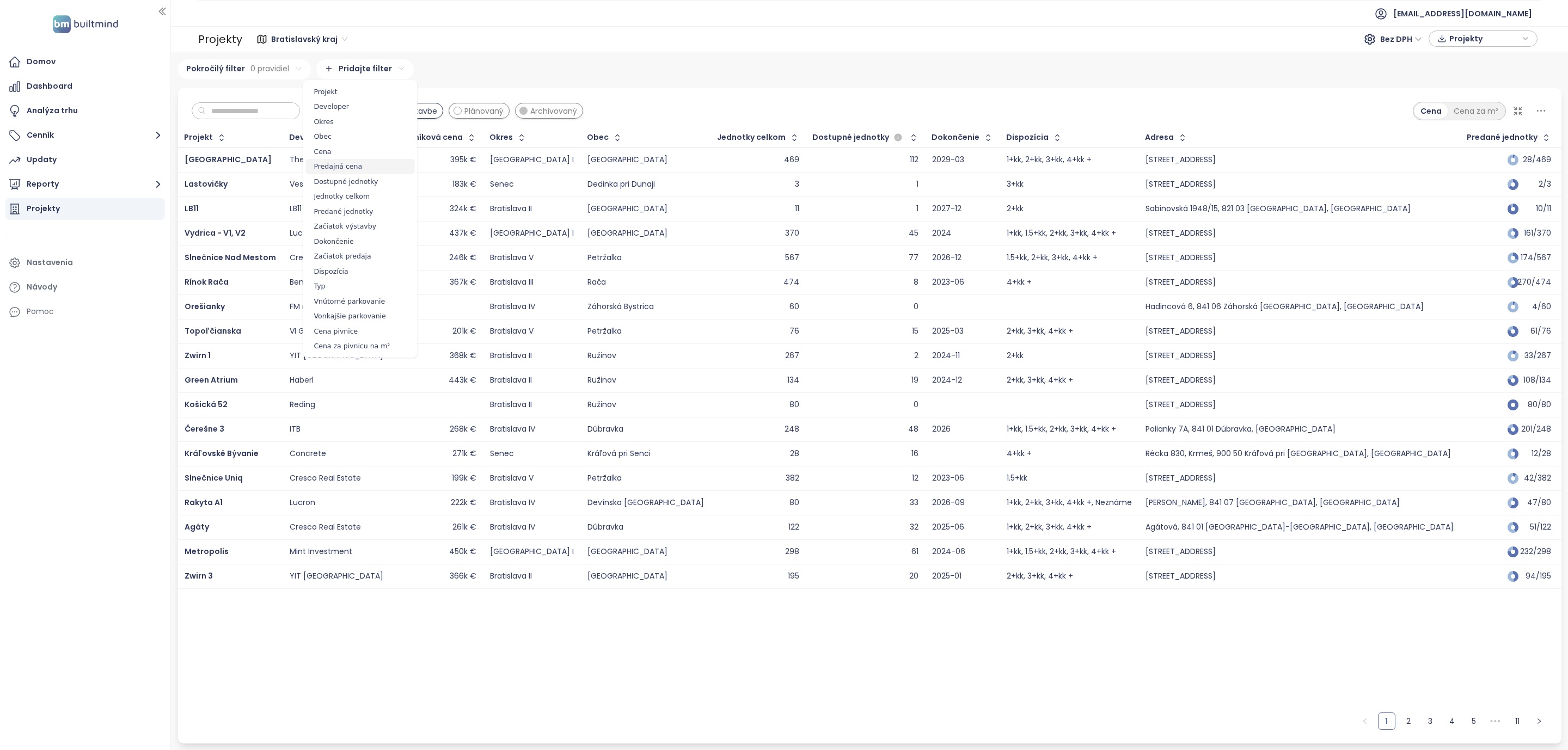
click at [334, 166] on span "Predajná cena" at bounding box center [360, 166] width 109 height 15
click at [387, 92] on html "Domov Dashboard Analýza trhu Cenník Updaty Reporty Projekty Nastavenia Návody P…" at bounding box center [784, 375] width 1568 height 750
click at [744, 76] on html "Domov Dashboard Analýza trhu Cenník Updaty Reporty Projekty Nastavenia Návody P…" at bounding box center [784, 375] width 1568 height 750
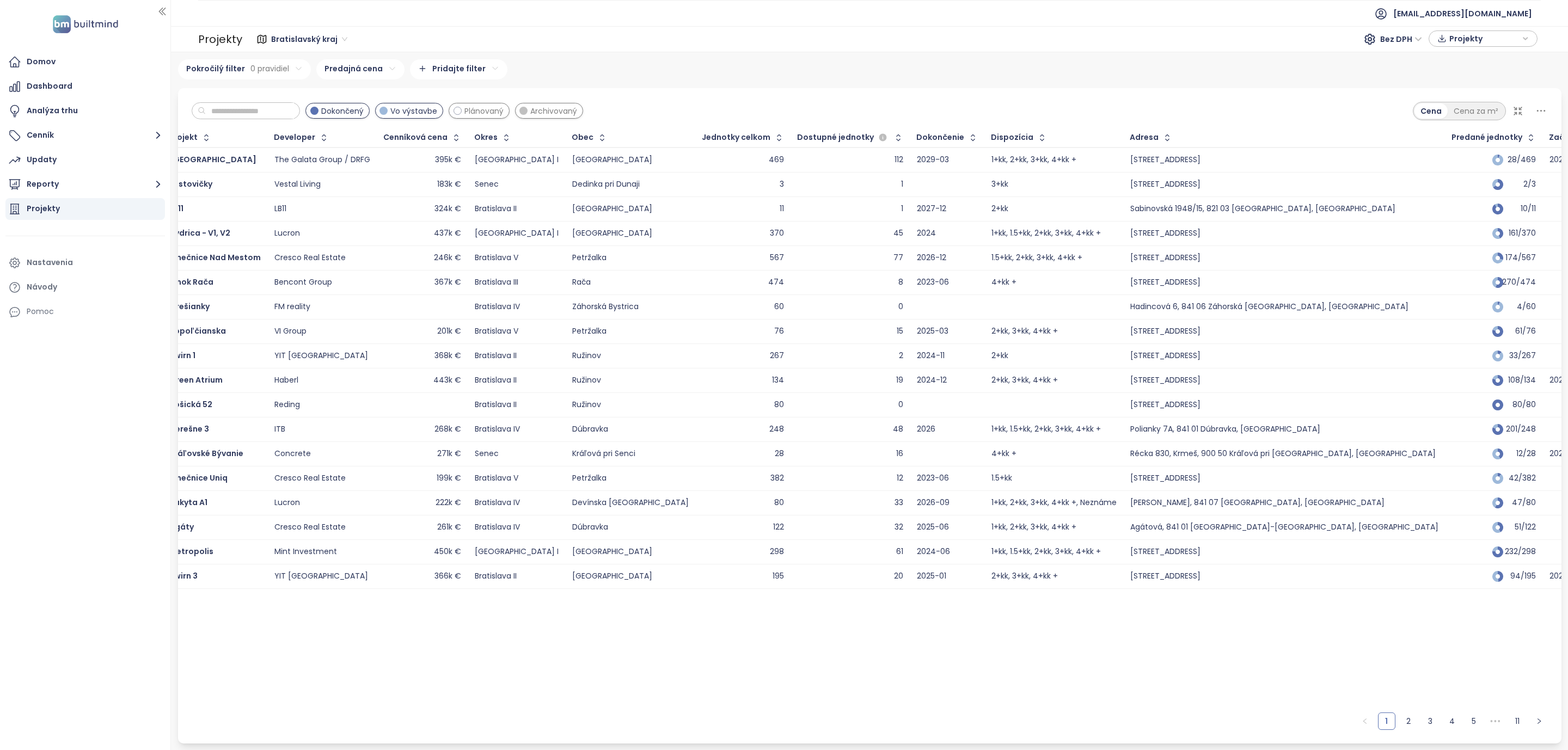
scroll to position [0, 0]
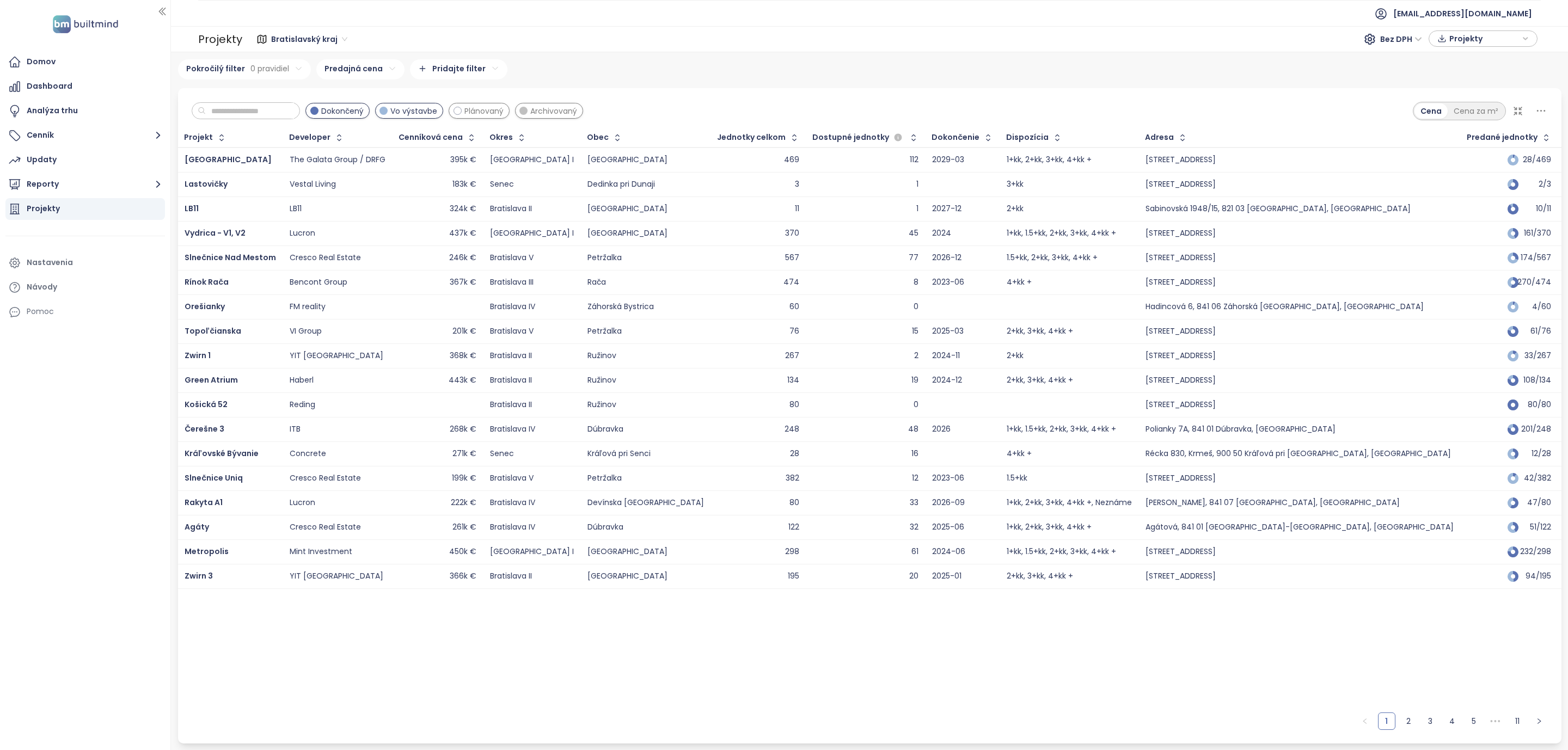
click at [1537, 106] on icon at bounding box center [1541, 111] width 14 height 14
click at [1323, 96] on div "Dokončený Vo výstavbe Plánovaný Archivovaný Cena Cena za m²" at bounding box center [870, 108] width 1383 height 40
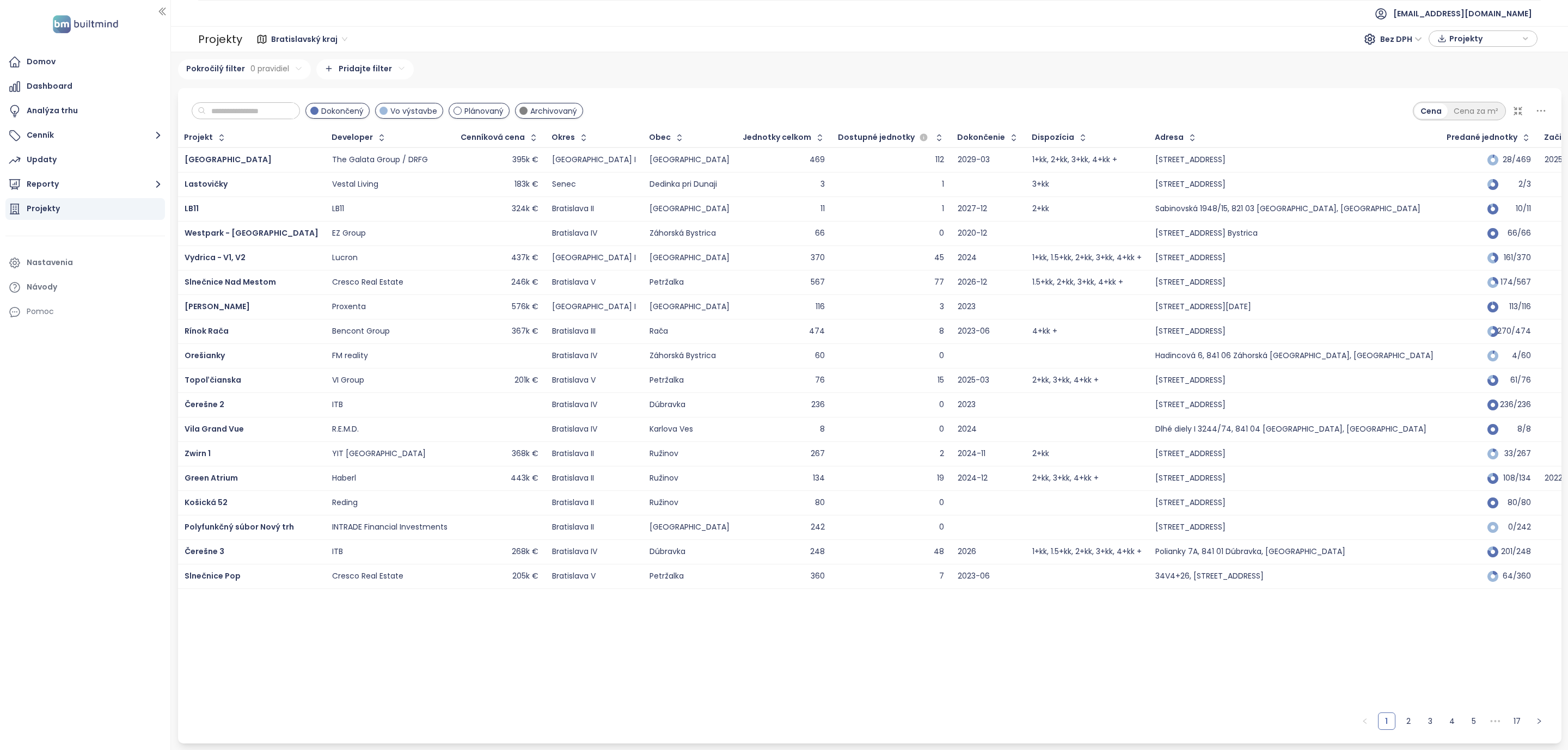
click at [502, 114] on span "Plánovaný" at bounding box center [483, 111] width 39 height 12
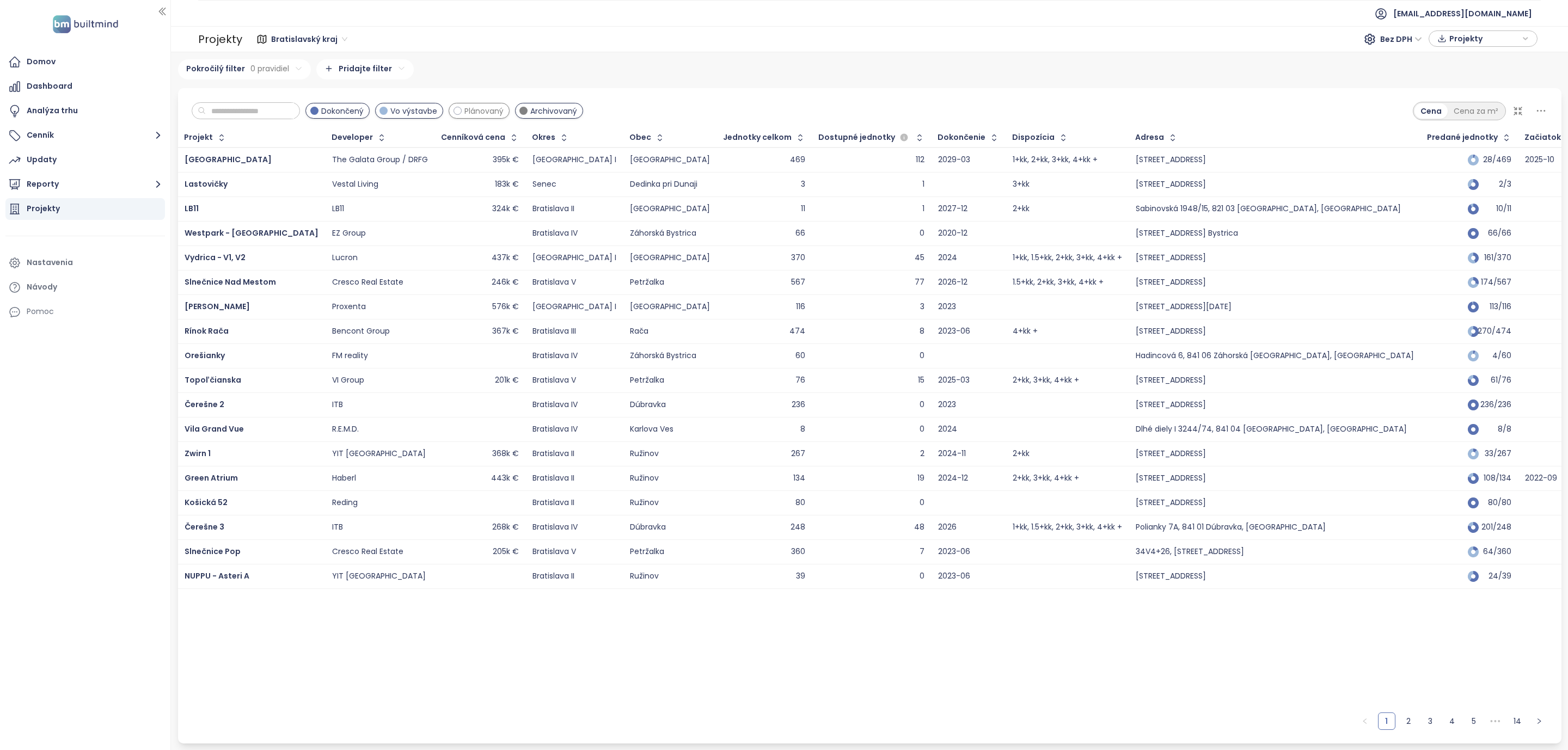
click at [498, 109] on span "Plánovaný" at bounding box center [483, 111] width 39 height 12
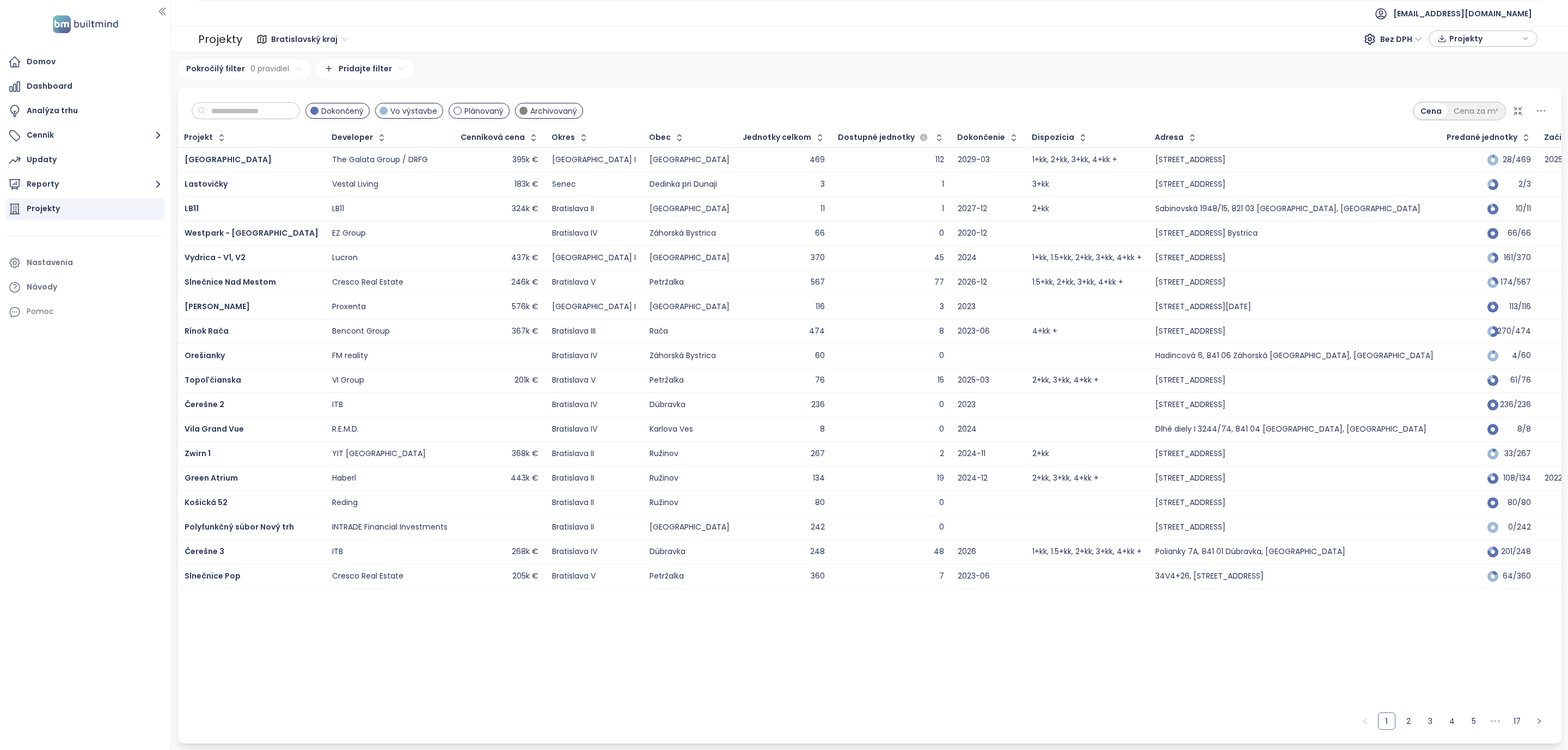
click at [502, 111] on span "Plánovaný" at bounding box center [483, 111] width 39 height 12
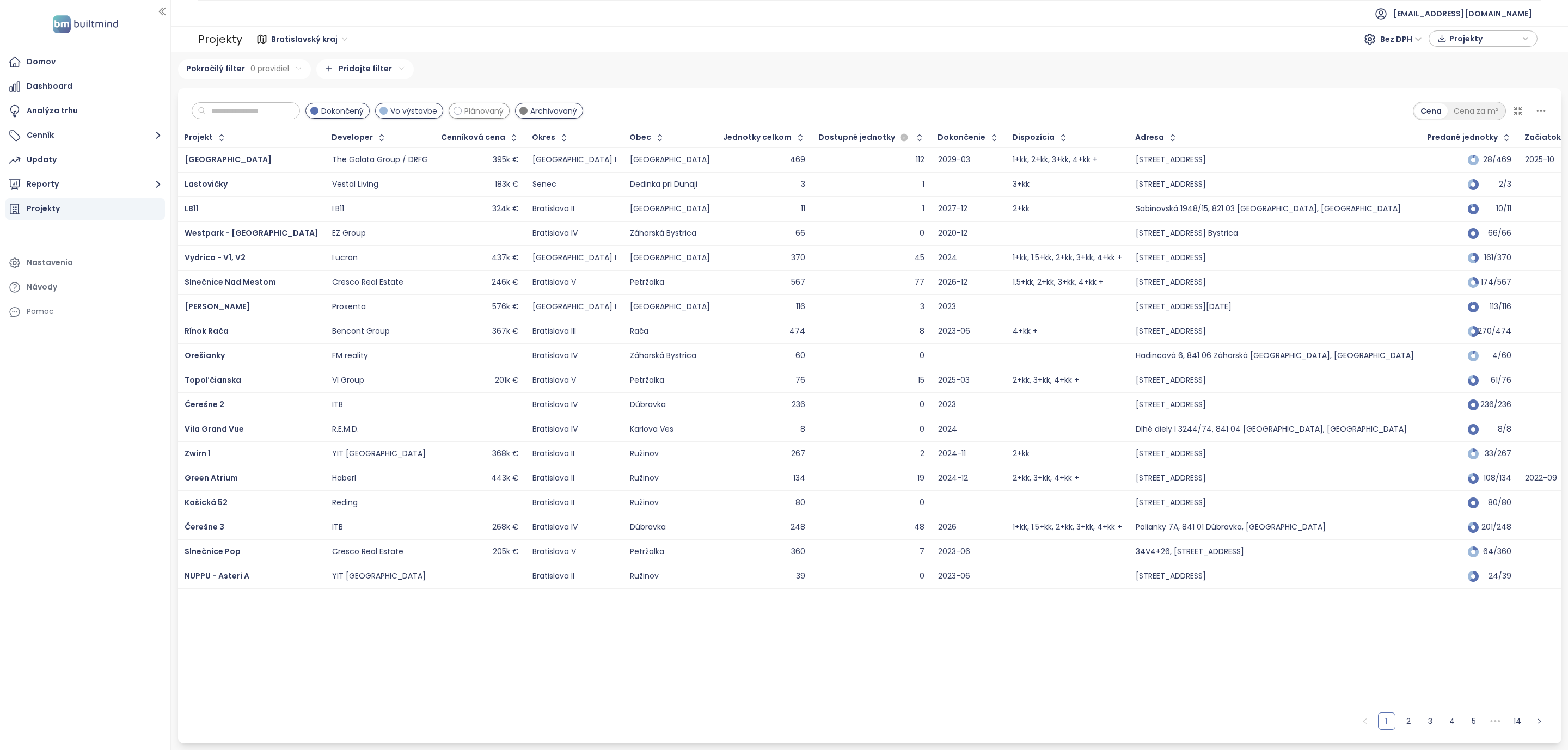
click at [502, 111] on span "Plánovaný" at bounding box center [483, 111] width 39 height 12
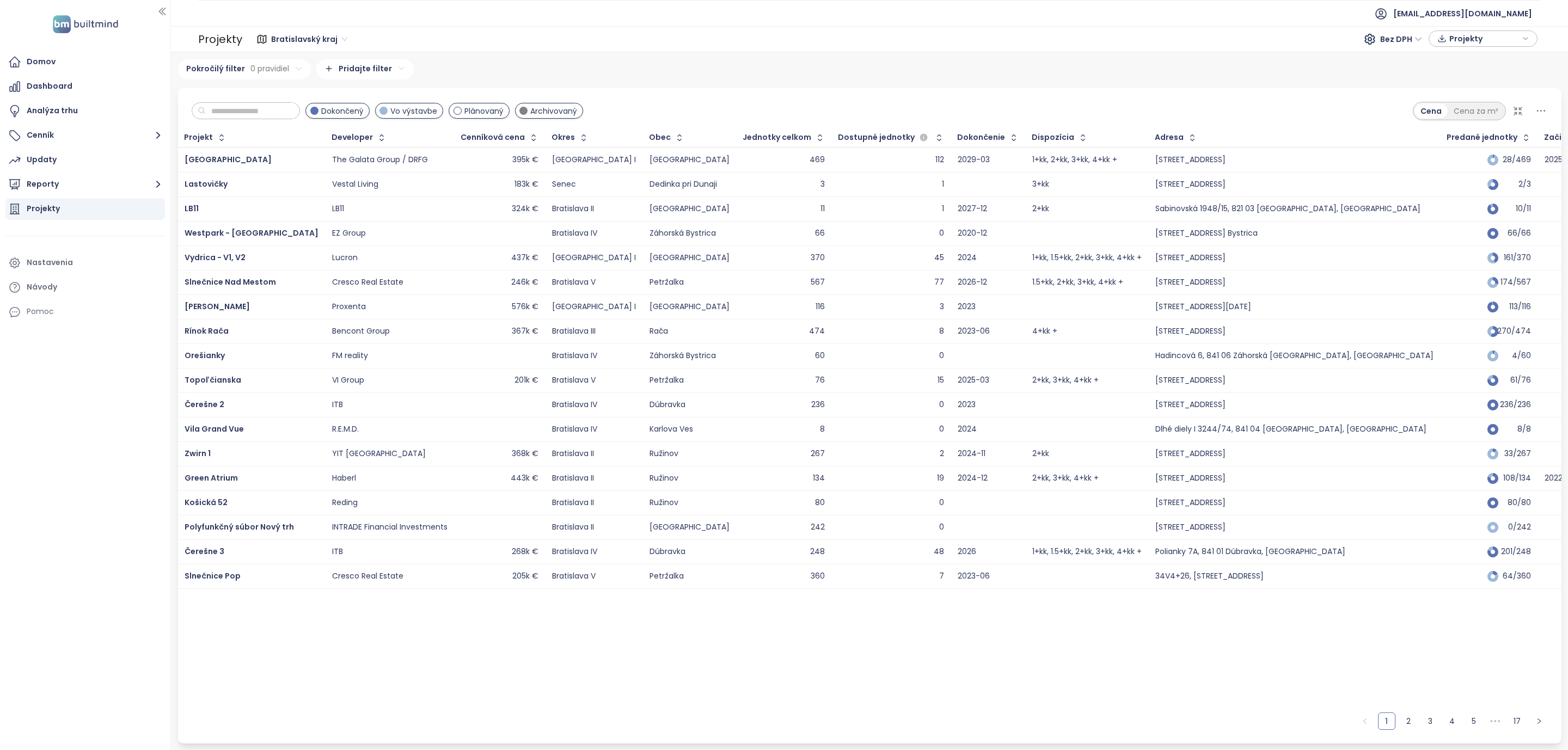
click at [1543, 111] on icon at bounding box center [1541, 111] width 9 height 1
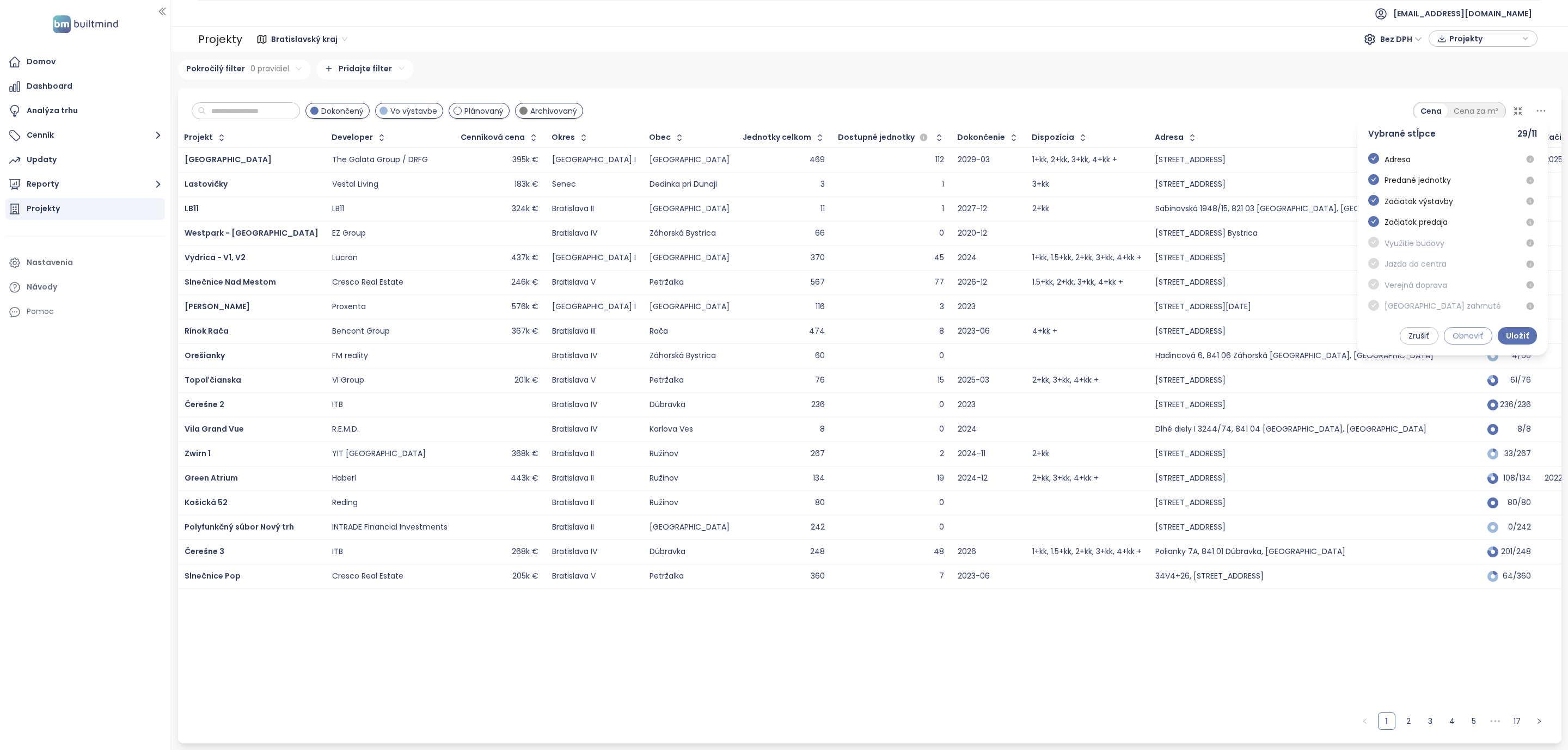
click at [1476, 340] on span "Obnoviť" at bounding box center [1468, 336] width 31 height 12
click at [1462, 333] on span "Obnoviť" at bounding box center [1468, 336] width 31 height 12
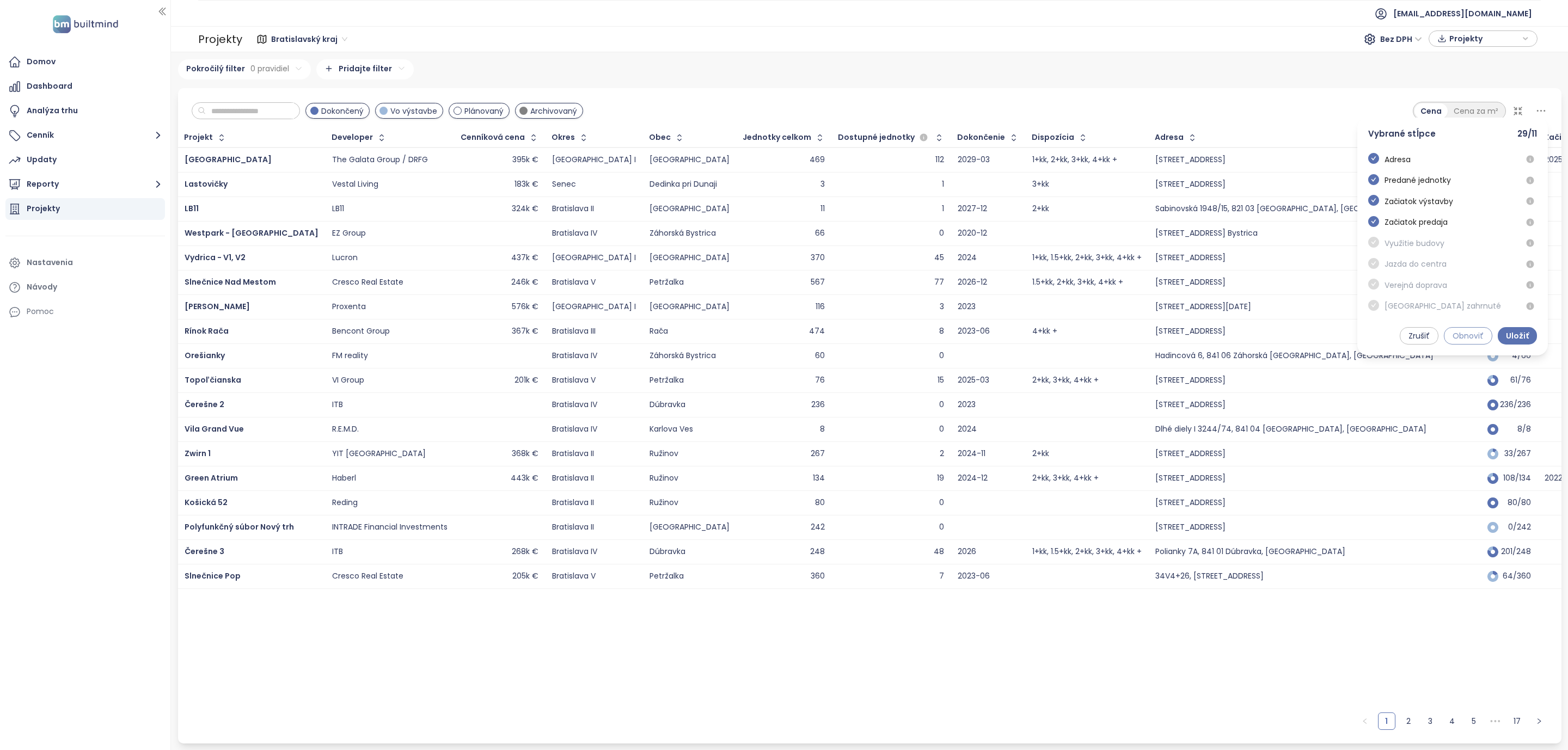
click at [1462, 333] on span "Obnoviť" at bounding box center [1468, 336] width 31 height 12
click at [1364, 249] on div "Adresa Predané jednotky Začiatok výstavby Začiatok predaja Využitie budovy Jazd…" at bounding box center [1452, 235] width 191 height 163
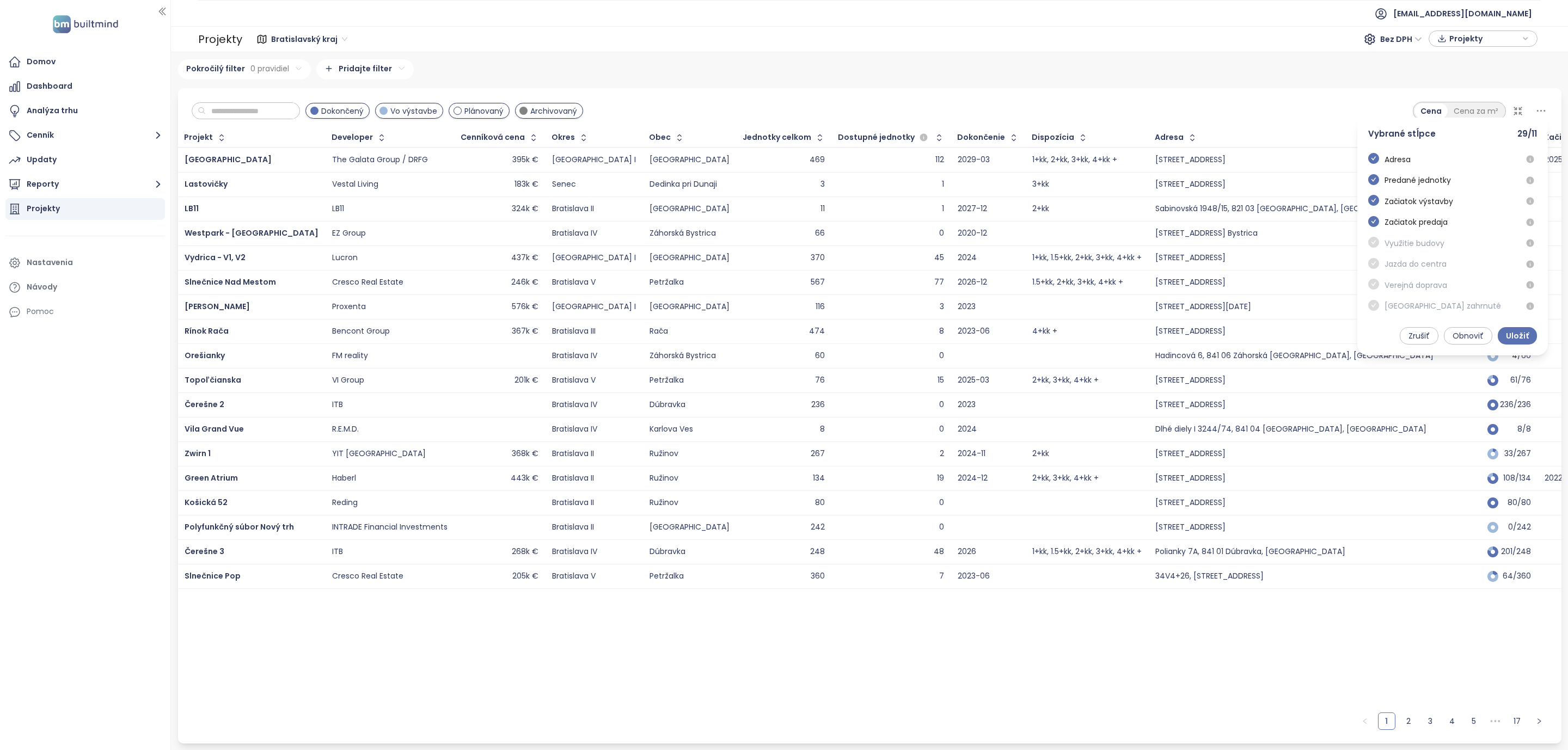
click at [1371, 240] on span at bounding box center [1373, 243] width 11 height 13
click at [1372, 249] on span at bounding box center [1373, 243] width 11 height 13
click at [1421, 337] on span "Zrušiť" at bounding box center [1418, 336] width 21 height 12
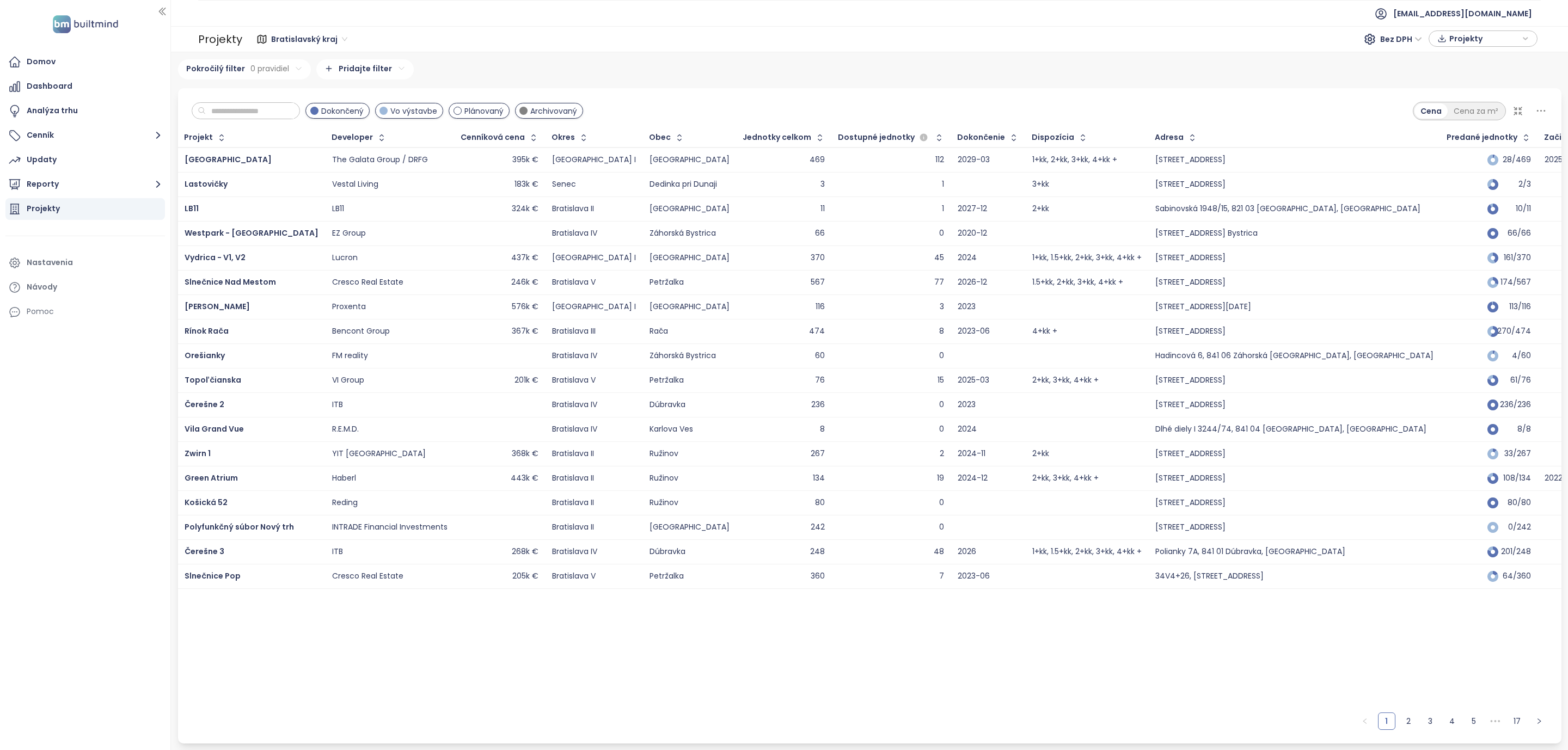
click at [1543, 114] on icon at bounding box center [1541, 111] width 14 height 14
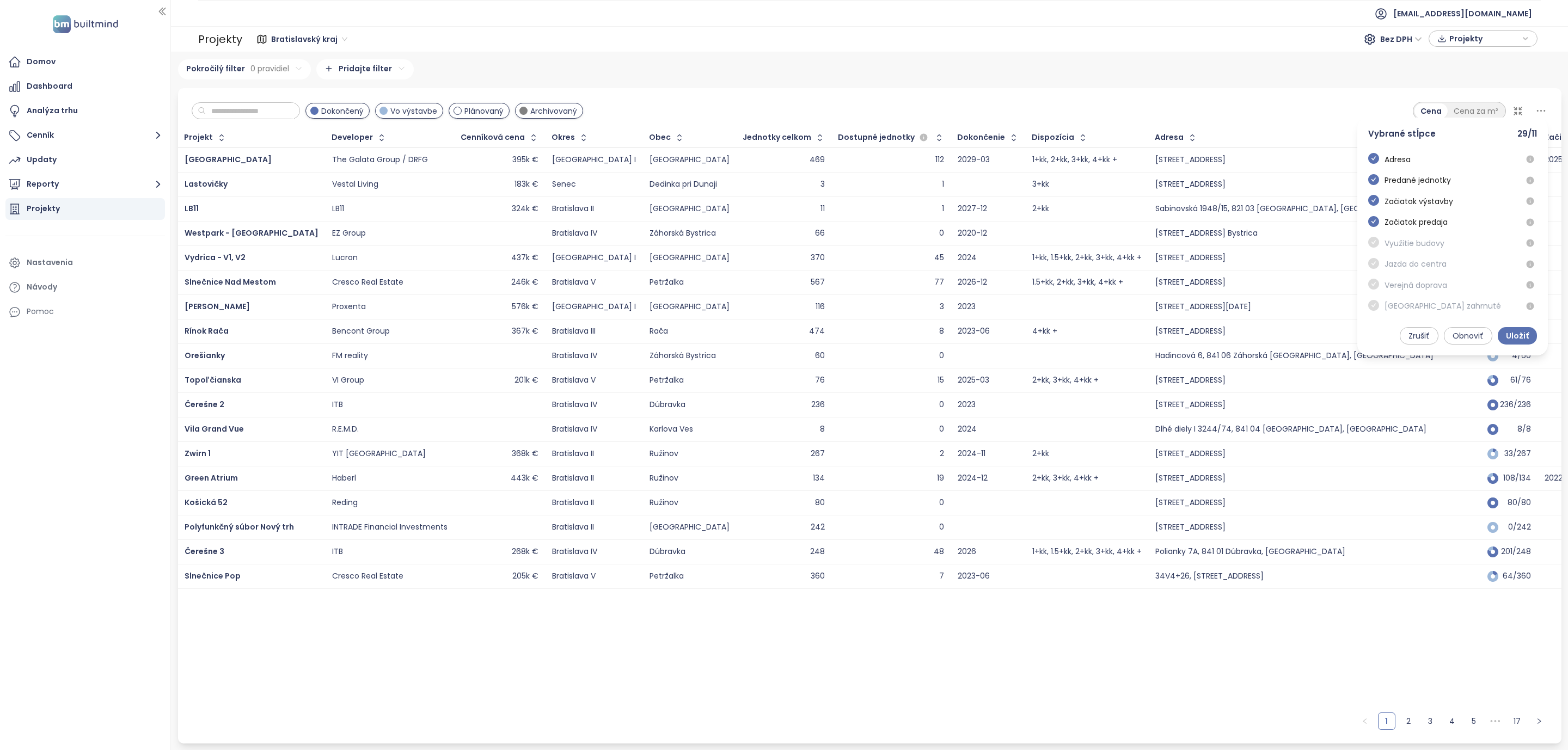
click at [1261, 105] on div "Dokončený Vo výstavbe Plánovaný Archivovaný Cena Cena za m² Vybrané stĺpce 29 /…" at bounding box center [870, 108] width 1383 height 40
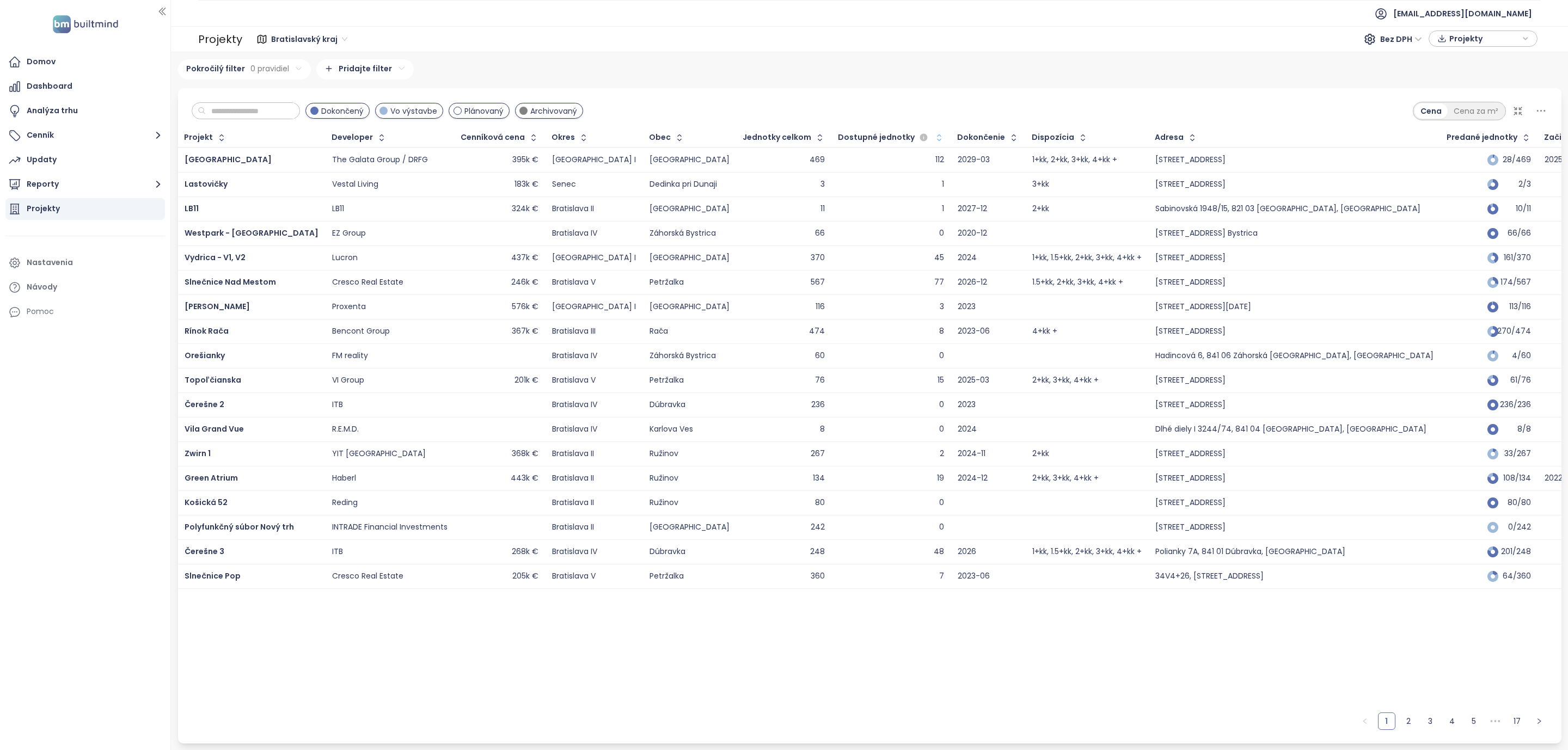
click at [934, 142] on icon "button" at bounding box center [939, 137] width 11 height 11
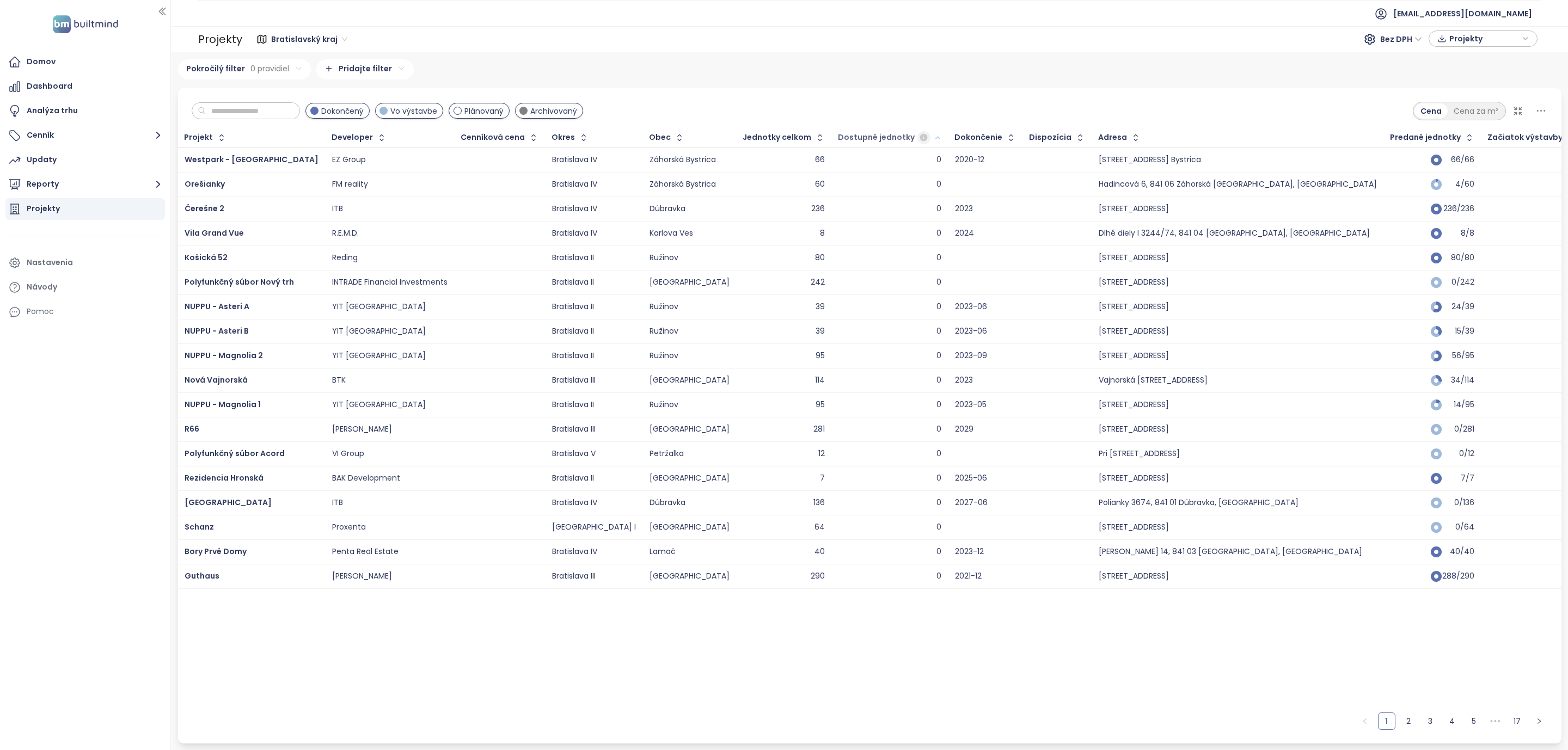
click at [920, 139] on icon "button" at bounding box center [923, 137] width 7 height 7
click at [841, 144] on div "Dostupné jednotky" at bounding box center [890, 138] width 115 height 18
click at [935, 137] on icon "button" at bounding box center [937, 137] width 4 height 2
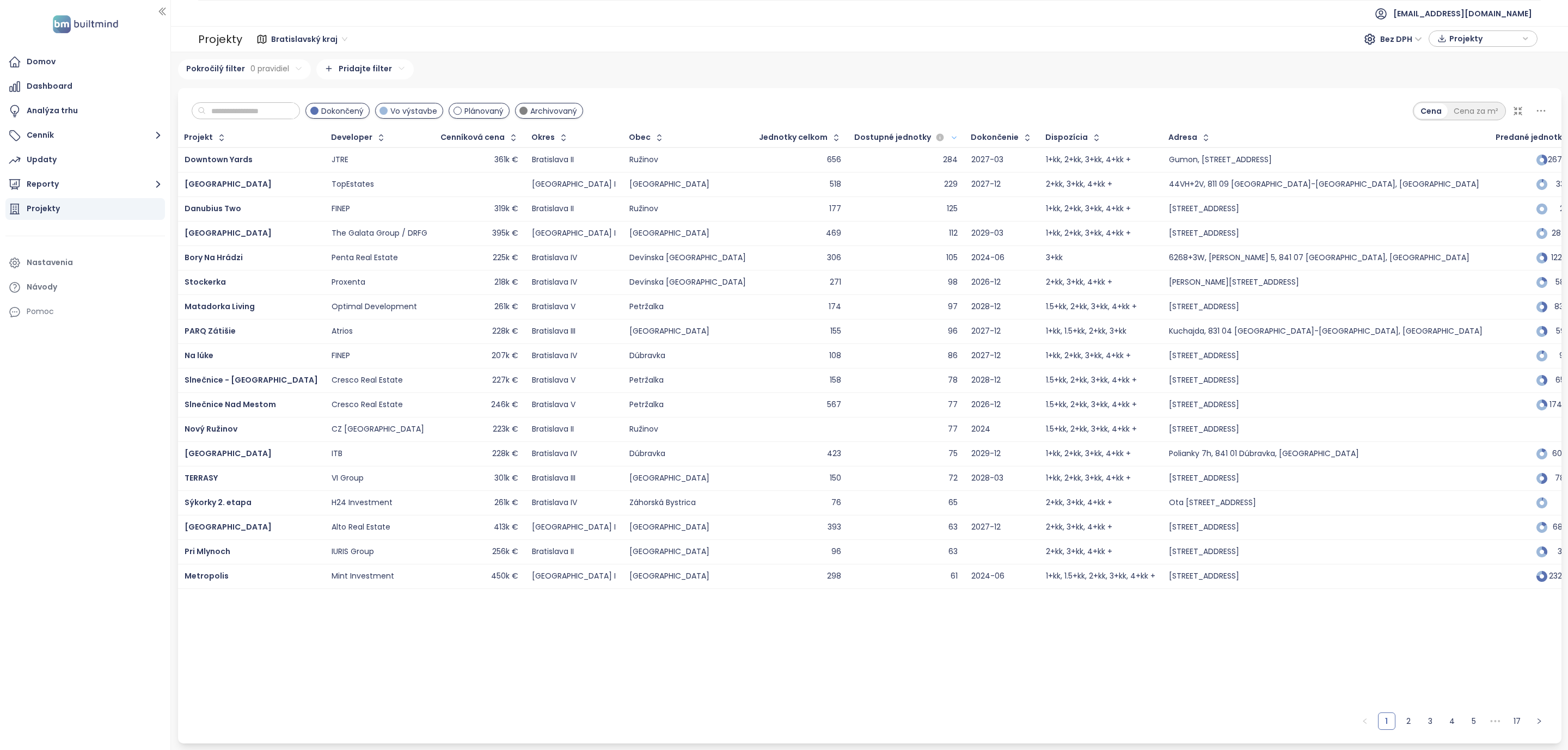
click at [489, 111] on span "Plánovaný" at bounding box center [483, 111] width 39 height 12
click at [497, 111] on span "Plánovaný" at bounding box center [483, 111] width 39 height 12
click at [1542, 113] on icon at bounding box center [1541, 111] width 14 height 14
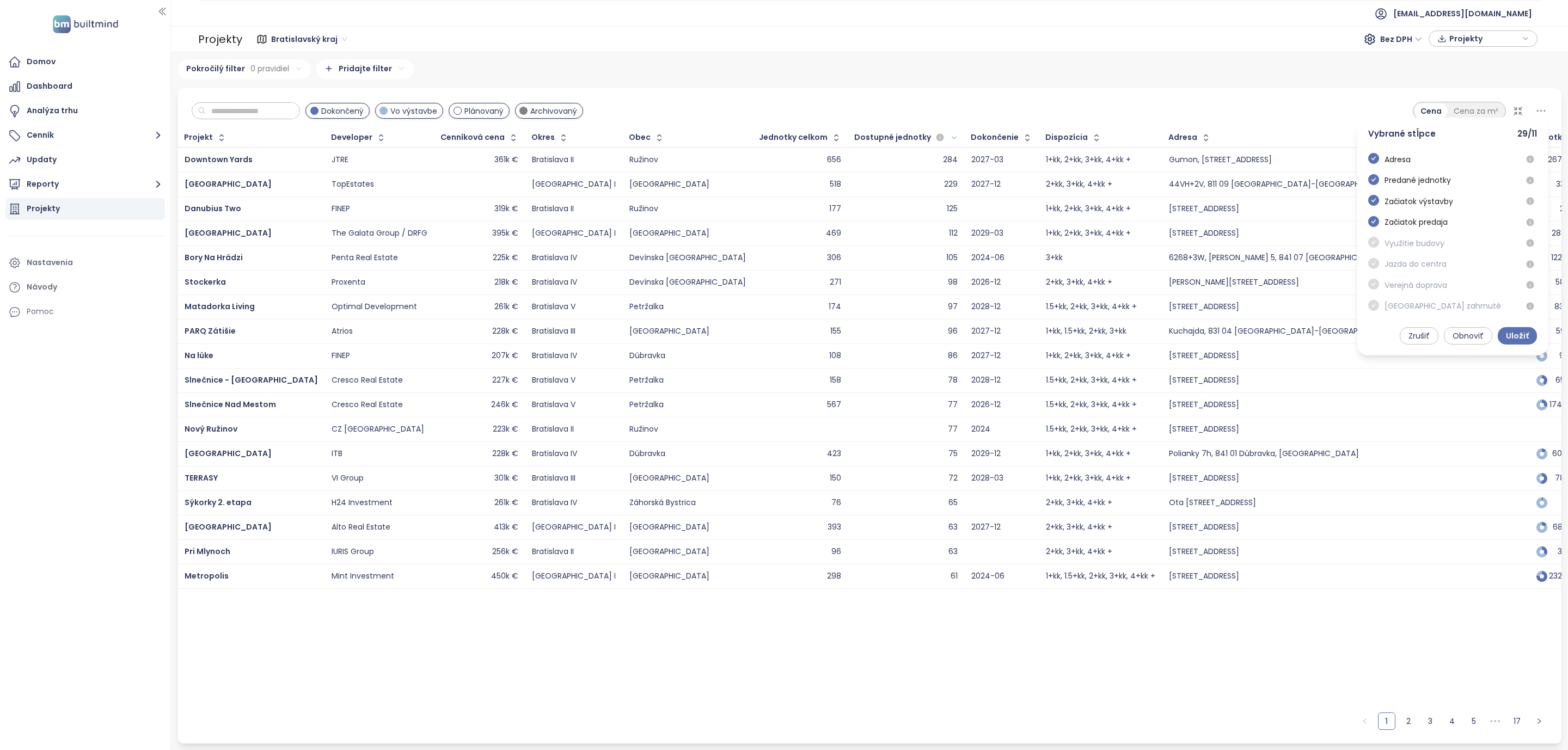
click at [1542, 113] on icon at bounding box center [1541, 111] width 14 height 14
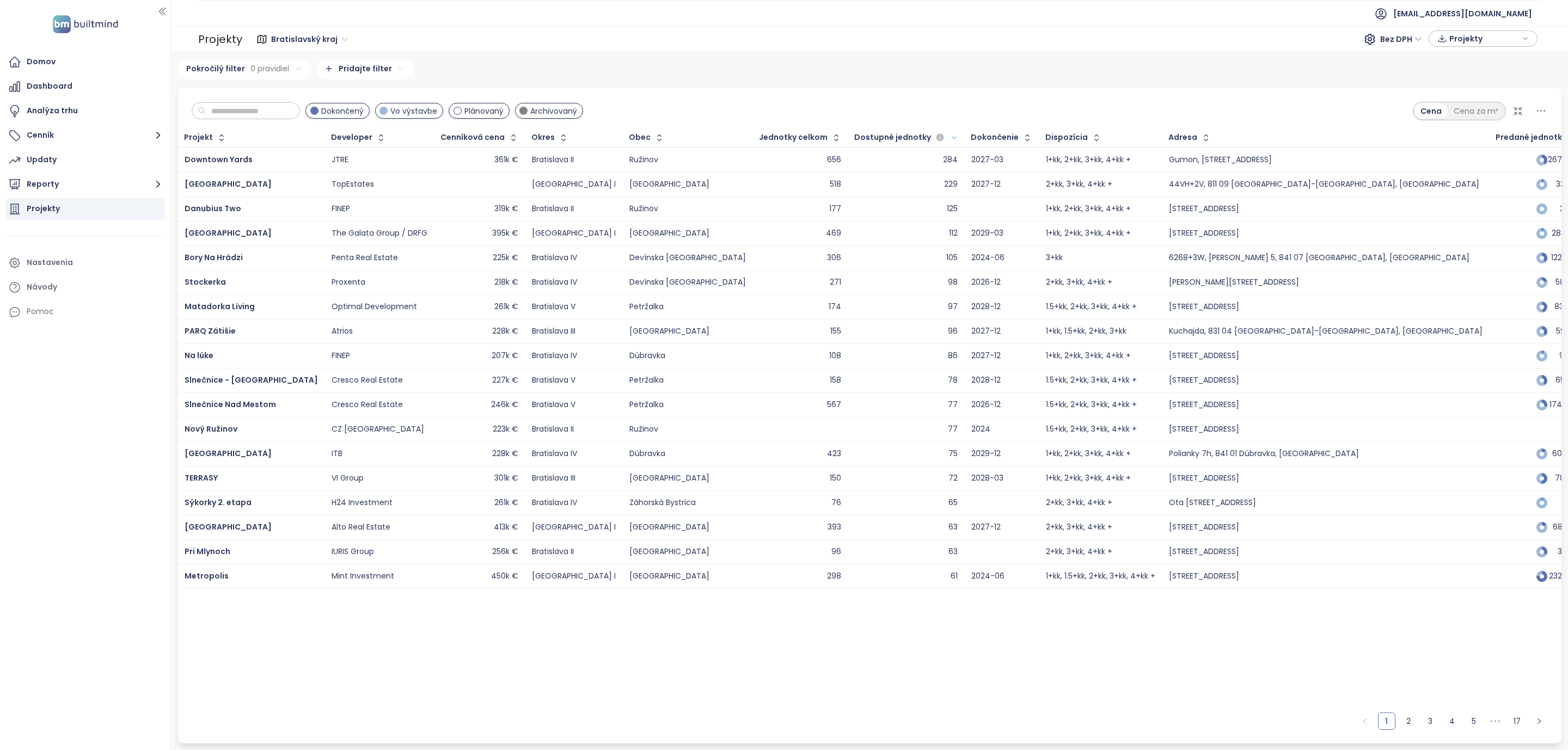
click at [461, 109] on span at bounding box center [457, 110] width 8 height 8
click at [437, 106] on span "Vo výstavbe" at bounding box center [414, 111] width 47 height 12
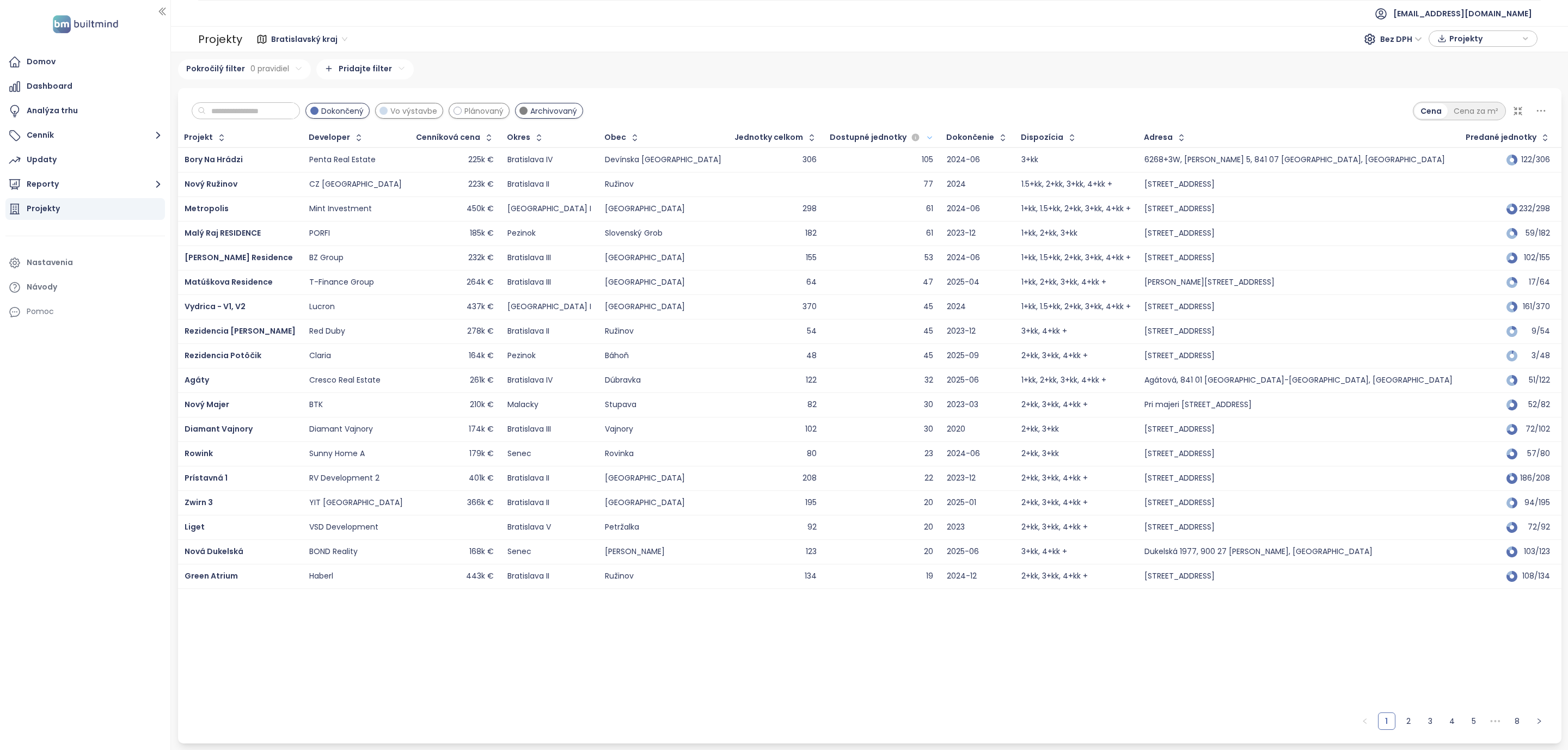
click at [363, 113] on span "Dokončený" at bounding box center [342, 111] width 43 height 12
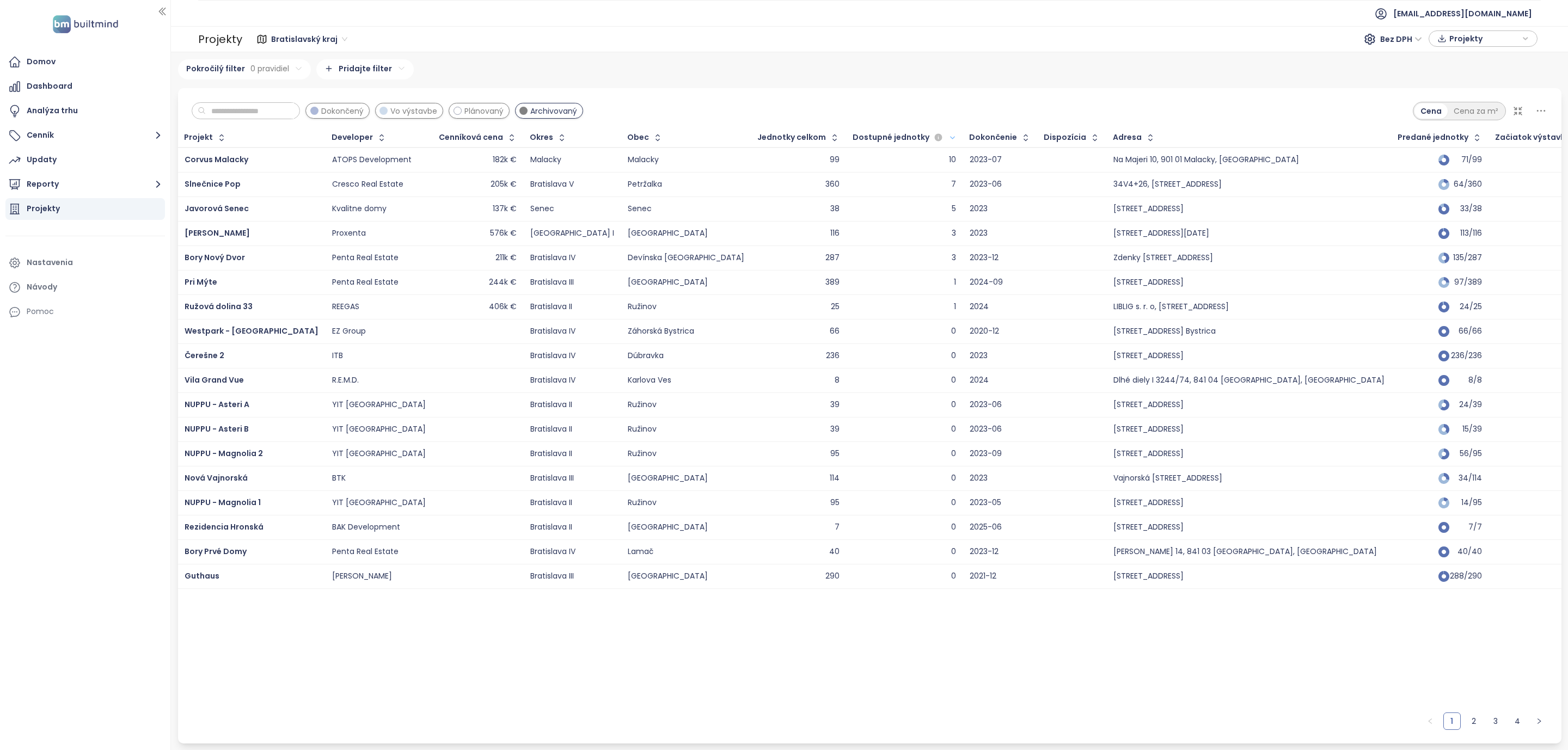
click at [495, 109] on span "Plánovaný" at bounding box center [483, 111] width 39 height 12
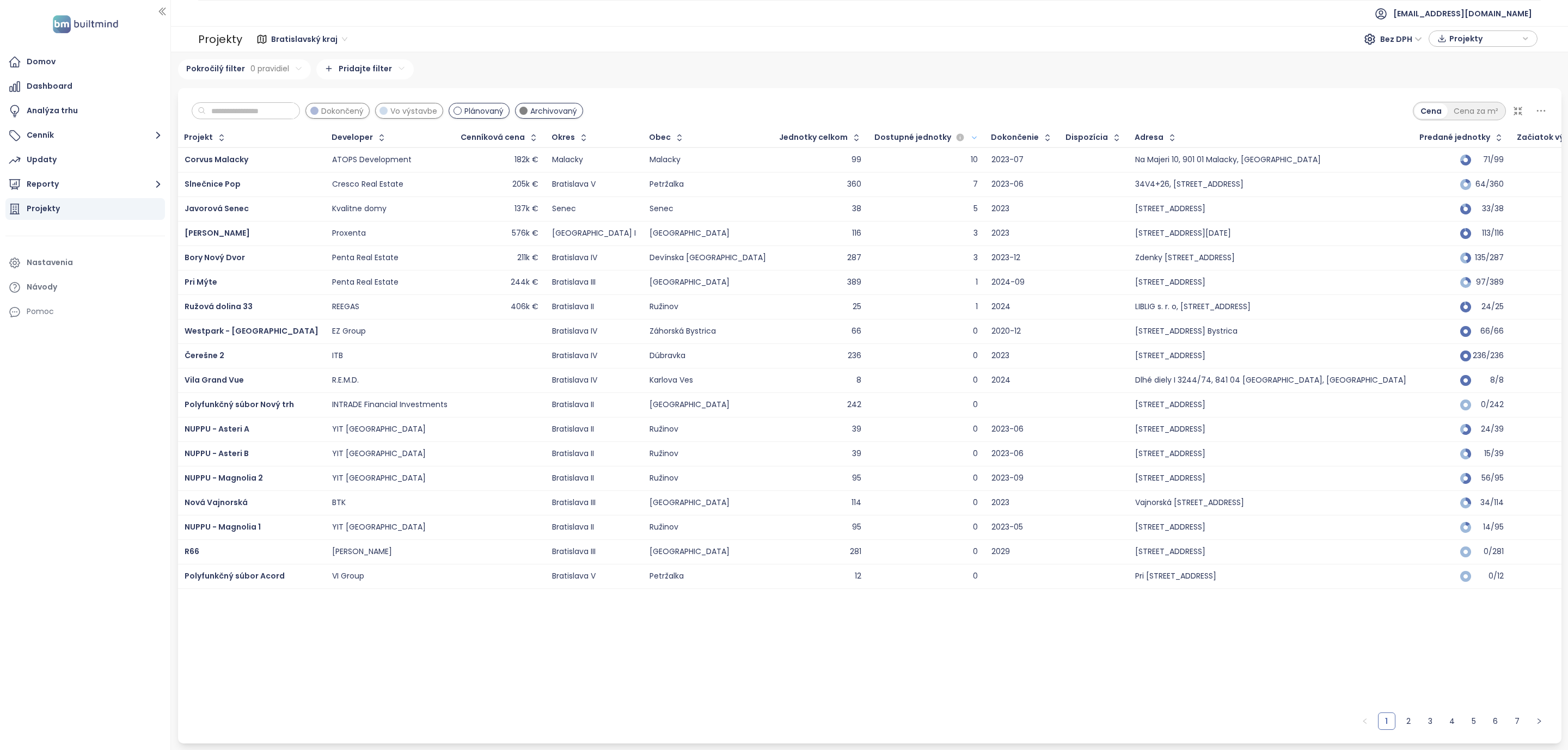
click at [564, 109] on span "Archivovaný" at bounding box center [554, 111] width 47 height 12
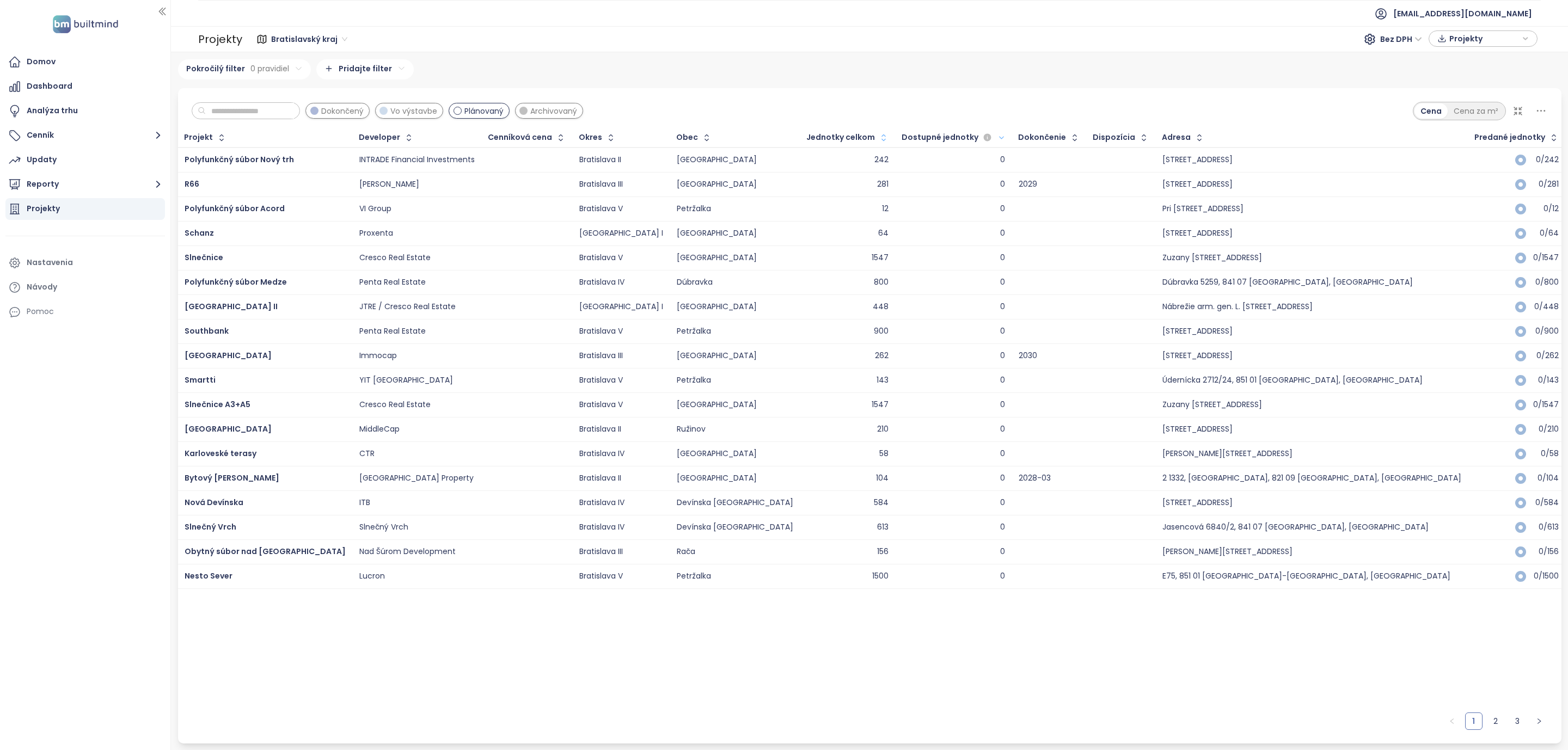
click at [878, 142] on icon "button" at bounding box center [883, 137] width 11 height 11
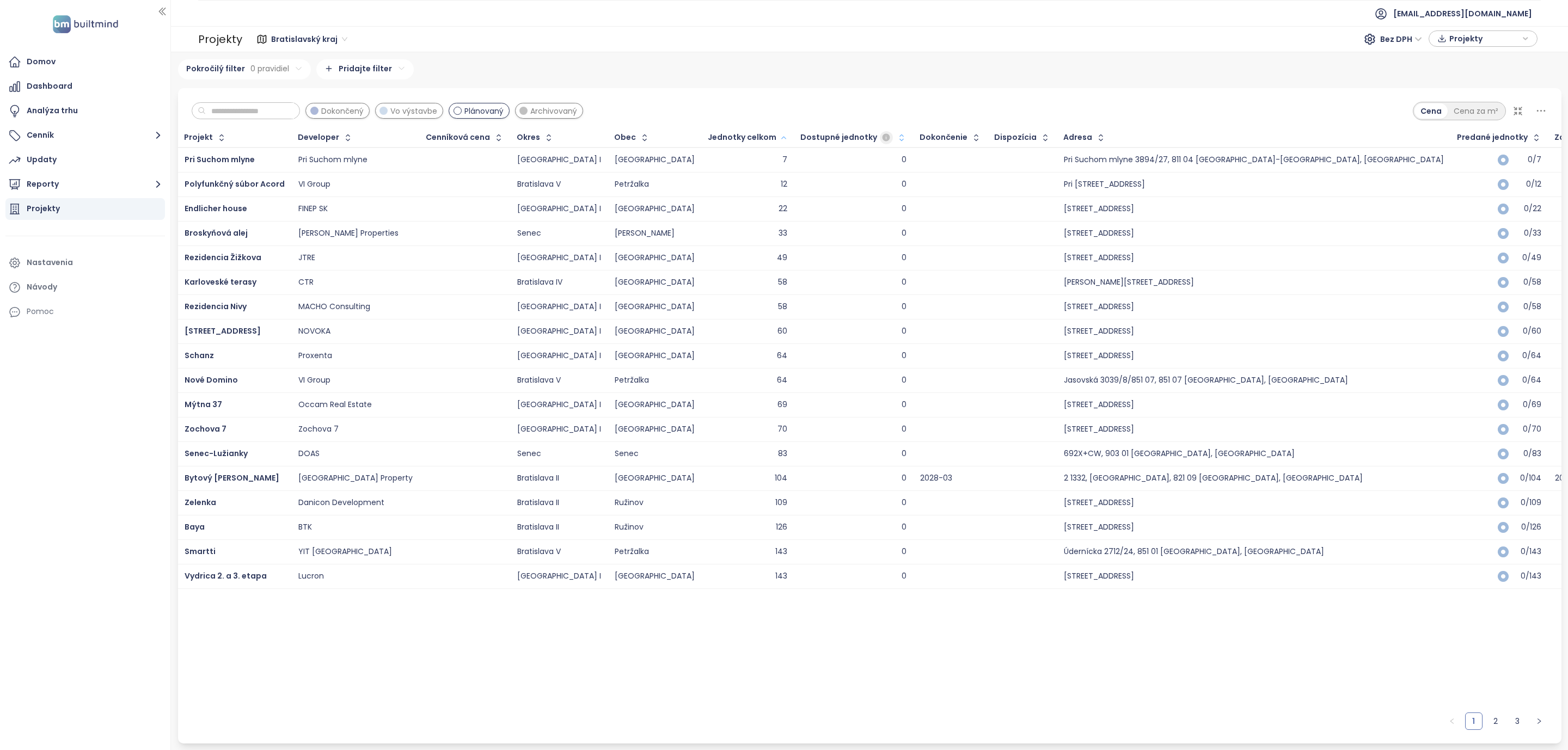
click at [800, 137] on div "Dostupné jednotky" at bounding box center [846, 138] width 92 height 13
click at [780, 140] on icon "button" at bounding box center [783, 138] width 8 height 13
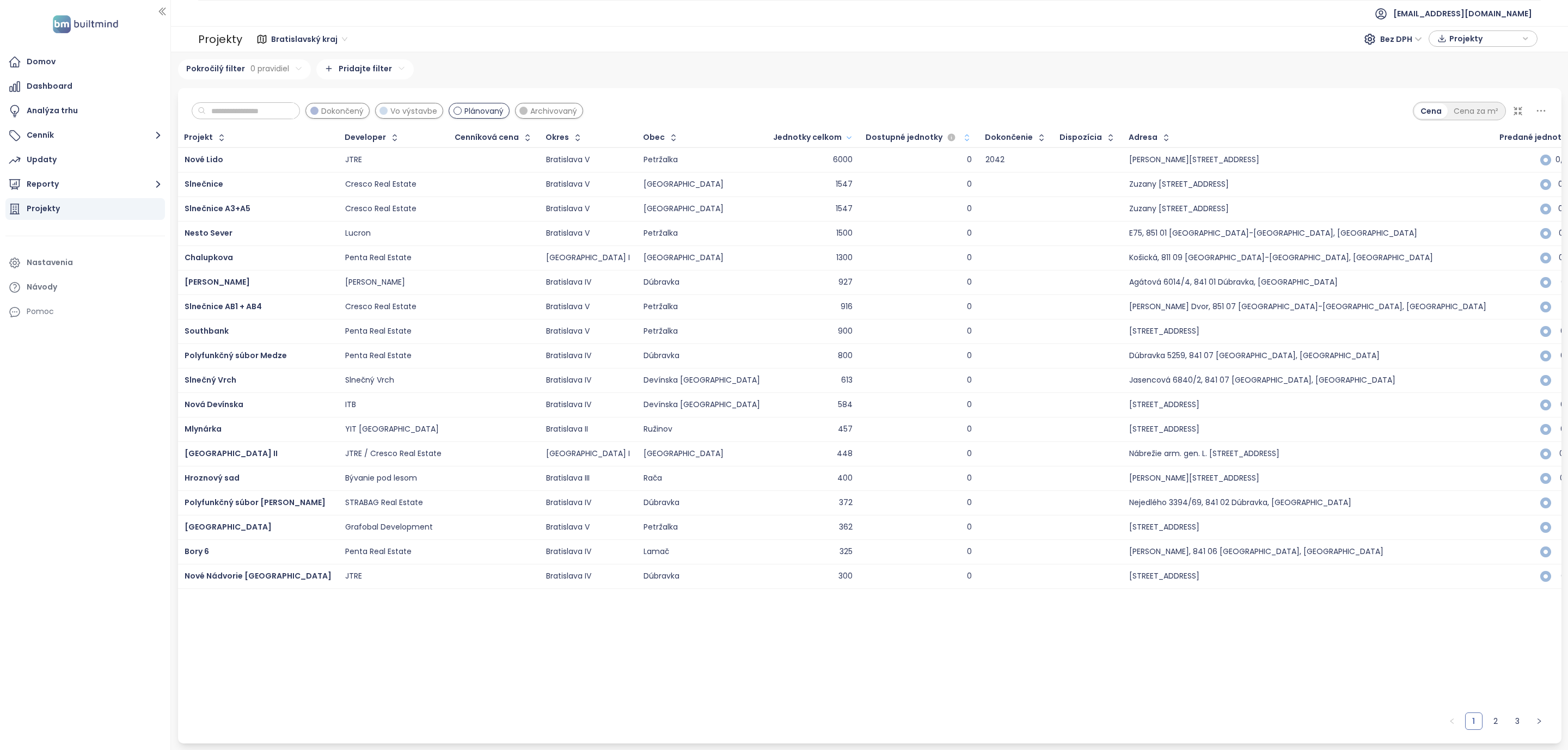
click at [494, 109] on span "Plánovaný" at bounding box center [483, 111] width 39 height 12
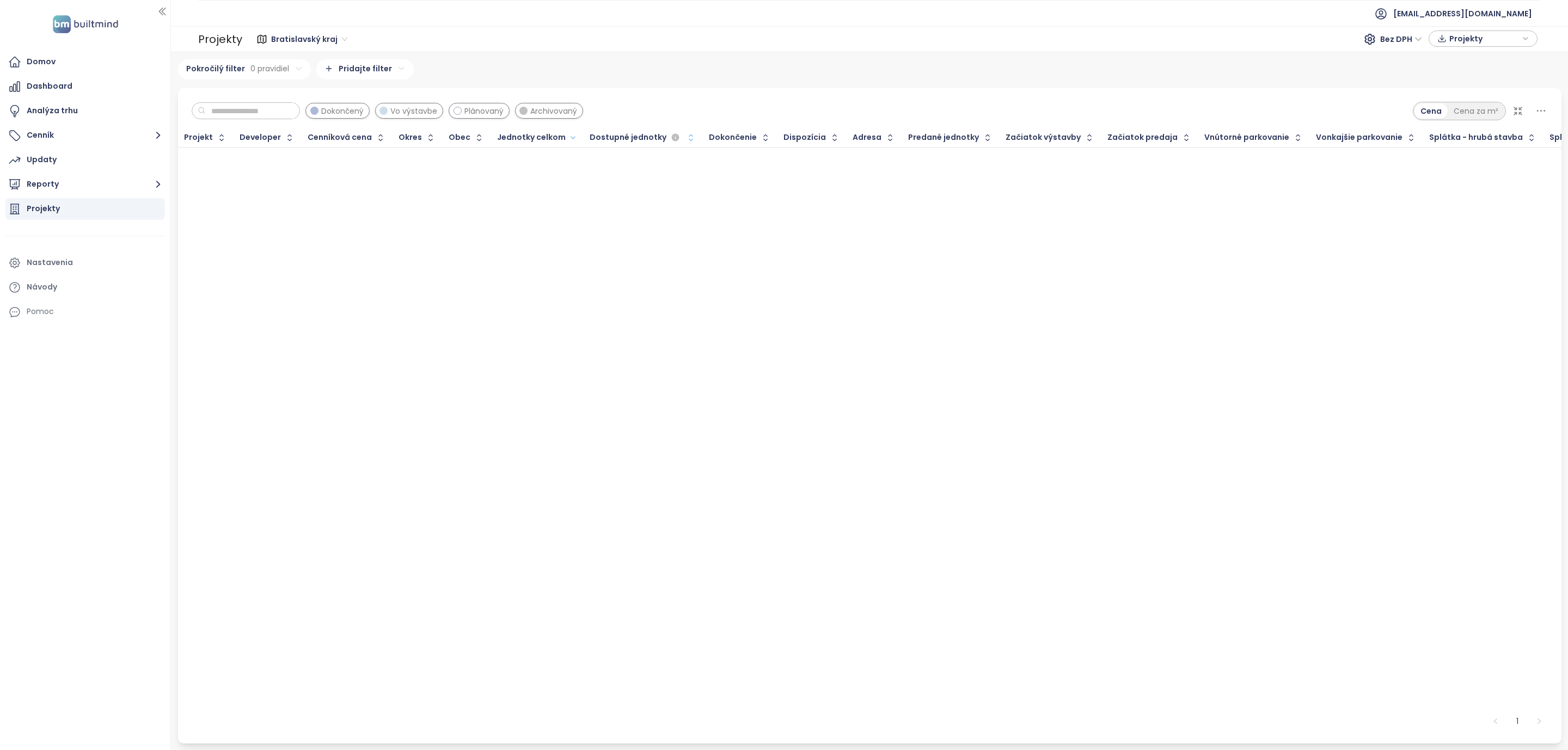
click at [494, 109] on span "Plánovaný" at bounding box center [483, 111] width 39 height 12
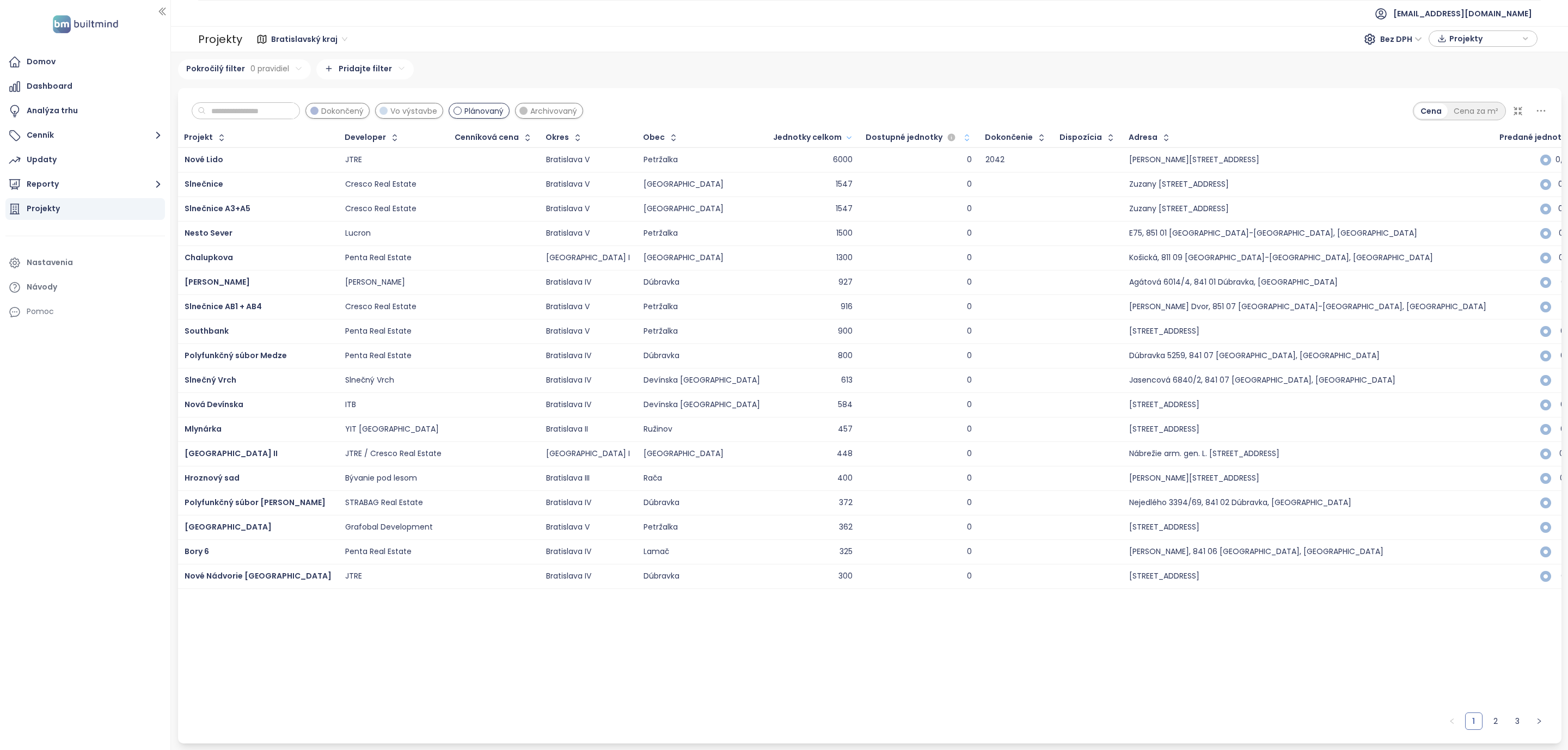
click at [560, 109] on span "Archivovaný" at bounding box center [554, 111] width 47 height 12
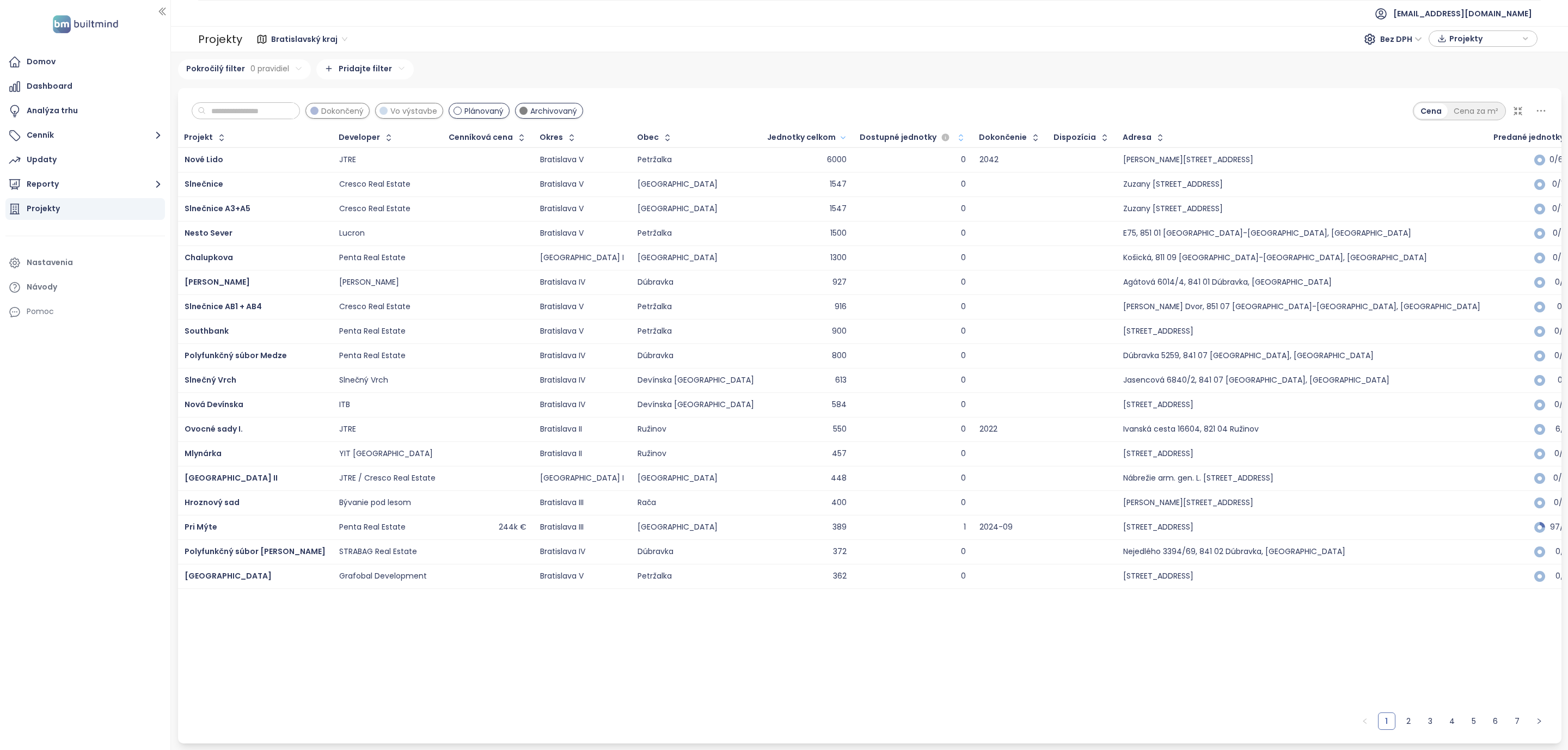
click at [560, 109] on span "Archivovaný" at bounding box center [554, 111] width 47 height 12
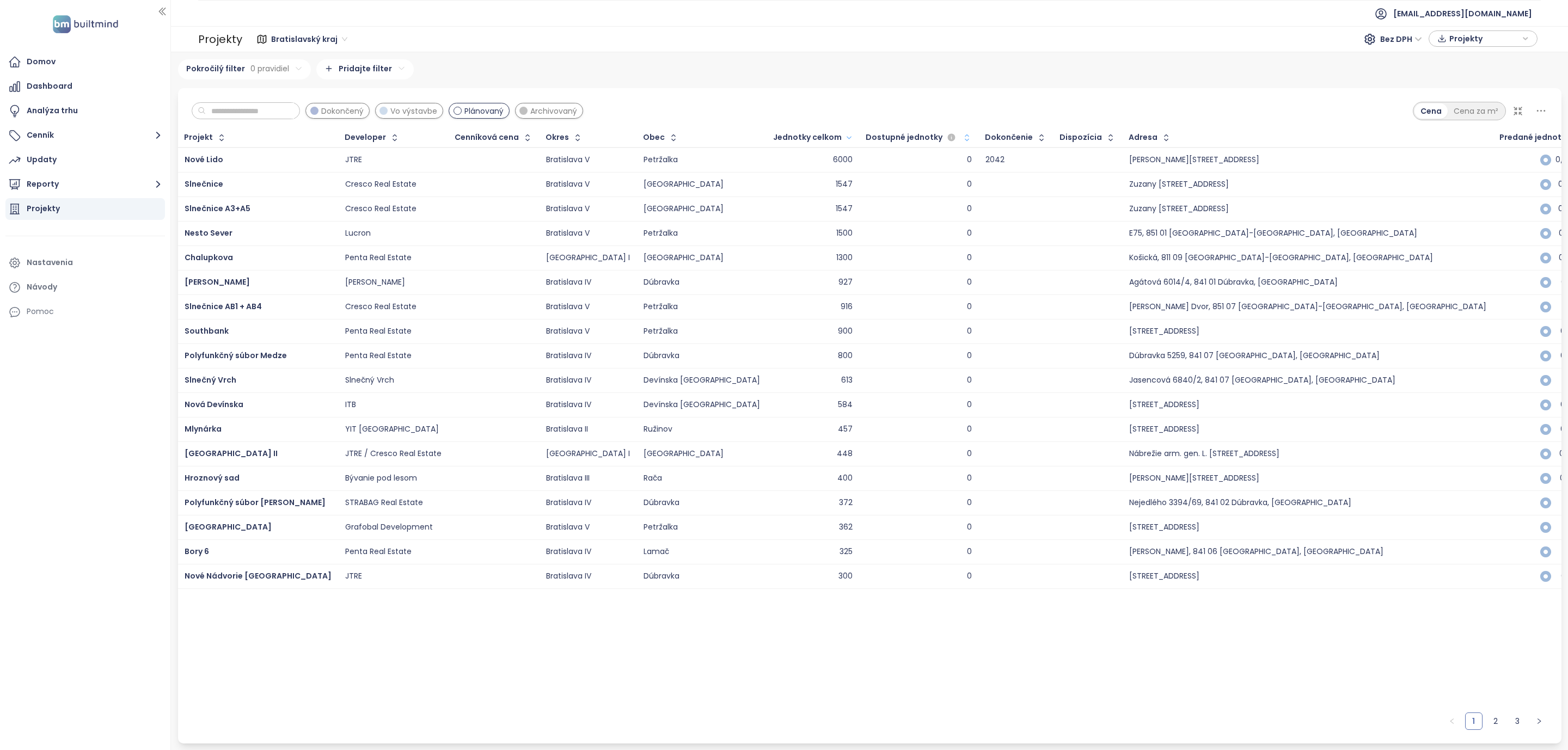
click at [560, 109] on span "Archivovaný" at bounding box center [554, 111] width 47 height 12
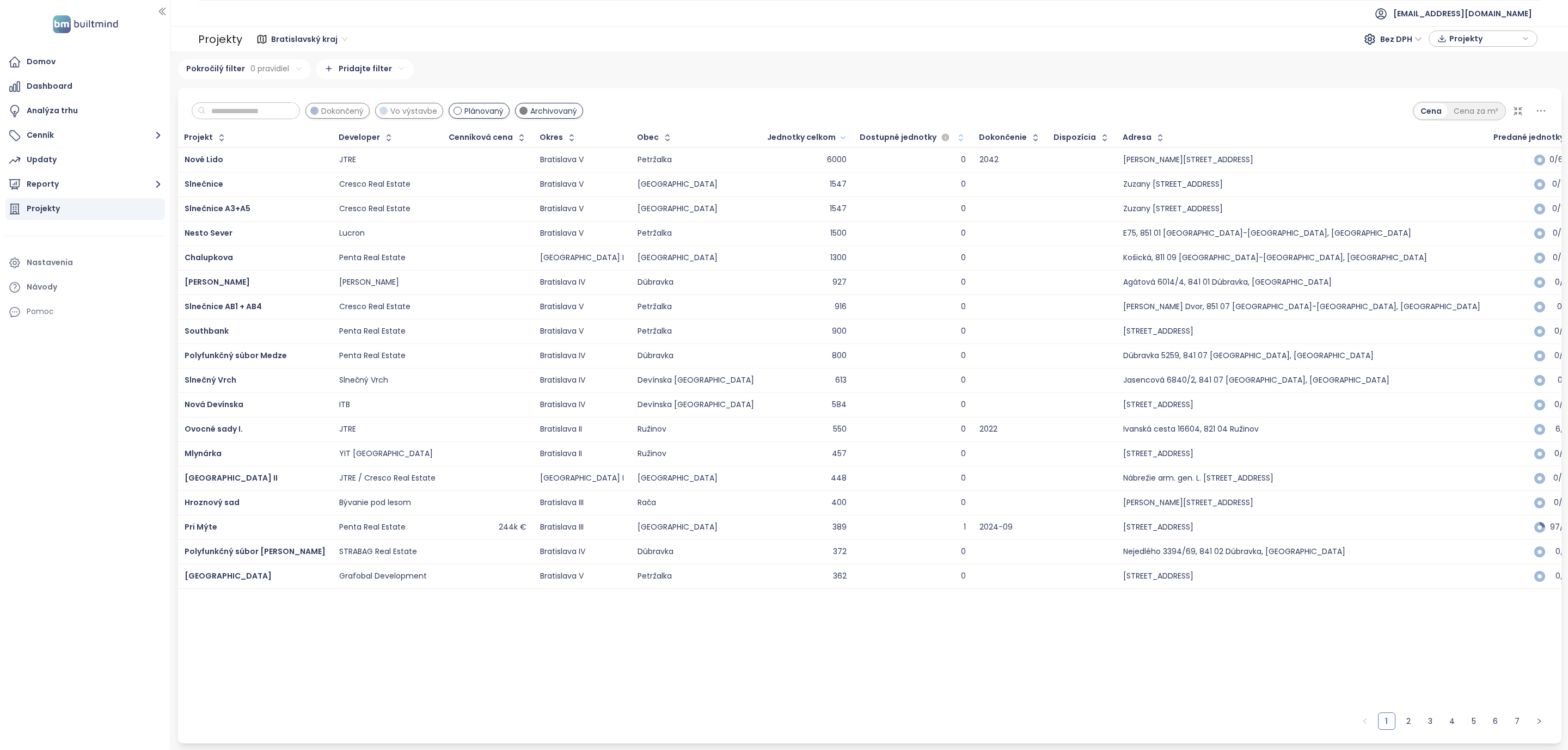
click at [560, 109] on span "Archivovaný" at bounding box center [554, 111] width 47 height 12
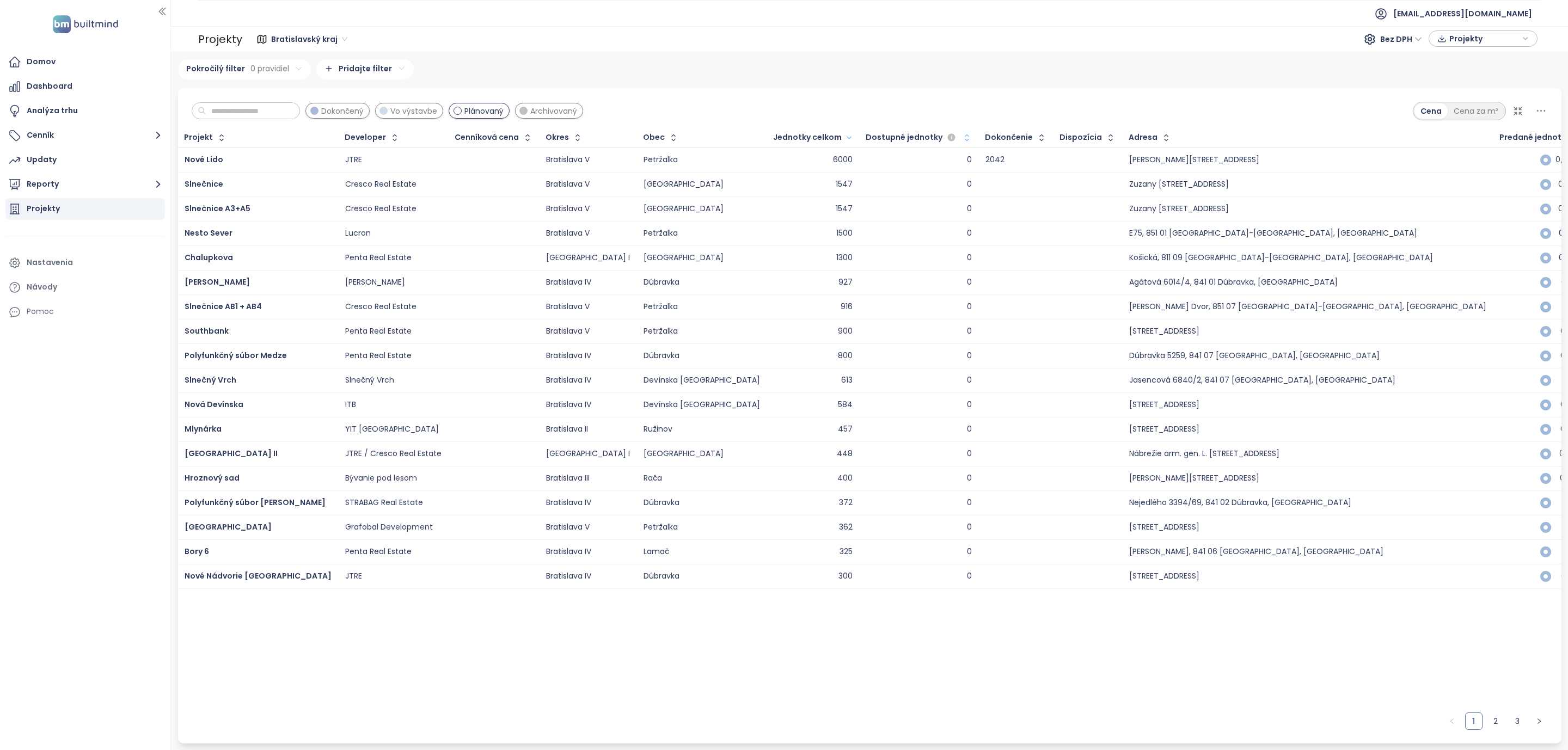
click at [142, 555] on div "Domov Dashboard Analýza trhu Cenník Updaty Reporty Projekty Nastavenia Návody P…" at bounding box center [85, 375] width 170 height 750
drag, startPoint x: 360, startPoint y: 115, endPoint x: 395, endPoint y: 111, distance: 35.2
click at [362, 114] on span "Dokončený" at bounding box center [342, 111] width 43 height 12
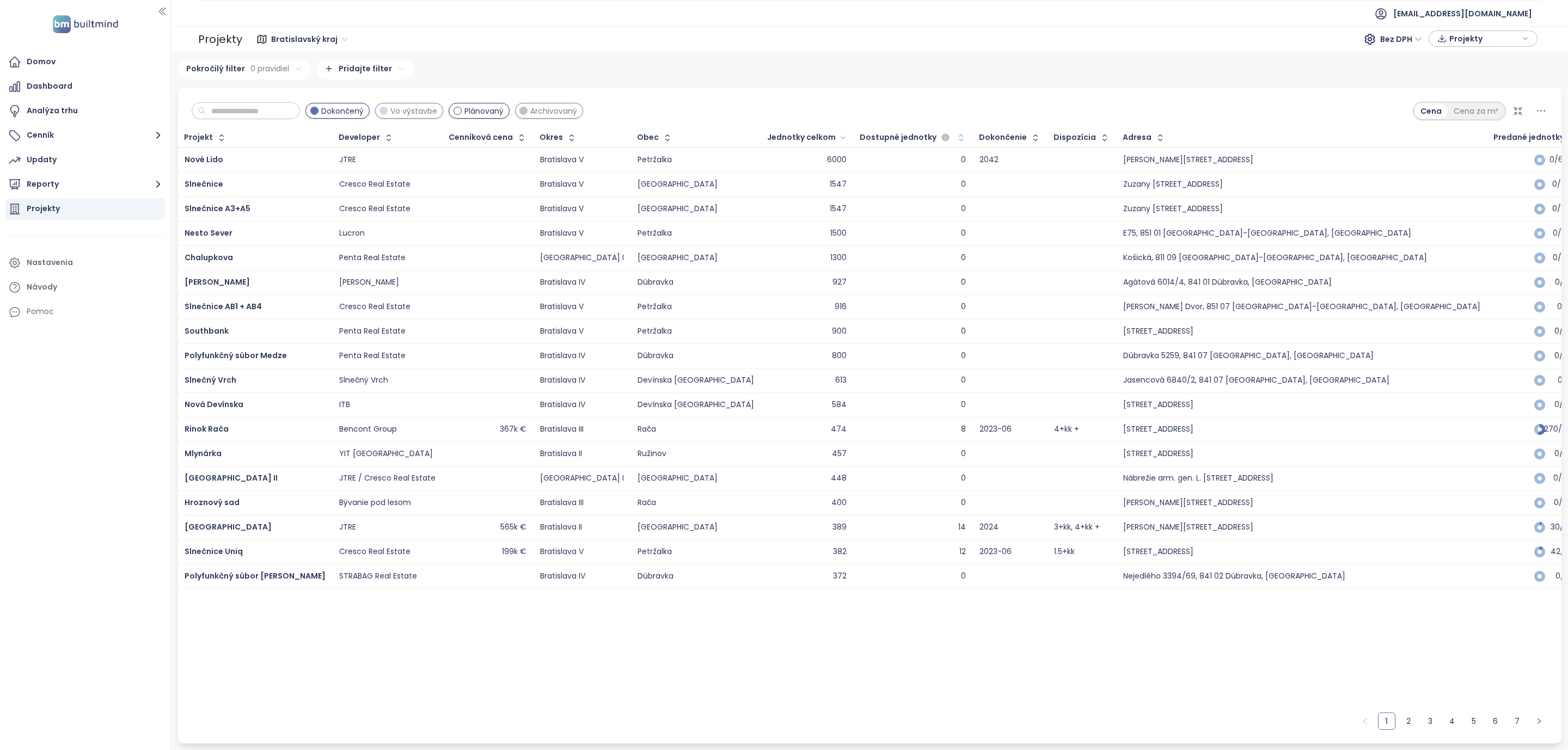
drag, startPoint x: 414, startPoint y: 111, endPoint x: 420, endPoint y: 111, distance: 6.0
click at [415, 111] on span "Vo výstavbe" at bounding box center [414, 111] width 47 height 12
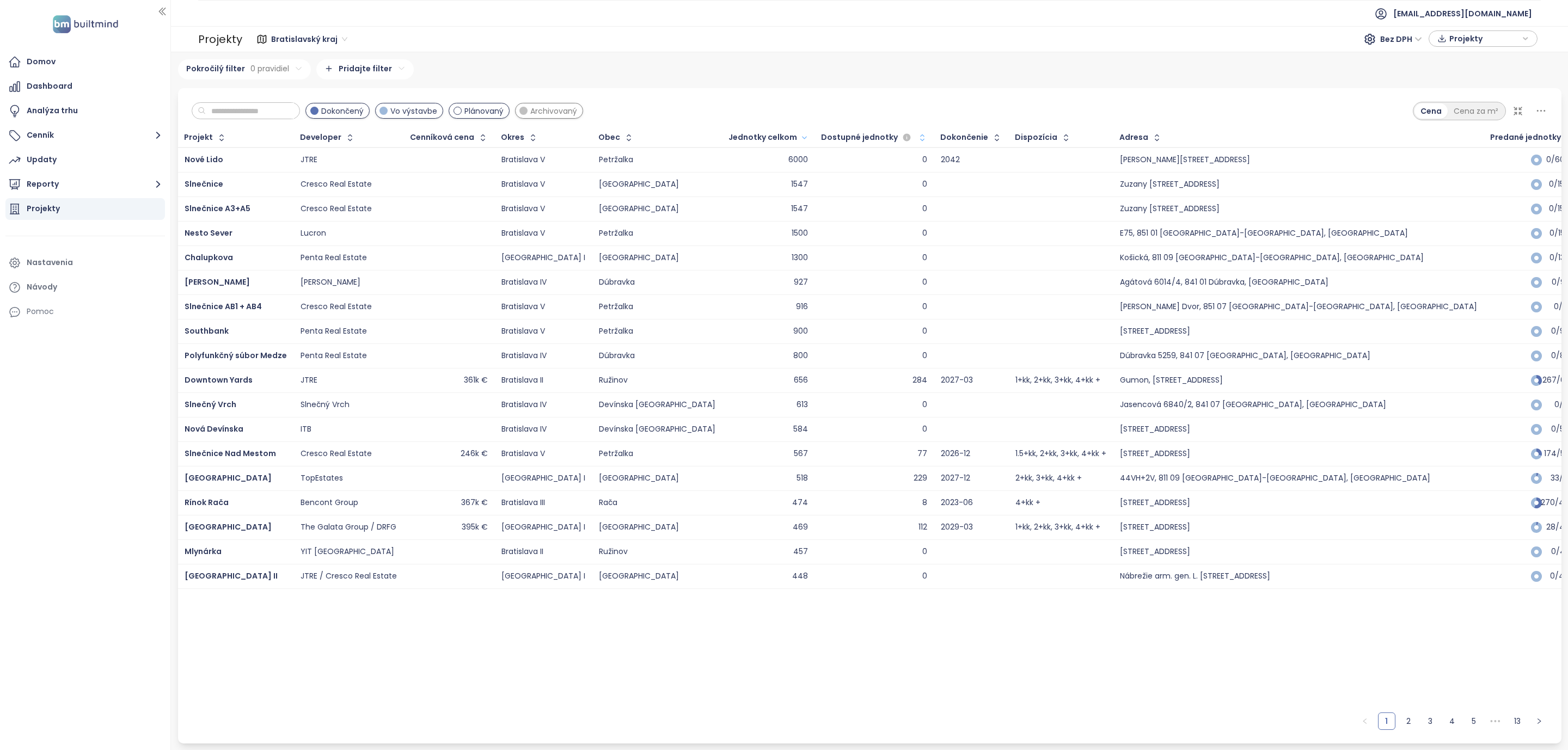
click at [487, 114] on span "Plánovaný" at bounding box center [483, 111] width 39 height 12
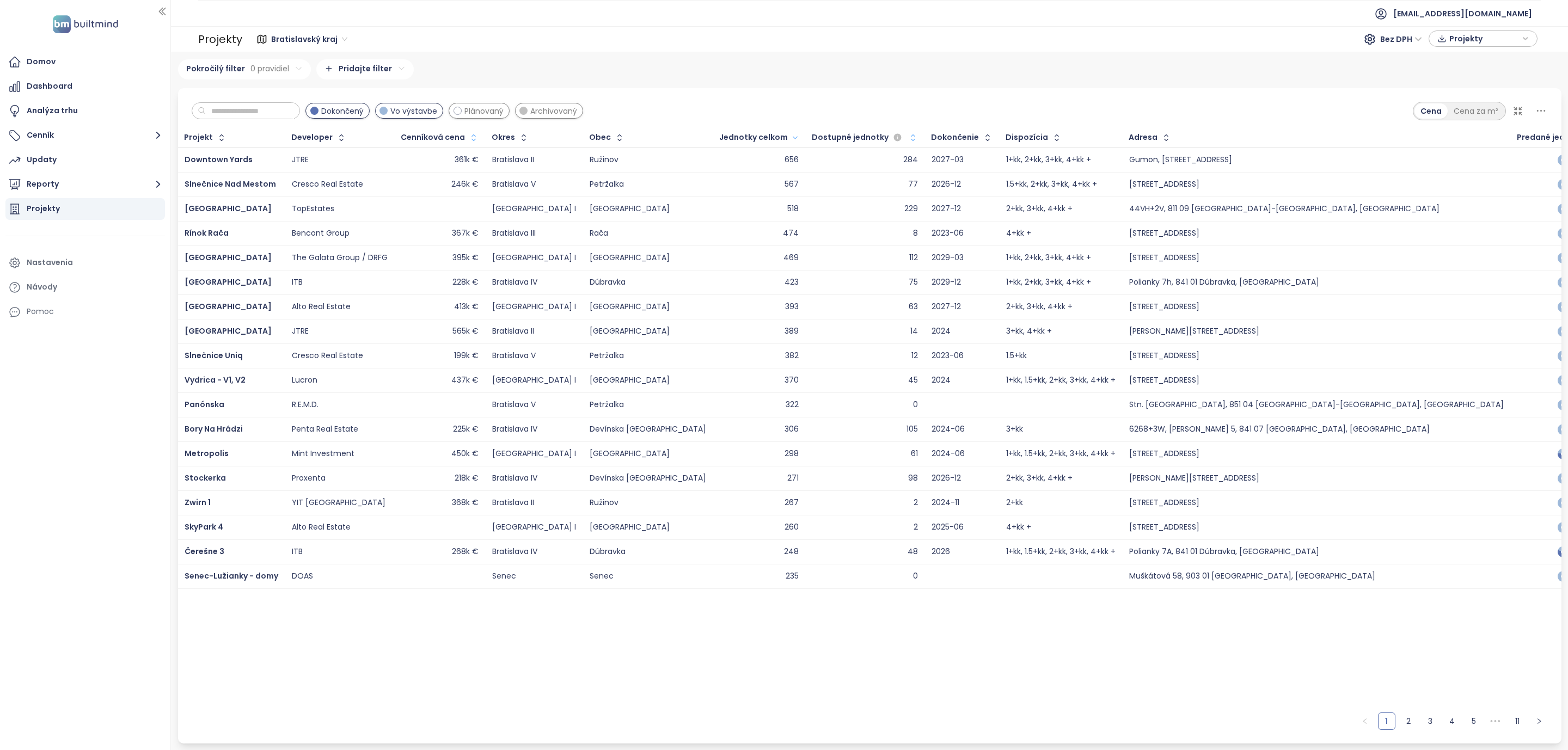
click at [465, 138] on button "button" at bounding box center [472, 138] width 15 height 18
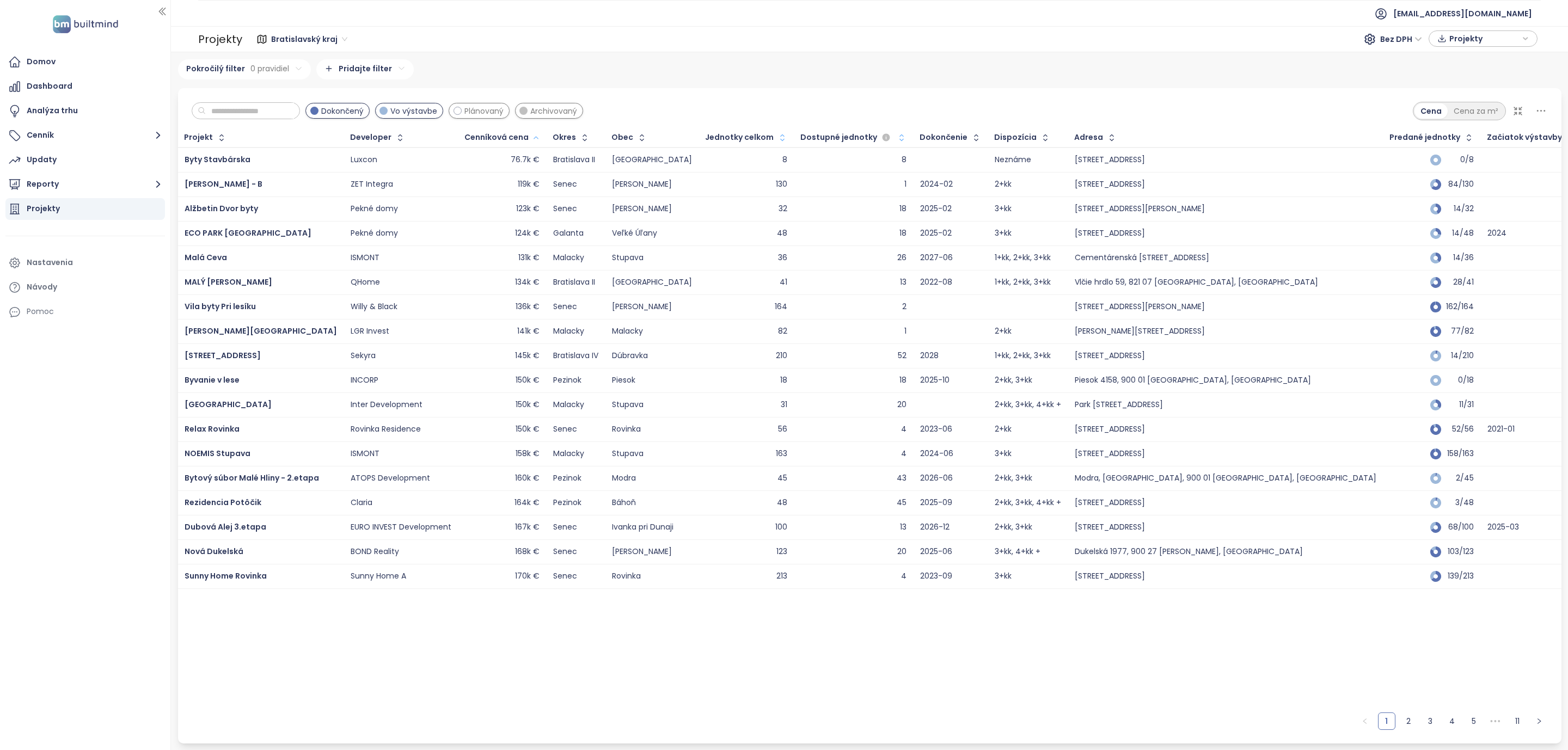
click at [529, 136] on button "button" at bounding box center [535, 138] width 12 height 18
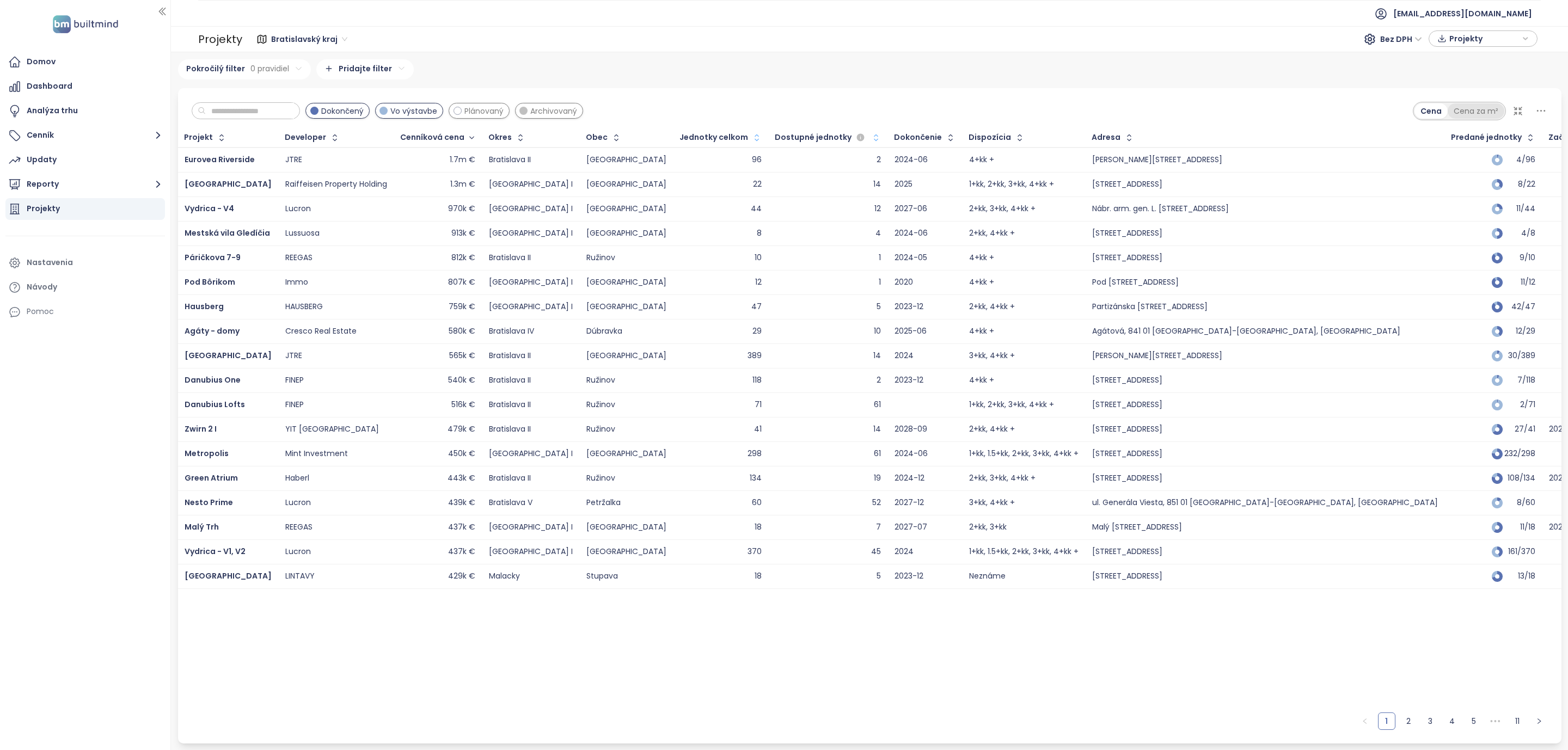
click at [1468, 109] on div "Cena za m²" at bounding box center [1476, 111] width 56 height 15
click at [464, 142] on button "button" at bounding box center [470, 138] width 12 height 18
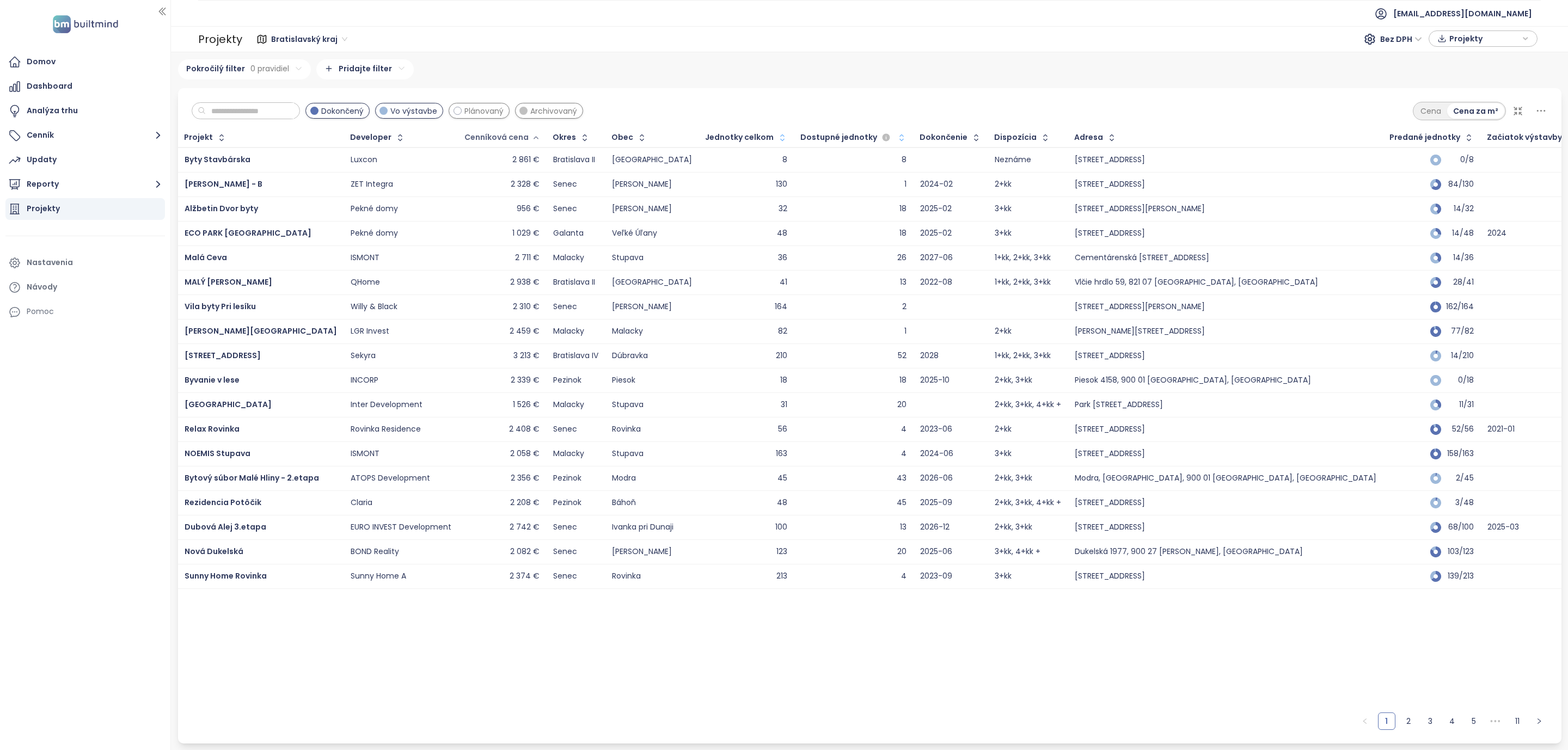
click at [464, 139] on div "Cenníková cena" at bounding box center [497, 138] width 65 height 7
click at [503, 136] on div "Cenníková cena" at bounding box center [497, 138] width 65 height 7
click at [514, 137] on div "Cenníková cena" at bounding box center [497, 138] width 65 height 7
click at [529, 141] on button "button" at bounding box center [535, 138] width 12 height 18
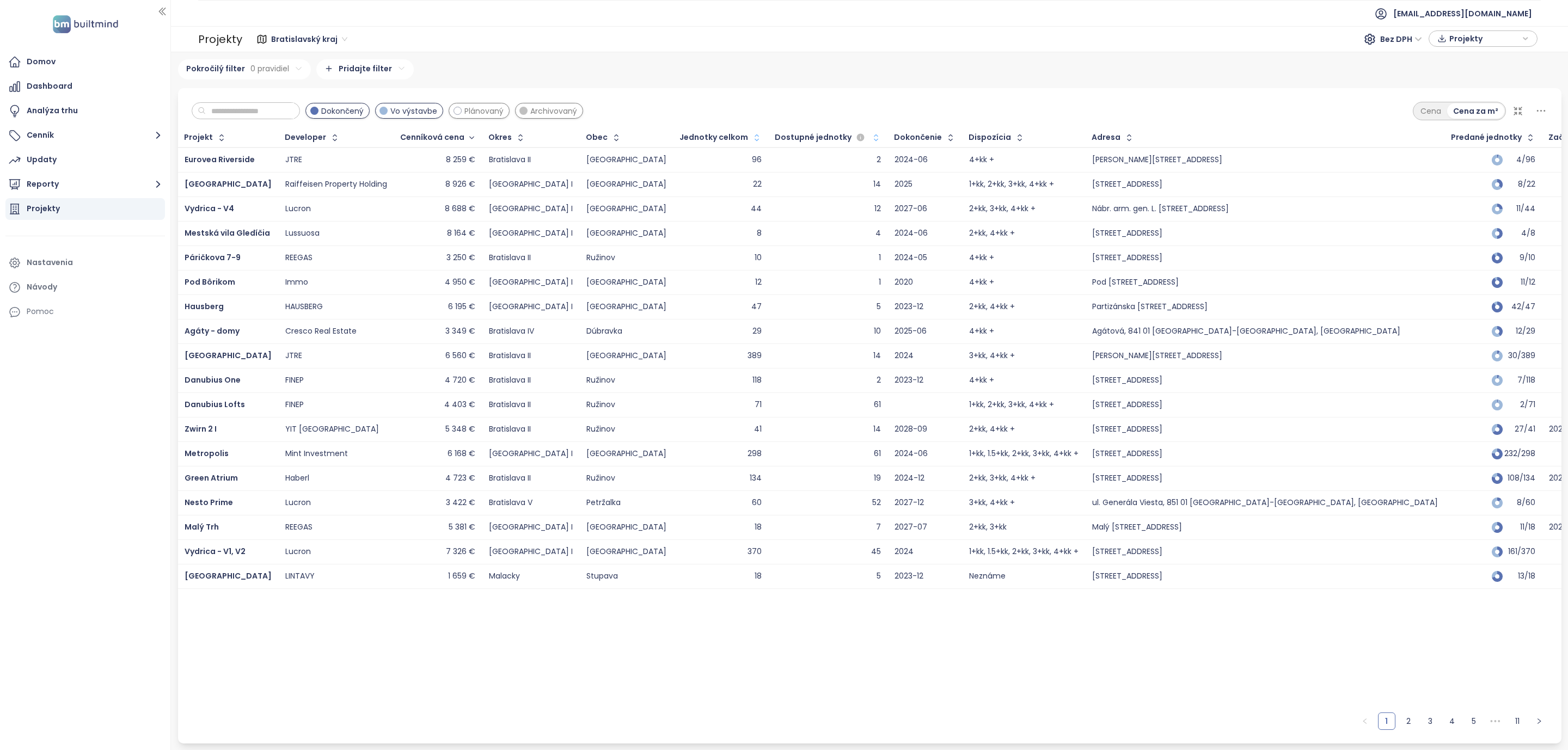
click at [531, 138] on div "Okres" at bounding box center [530, 138] width 96 height 18
click at [468, 136] on icon "button" at bounding box center [472, 138] width 8 height 13
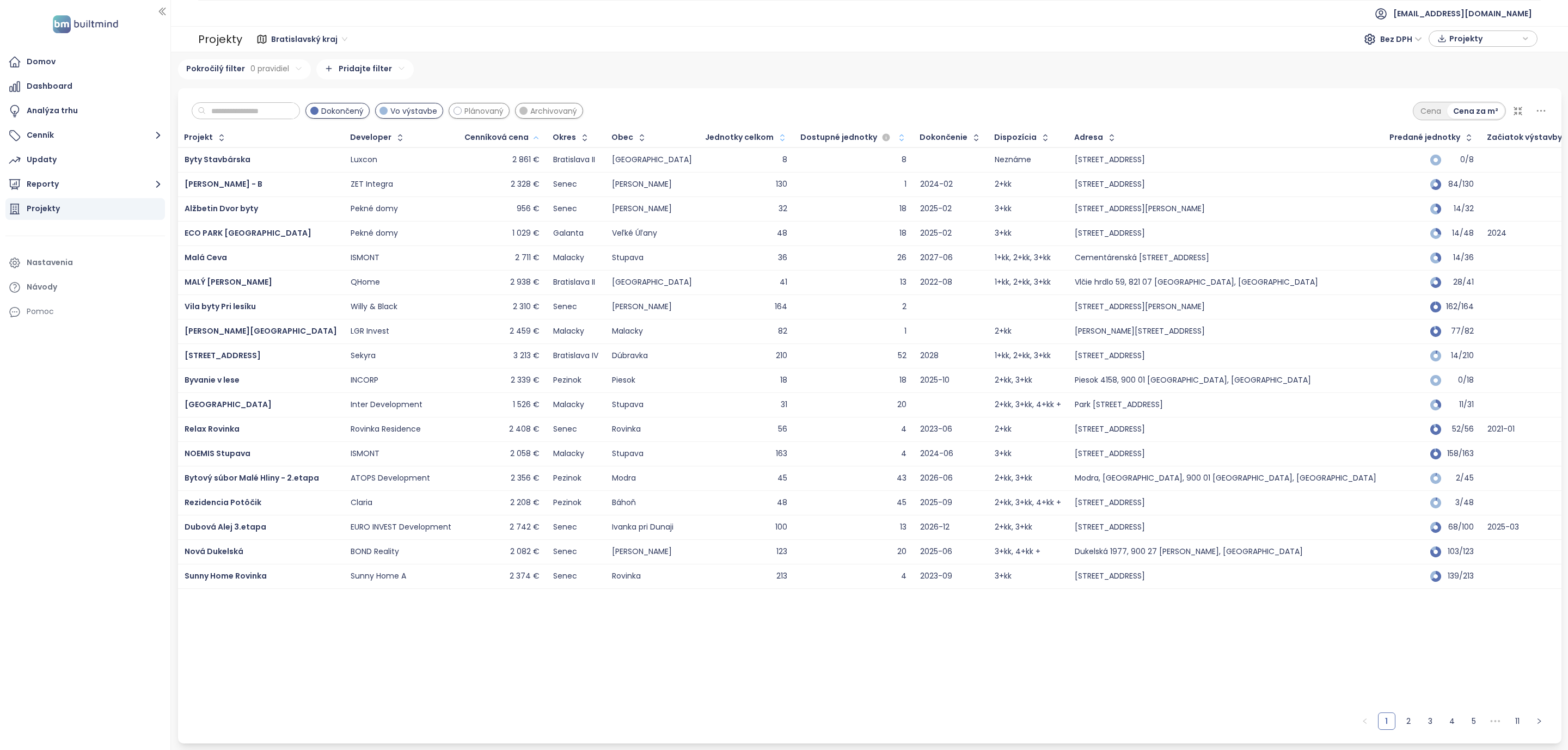
click at [539, 139] on div "Cenníková cena" at bounding box center [502, 138] width 87 height 18
click at [519, 137] on div "Cenníková cena" at bounding box center [497, 138] width 65 height 7
click at [532, 137] on icon "button" at bounding box center [535, 138] width 8 height 13
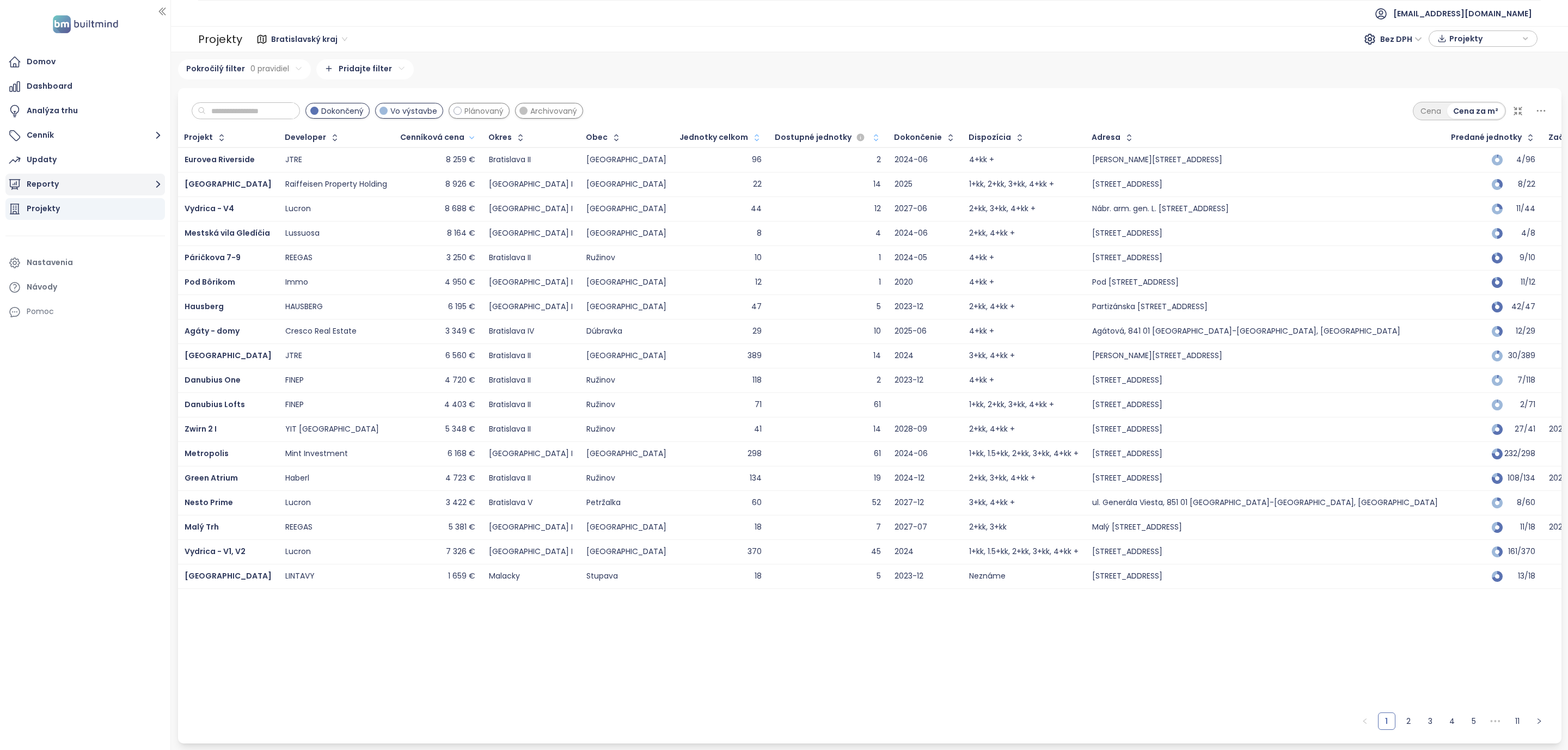
click at [145, 182] on button "Reporty" at bounding box center [84, 185] width 159 height 22
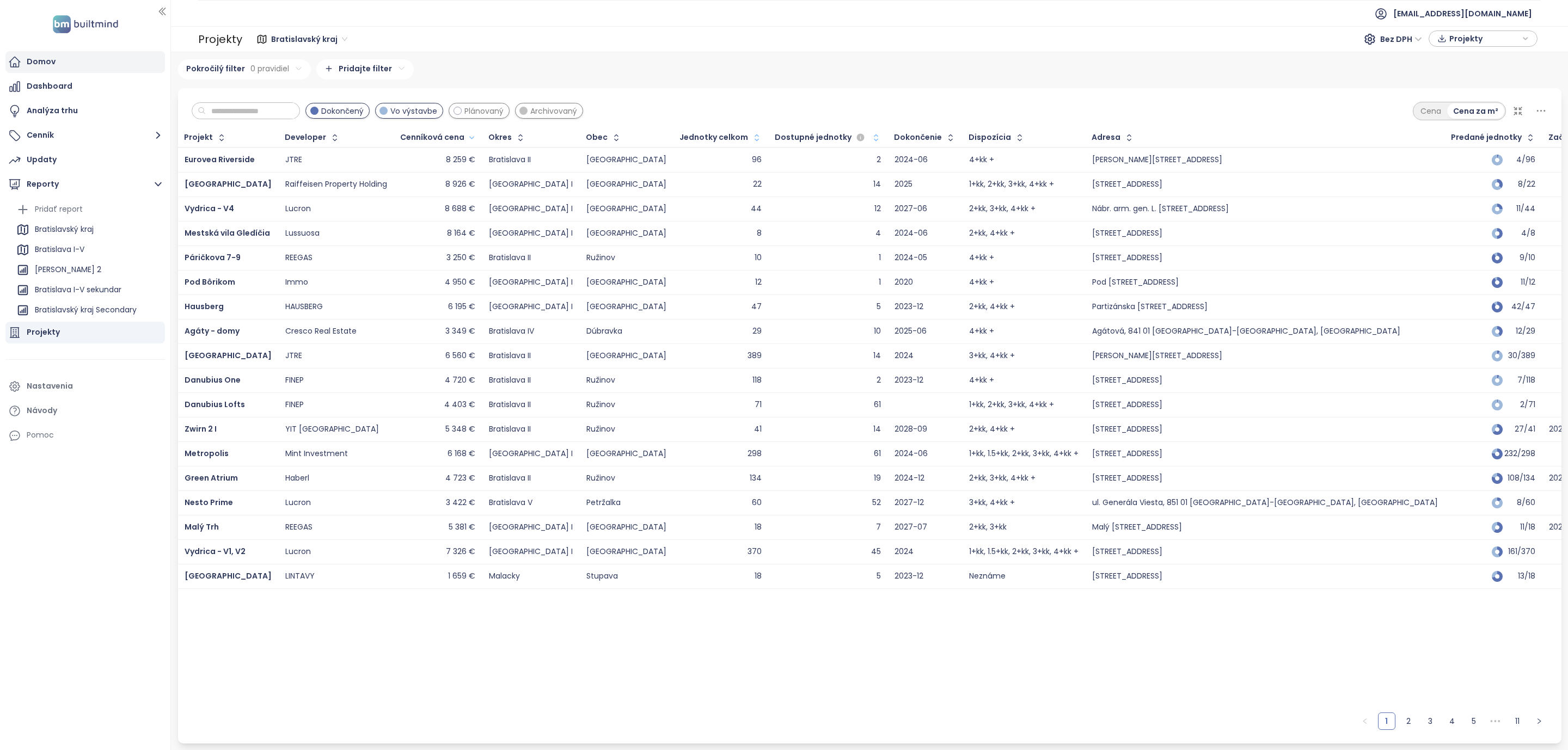
click at [56, 67] on div "Domov" at bounding box center [84, 62] width 159 height 22
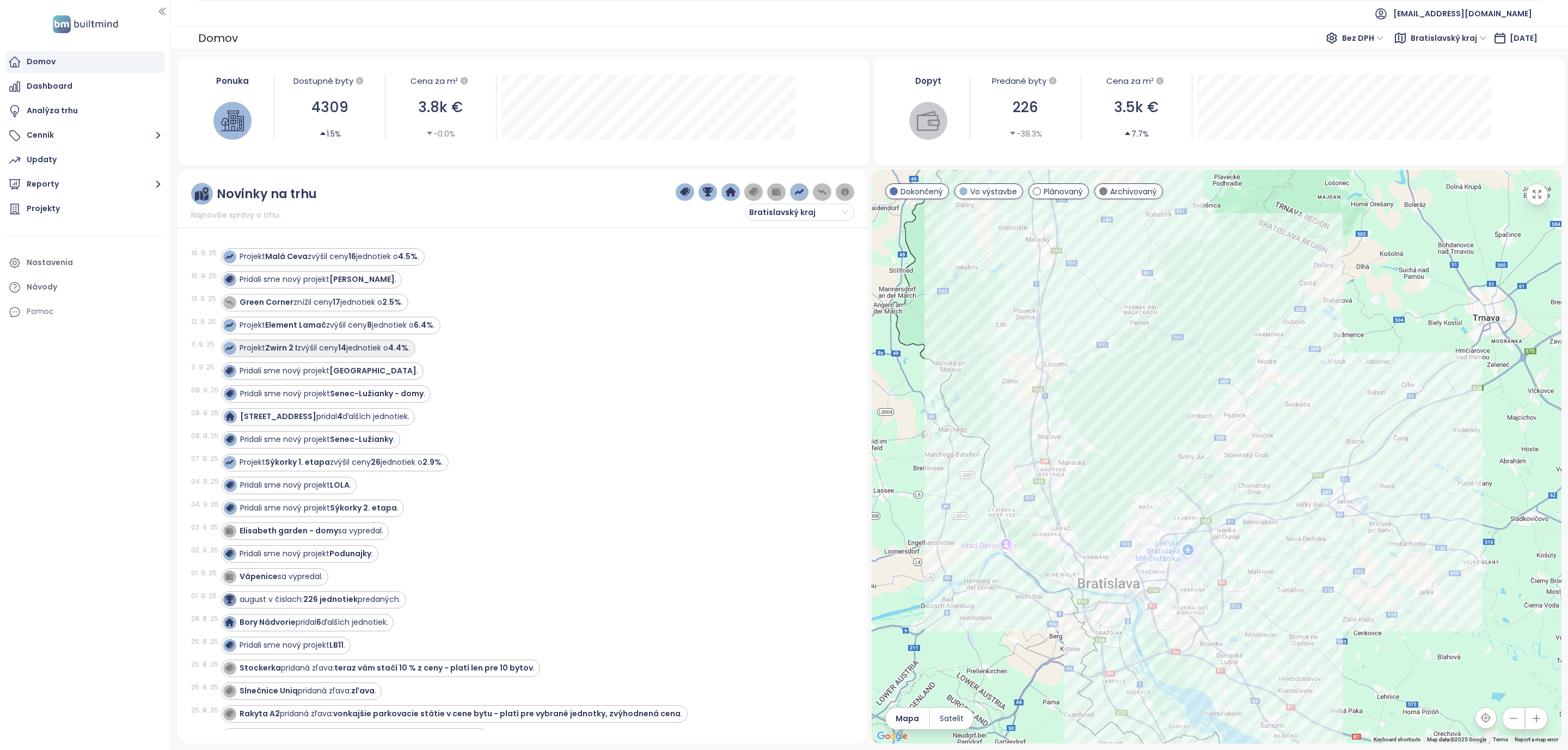
click at [275, 353] on strong "Zwirn 2 I" at bounding box center [281, 348] width 32 height 11
click at [281, 351] on strong "Zwirn 2 I" at bounding box center [281, 348] width 32 height 11
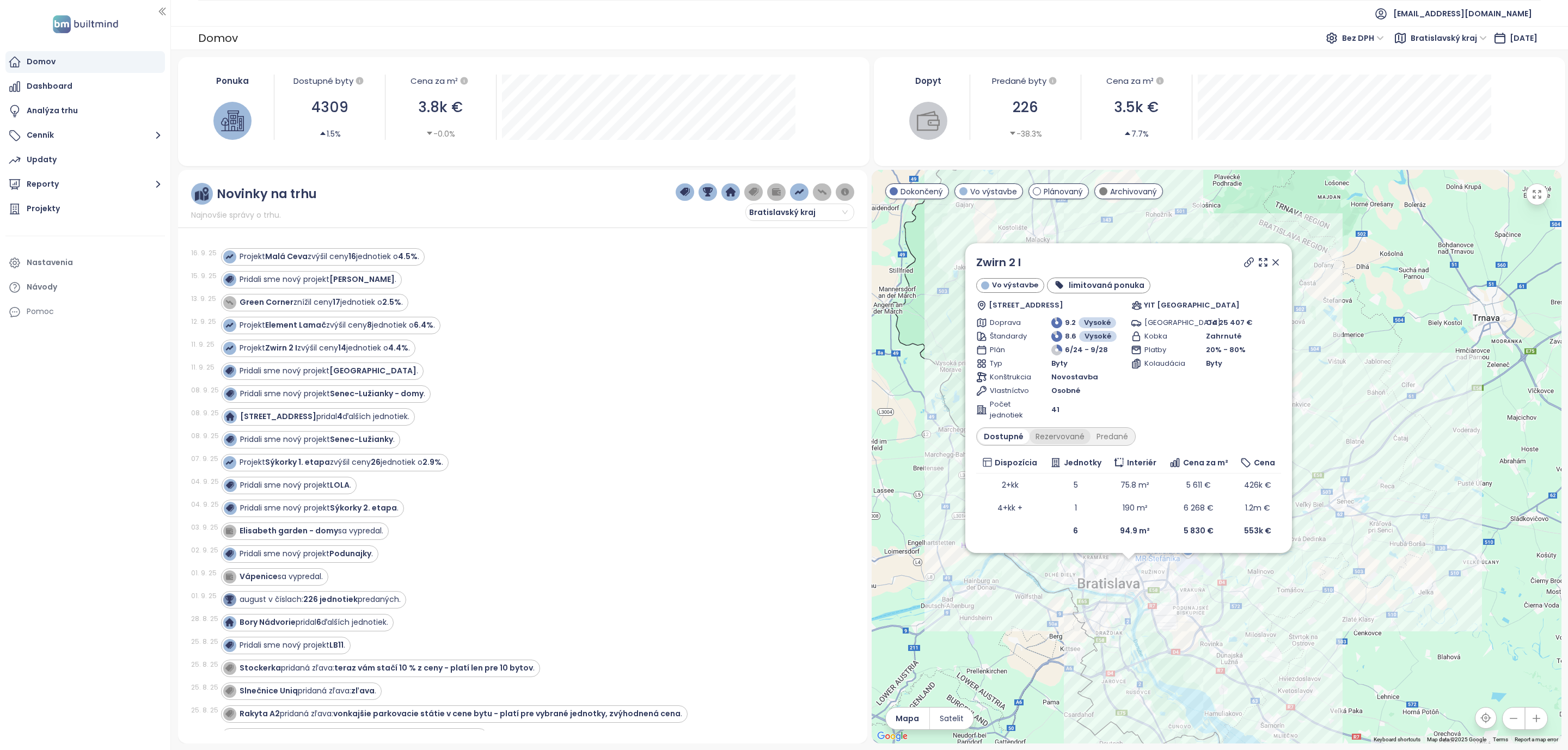
click at [1049, 432] on div "Rezervované" at bounding box center [1060, 436] width 61 height 15
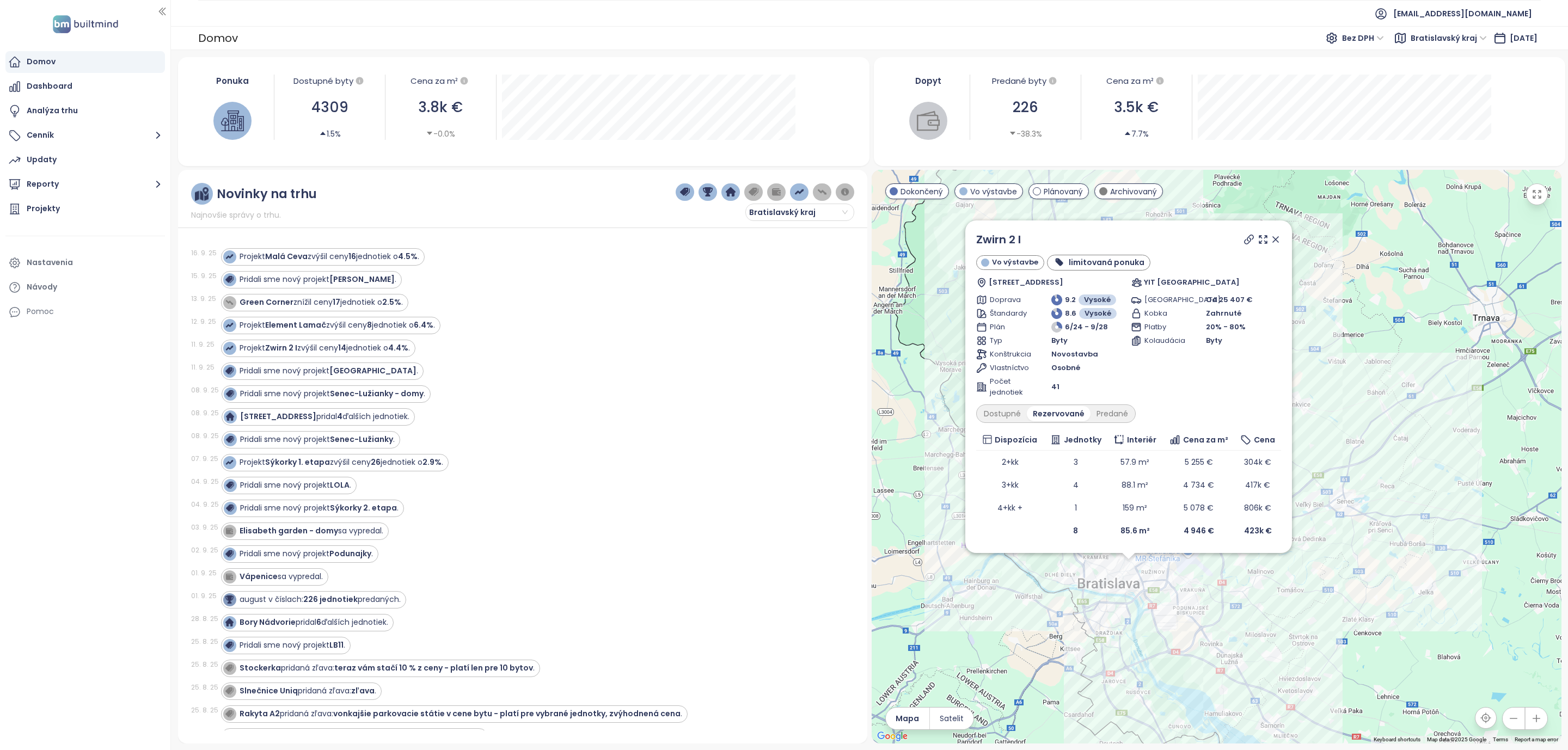
click at [1054, 435] on div "Jednotky" at bounding box center [1075, 440] width 55 height 12
click at [997, 411] on div "Dostupné" at bounding box center [1002, 413] width 49 height 15
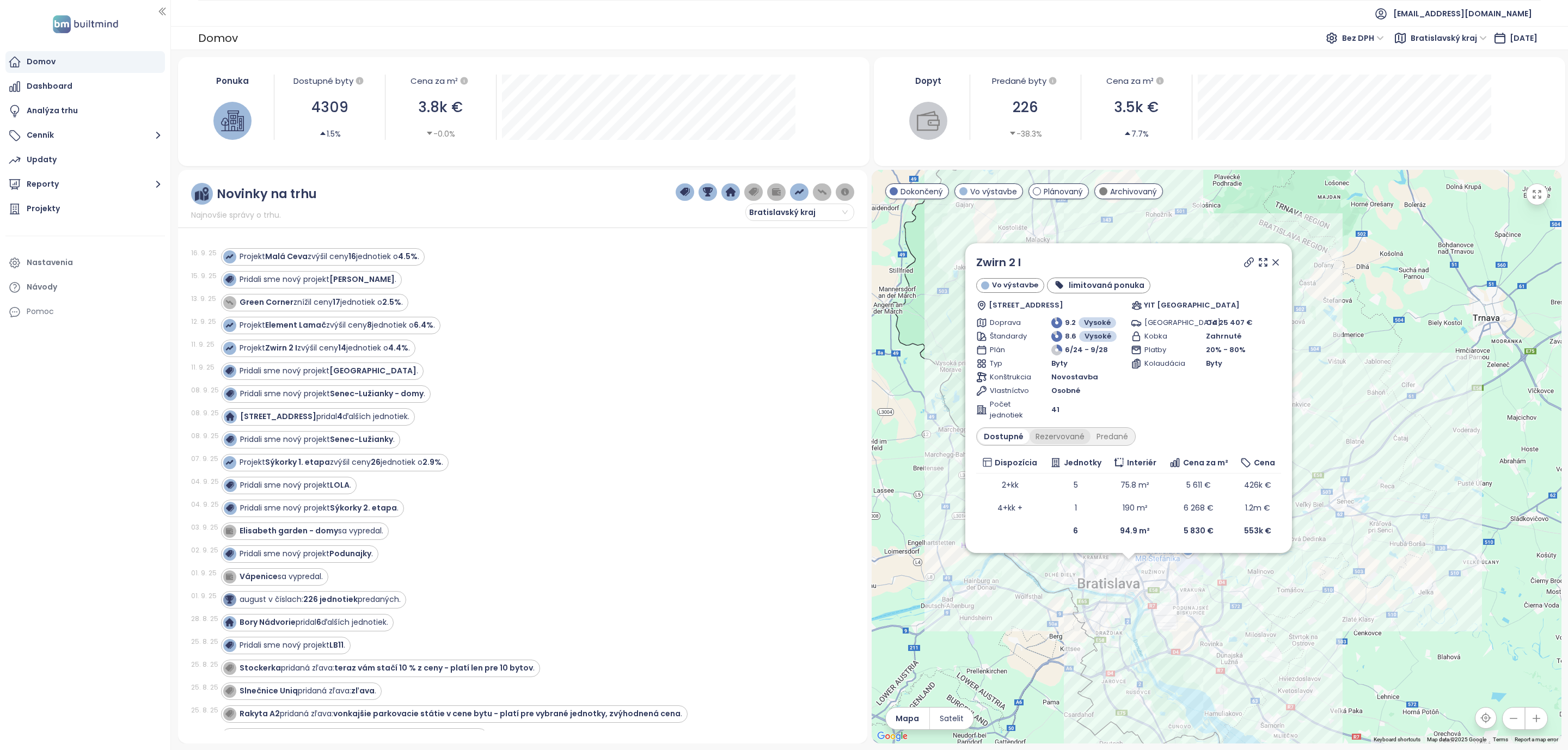
click at [1049, 433] on div "Rezervované" at bounding box center [1060, 436] width 61 height 15
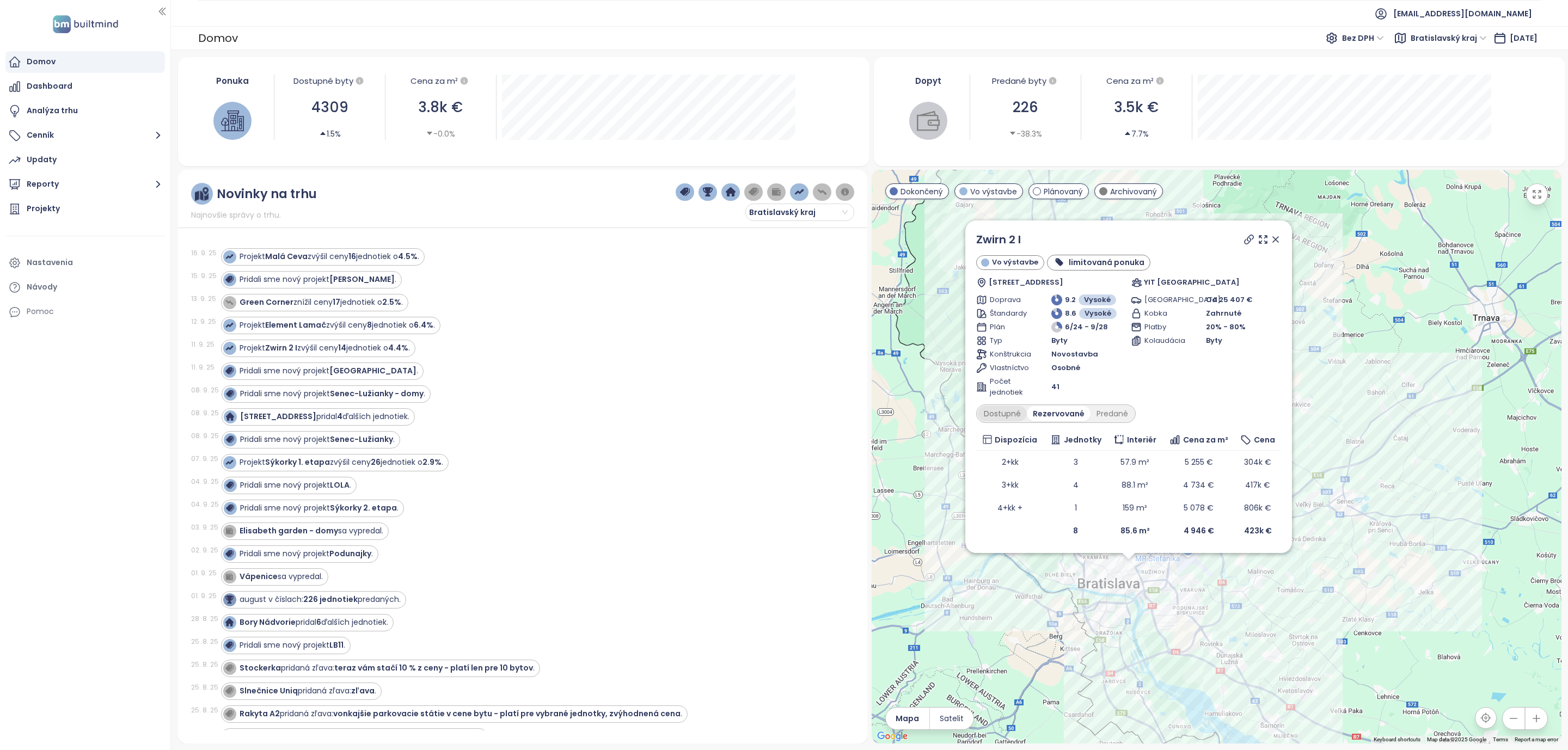
click at [1008, 415] on div "Dostupné" at bounding box center [1002, 413] width 49 height 15
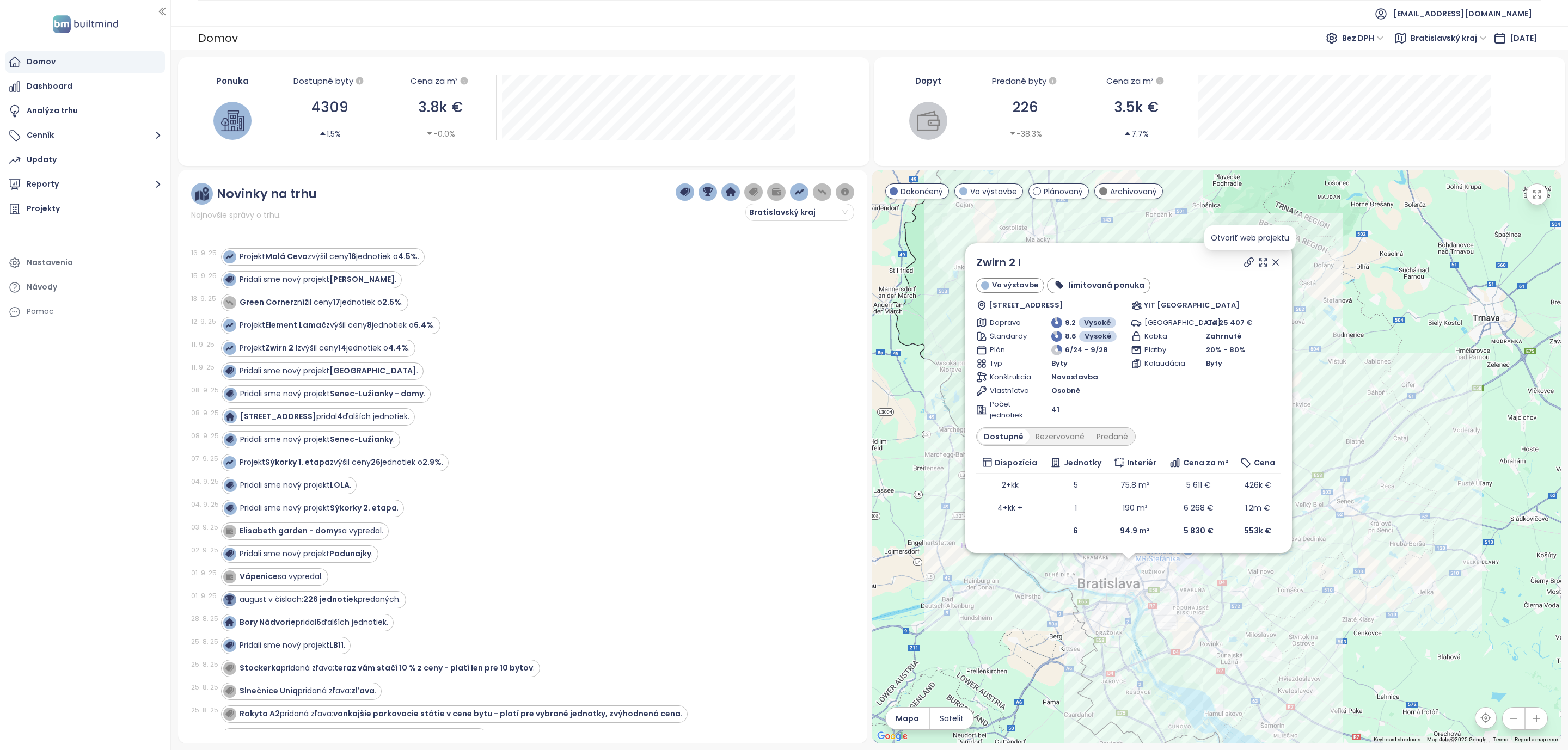
click at [1247, 267] on icon at bounding box center [1249, 262] width 9 height 9
click at [152, 185] on icon "button" at bounding box center [158, 184] width 14 height 14
click at [53, 265] on div "[PERSON_NAME] 2" at bounding box center [68, 269] width 67 height 14
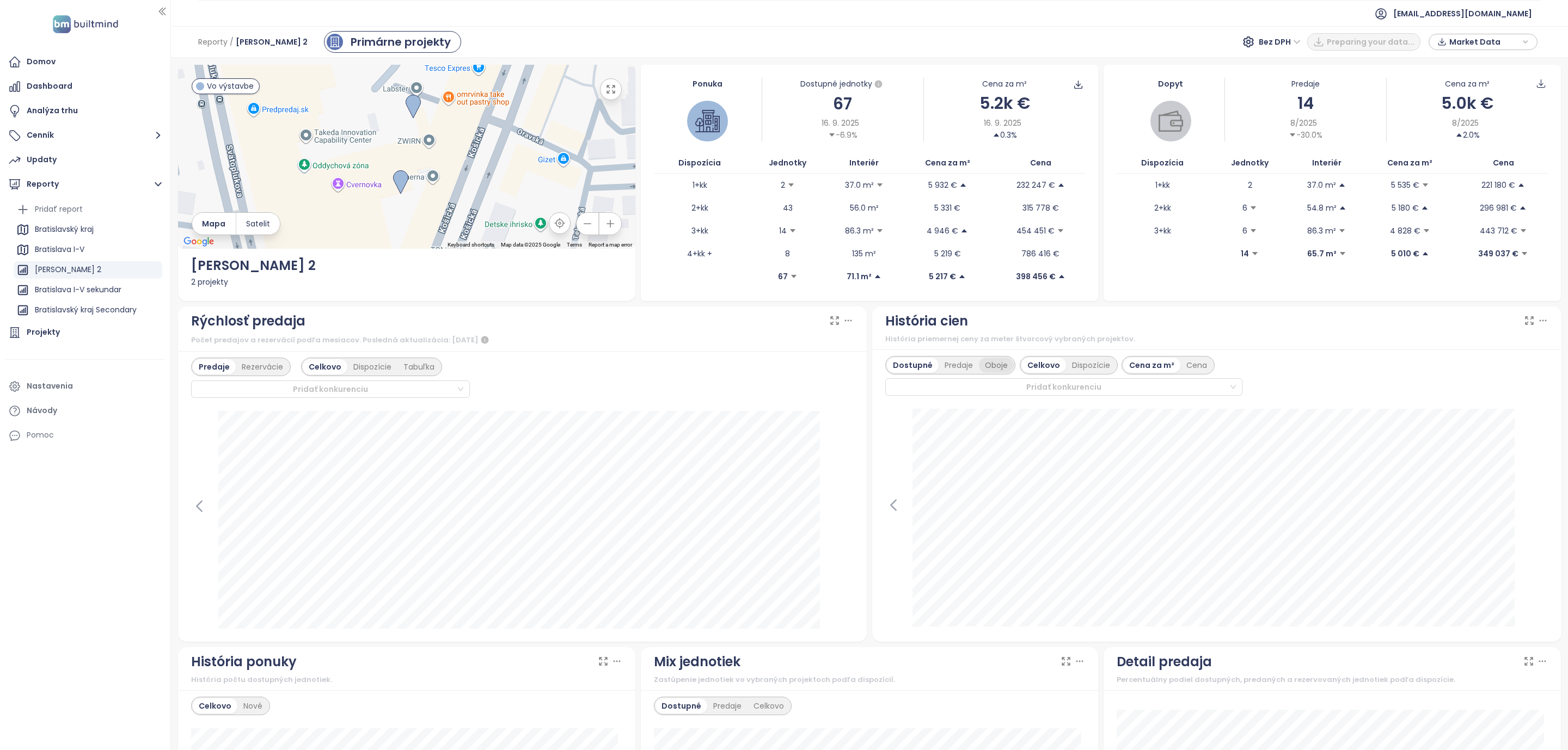
click at [981, 369] on div "Oboje" at bounding box center [997, 365] width 35 height 15
click at [59, 245] on div "Bratislava I-V" at bounding box center [60, 249] width 50 height 14
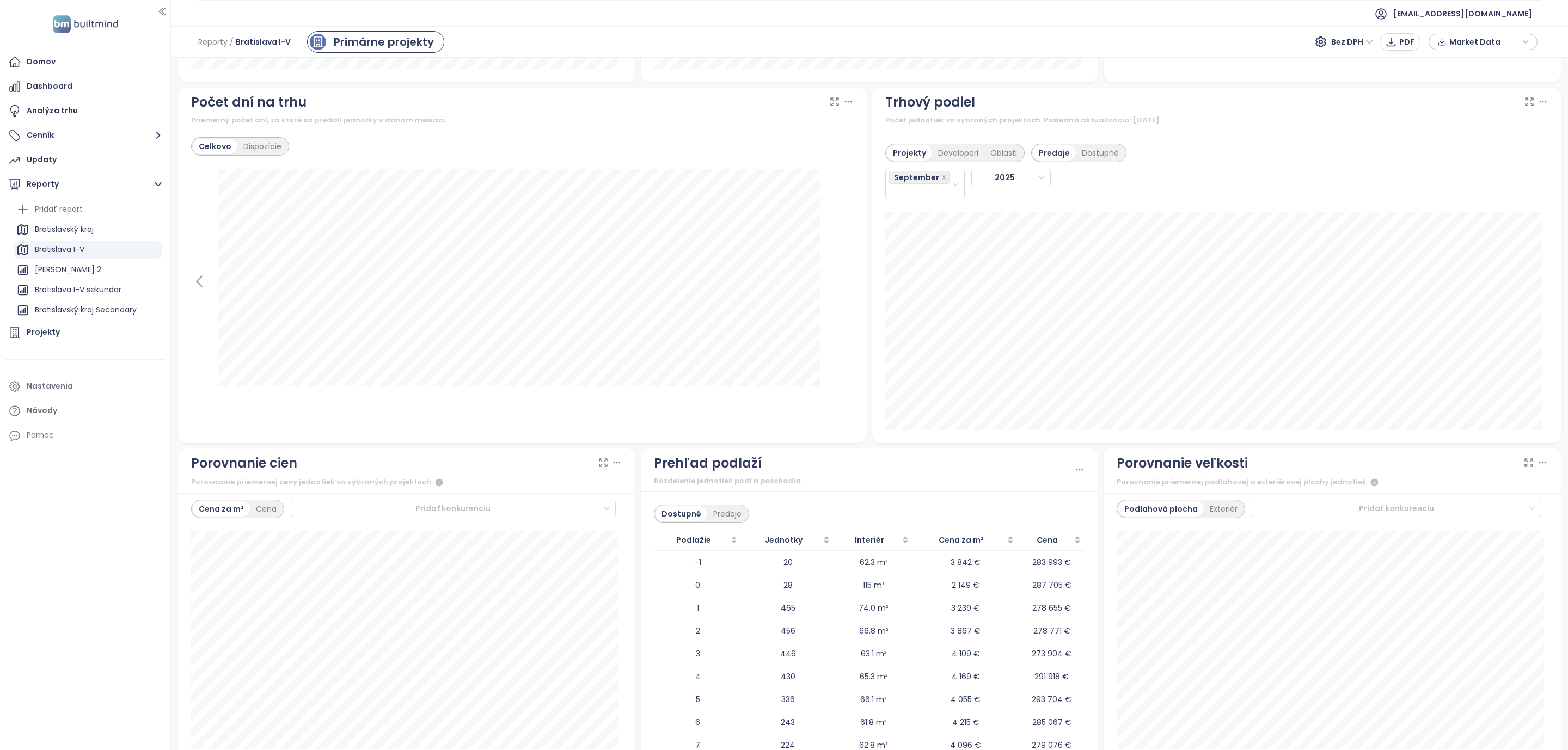
scroll to position [1007, 0]
